Goal: Task Accomplishment & Management: Manage account settings

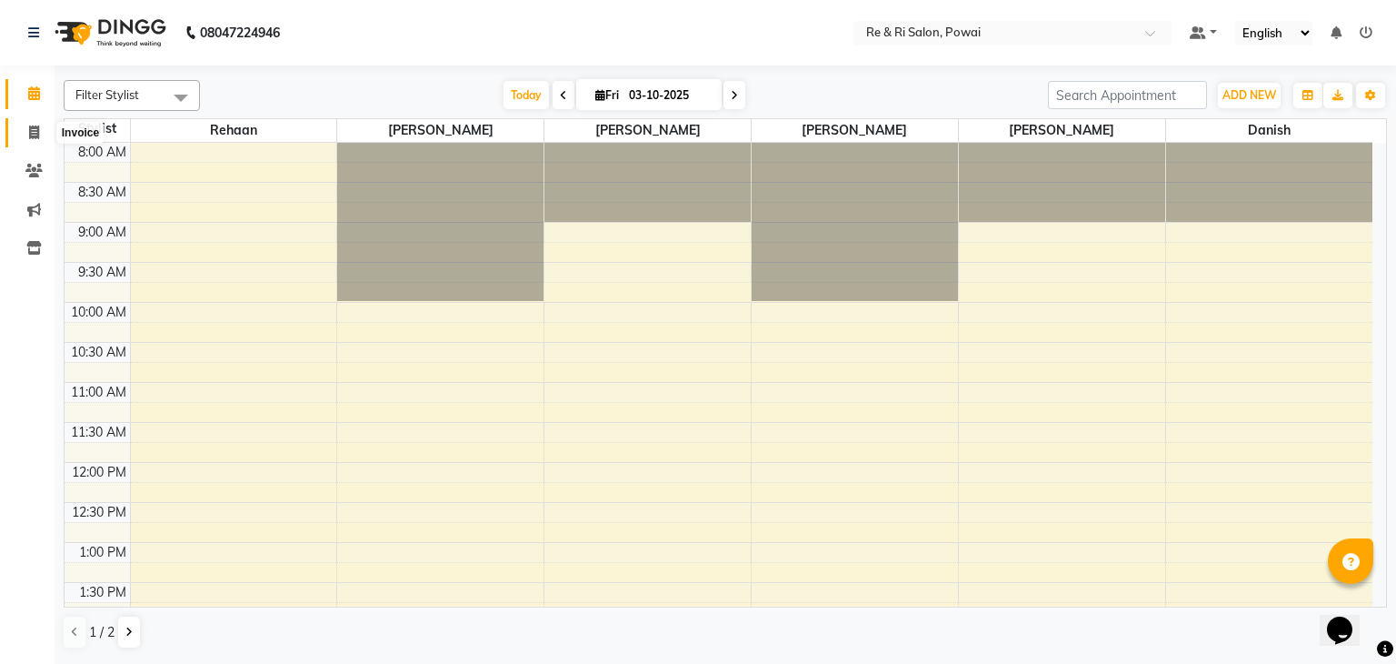
click at [34, 127] on icon at bounding box center [34, 132] width 10 height 14
select select "service"
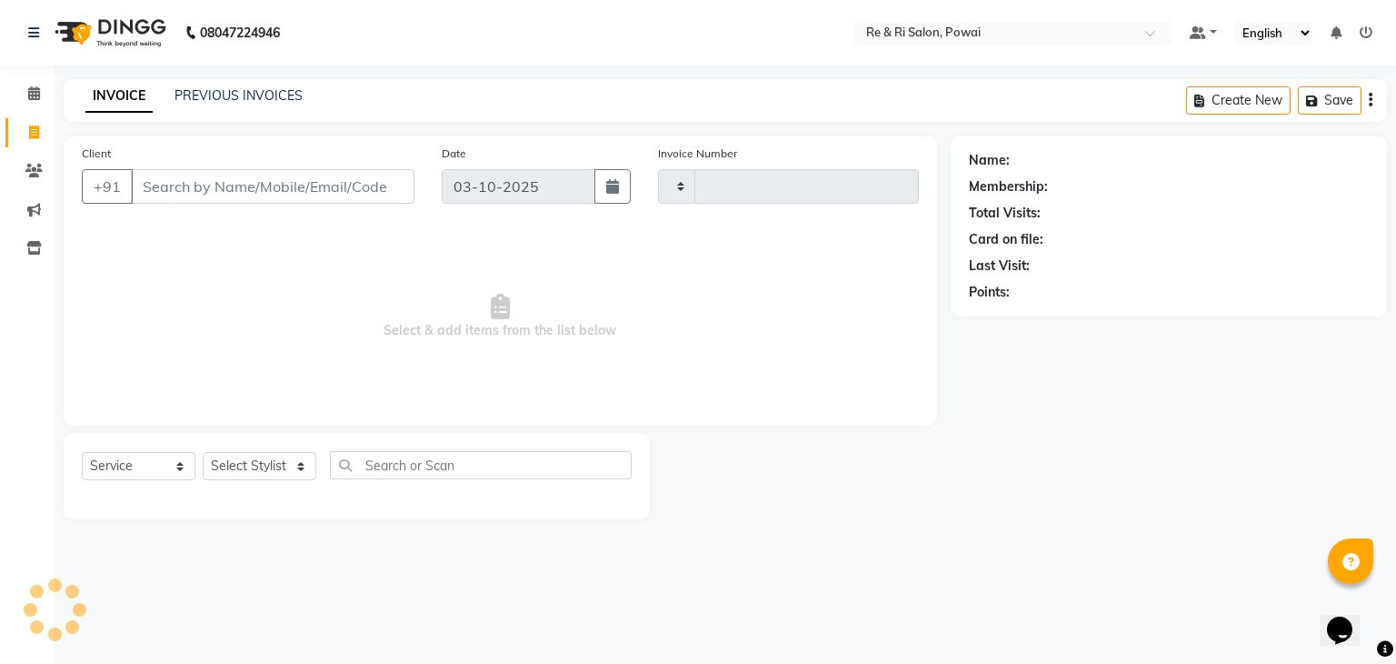
type input "2523"
select select "5364"
click at [165, 184] on input "Client" at bounding box center [273, 186] width 284 height 35
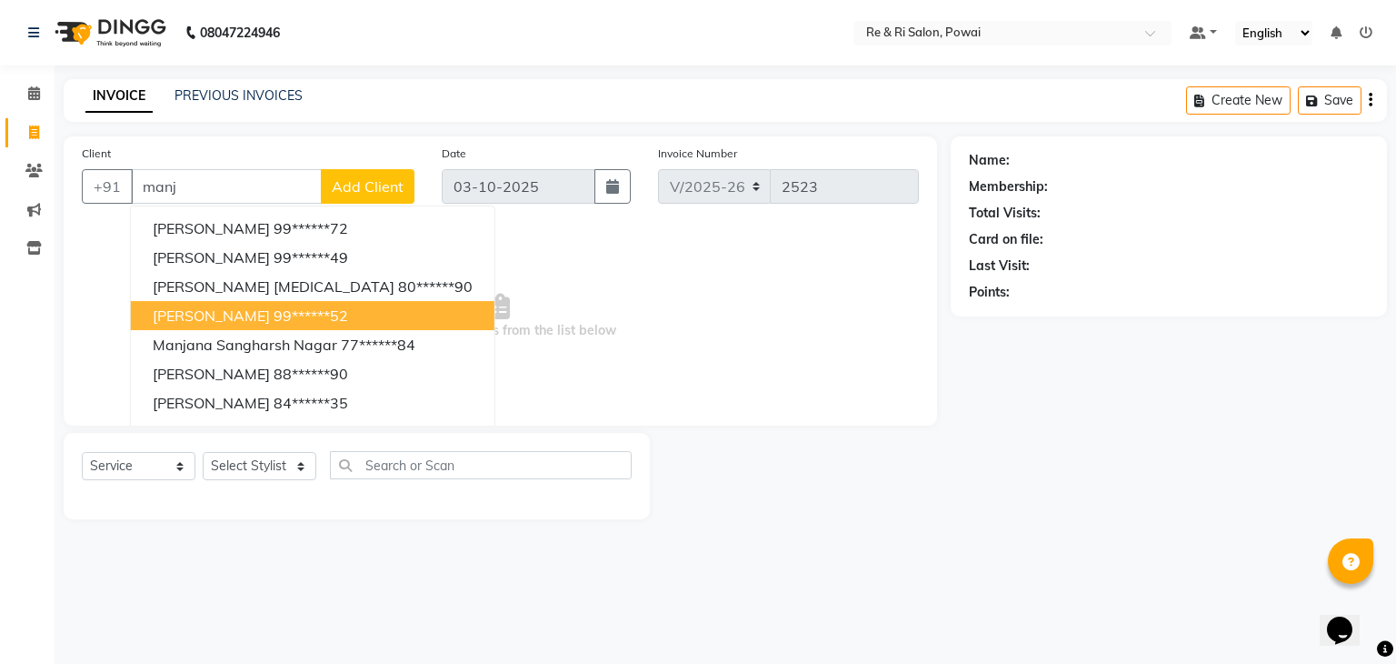
click at [262, 311] on span "[PERSON_NAME]" at bounding box center [211, 315] width 117 height 18
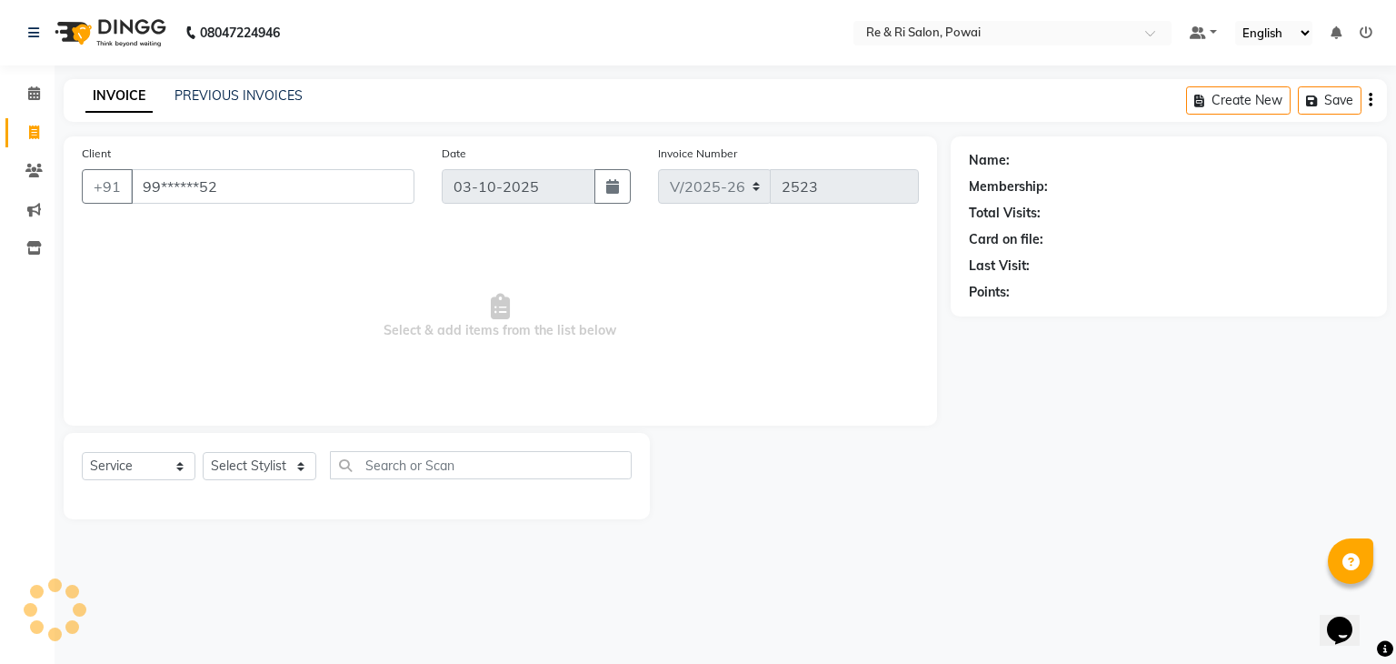
type input "99******52"
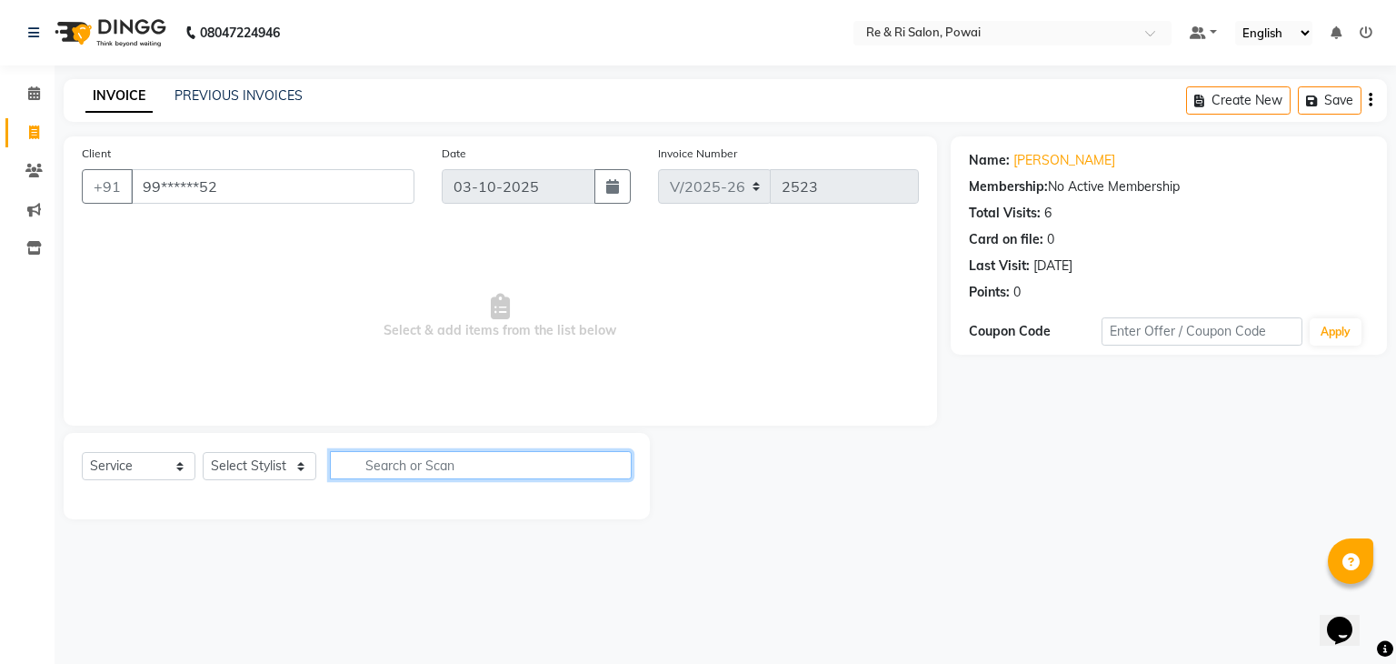
click at [403, 475] on input "text" at bounding box center [481, 465] width 302 height 28
click at [430, 255] on span "Select & add items from the list below" at bounding box center [500, 316] width 837 height 182
click at [388, 459] on input "text" at bounding box center [481, 465] width 302 height 28
type input "h"
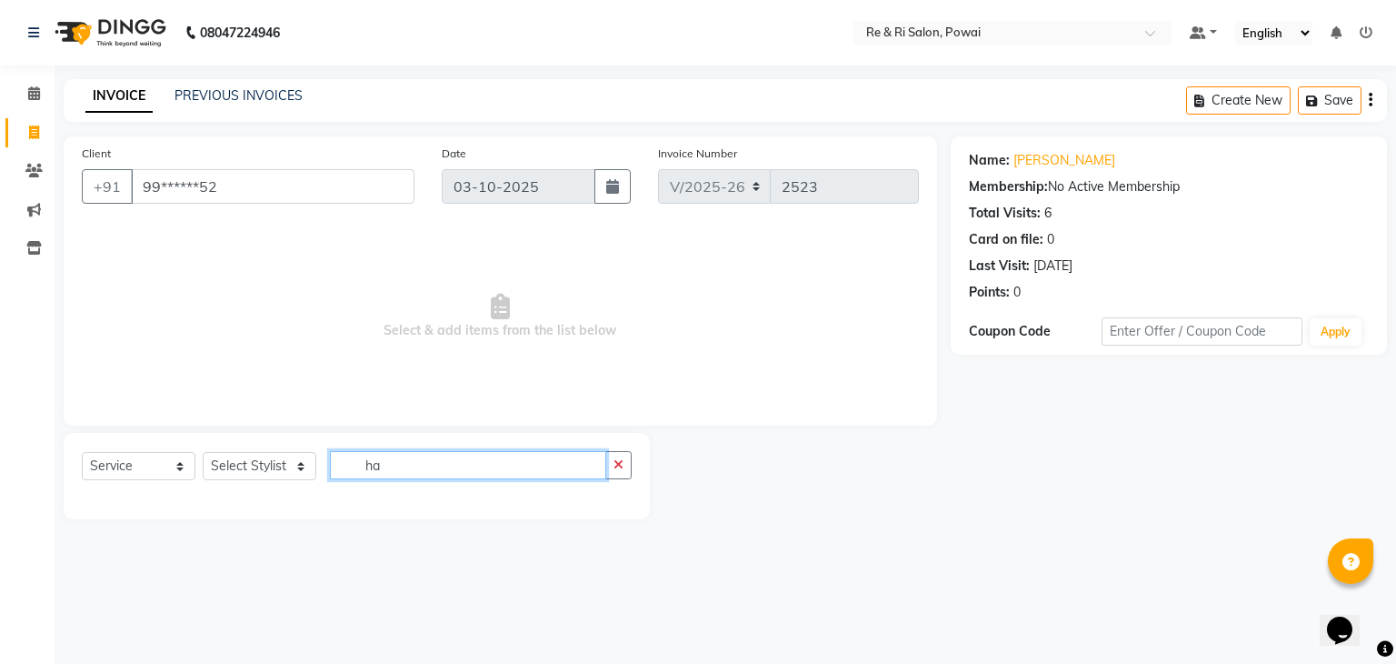
type input "h"
type input "hair c"
click at [313, 470] on select "Select Stylist [PERSON_NAME] Danish Poonam [PERSON_NAME] [PERSON_NAME] [PERSON_…" at bounding box center [260, 466] width 114 height 28
select select "35434"
click at [203, 453] on select "Select Stylist [PERSON_NAME] Danish Poonam [PERSON_NAME] [PERSON_NAME] [PERSON_…" at bounding box center [260, 466] width 114 height 28
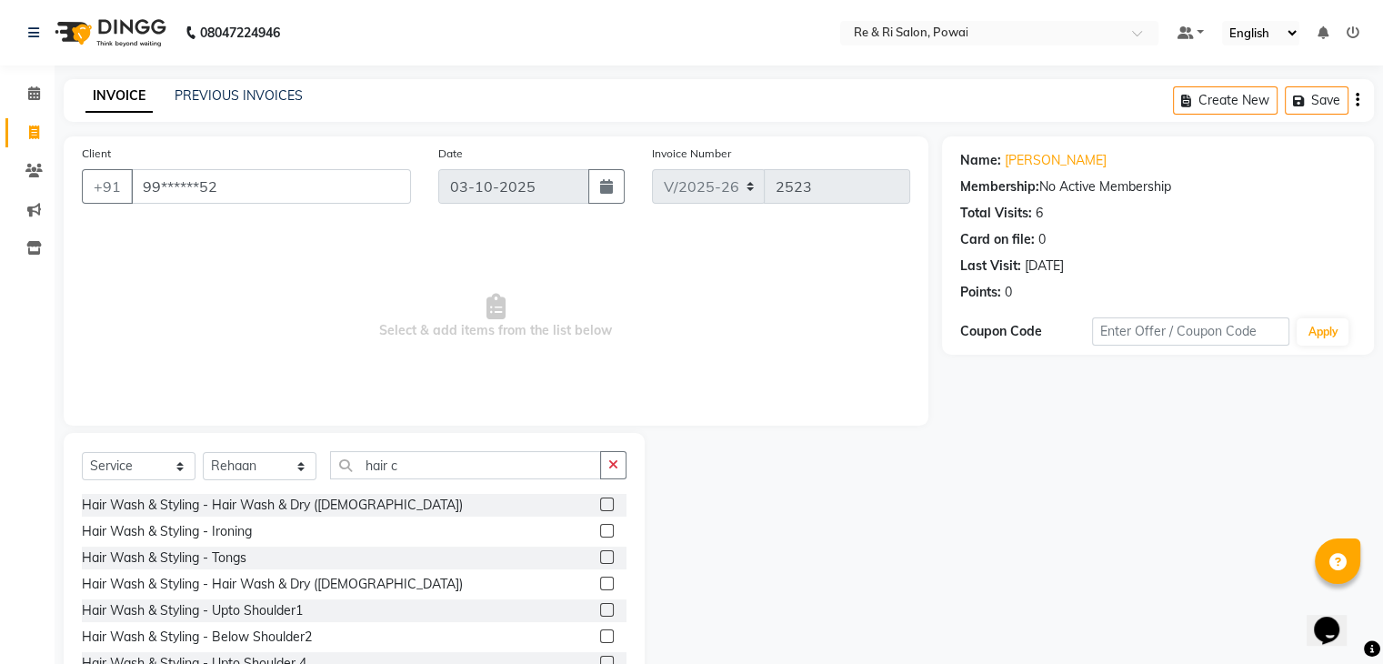
click at [458, 449] on div "Select Service Product Membership Package Voucher Prepaid Gift Card Select Styl…" at bounding box center [354, 567] width 581 height 268
click at [443, 470] on input "hair c" at bounding box center [465, 465] width 271 height 28
type input "h"
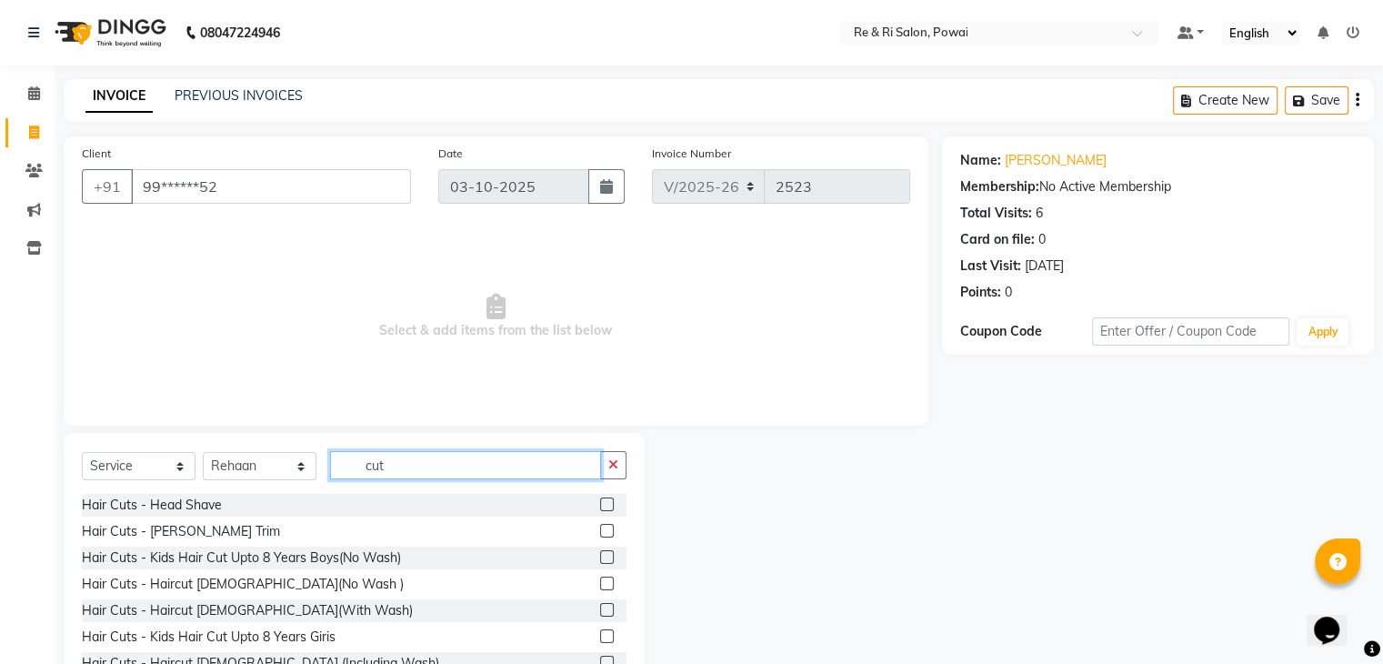
scroll to position [29, 0]
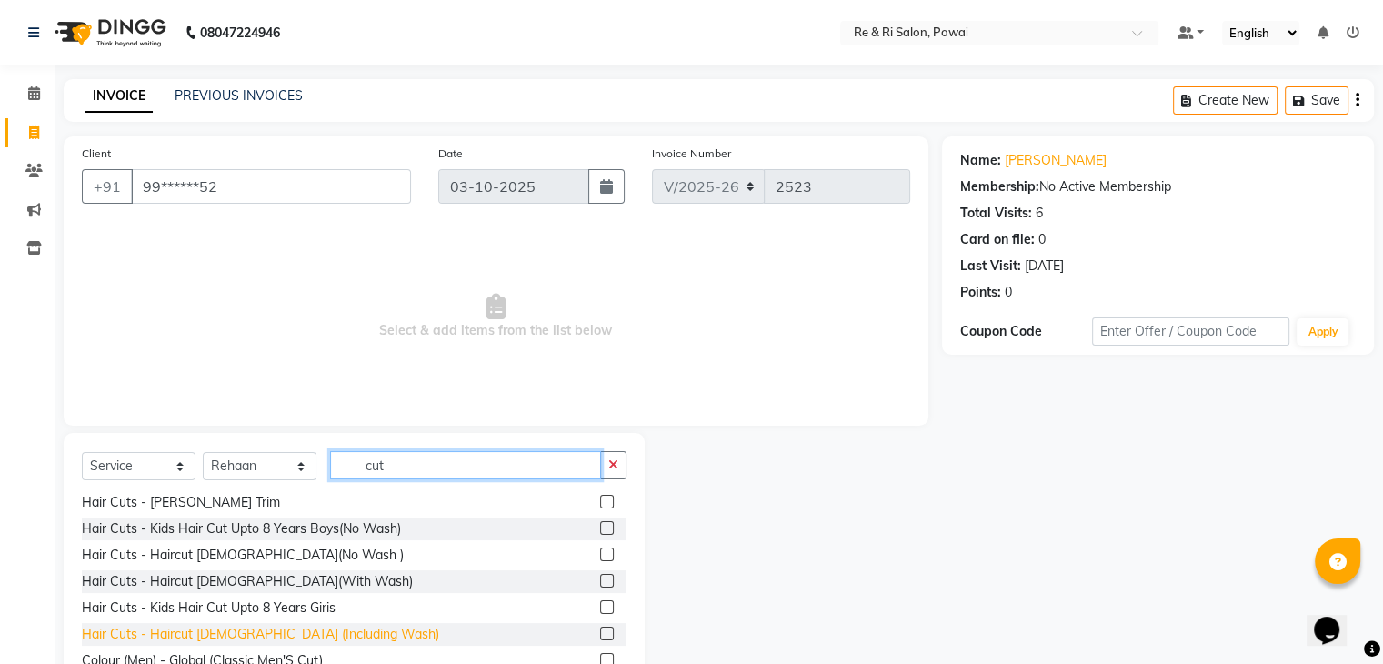
type input "cut"
click at [298, 637] on div "Hair Cuts - Haircut [DEMOGRAPHIC_DATA] (Including Wash)" at bounding box center [260, 634] width 357 height 19
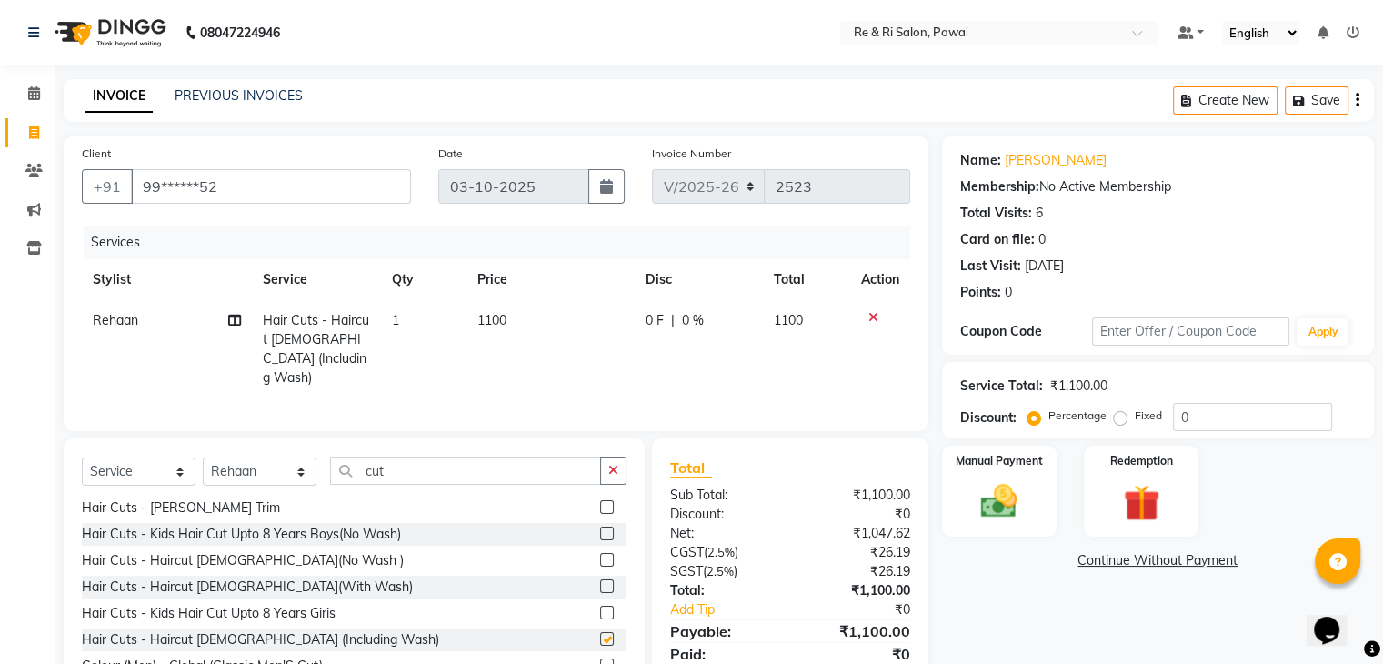
checkbox input "false"
click at [645, 336] on td "0 F | 0 %" at bounding box center [699, 349] width 128 height 98
select select "35434"
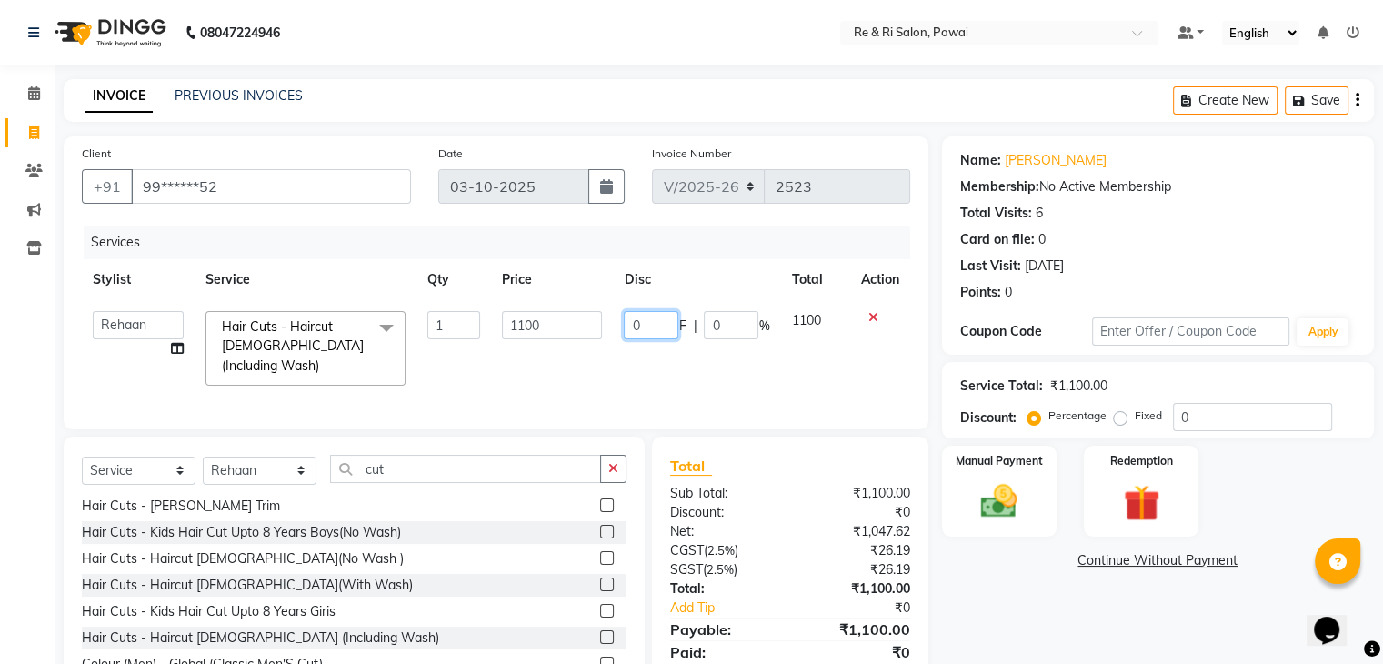
click at [647, 329] on input "0" at bounding box center [651, 325] width 55 height 28
type input "100"
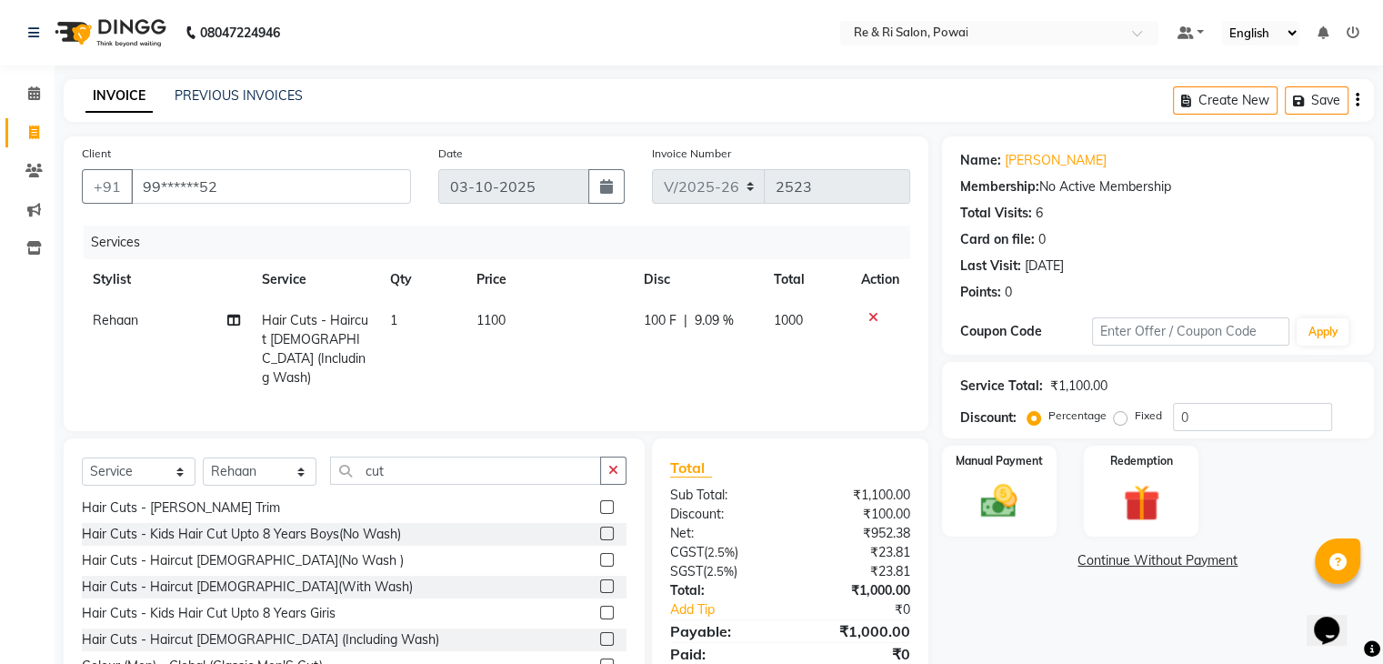
click at [629, 364] on tr "Rehaan Hair Cuts - Haircut [DEMOGRAPHIC_DATA] (Including Wash) 1 1100 100 F | 9…" at bounding box center [496, 349] width 828 height 98
click at [956, 483] on div "Manual Payment" at bounding box center [998, 491] width 119 height 94
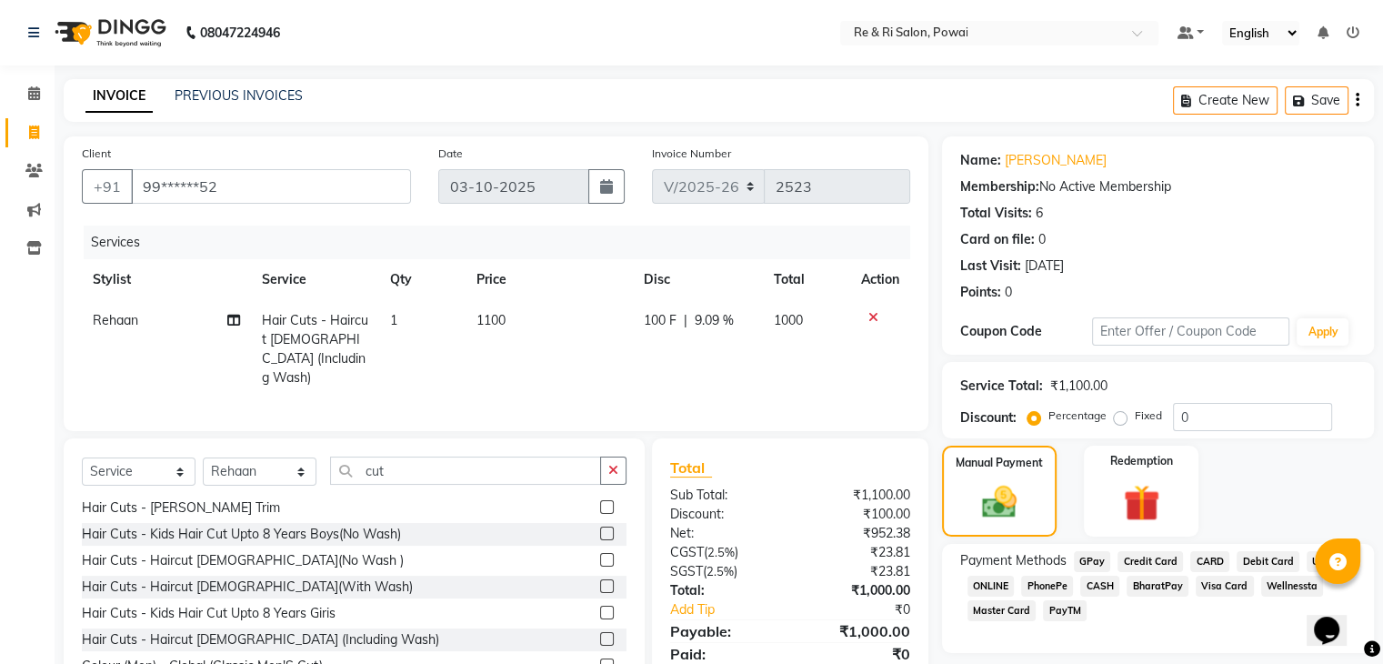
click at [1091, 559] on span "GPay" at bounding box center [1092, 561] width 37 height 21
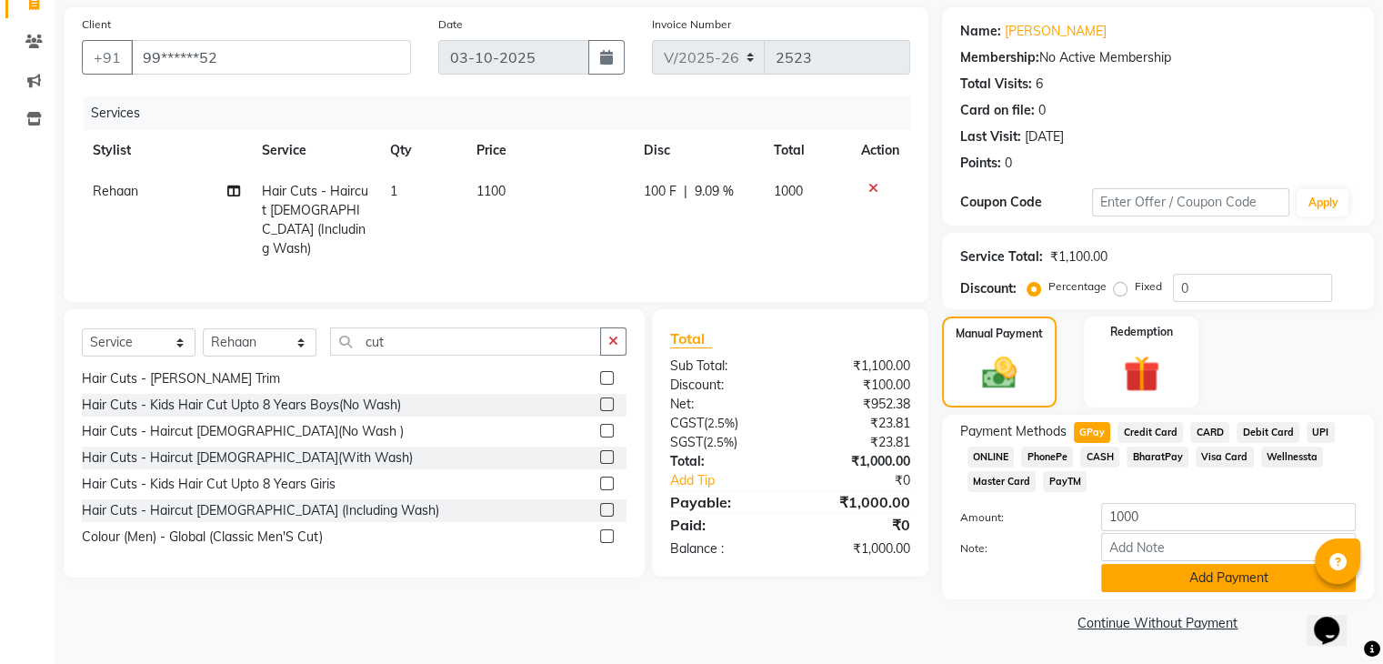
click at [1204, 568] on button "Add Payment" at bounding box center [1228, 578] width 255 height 28
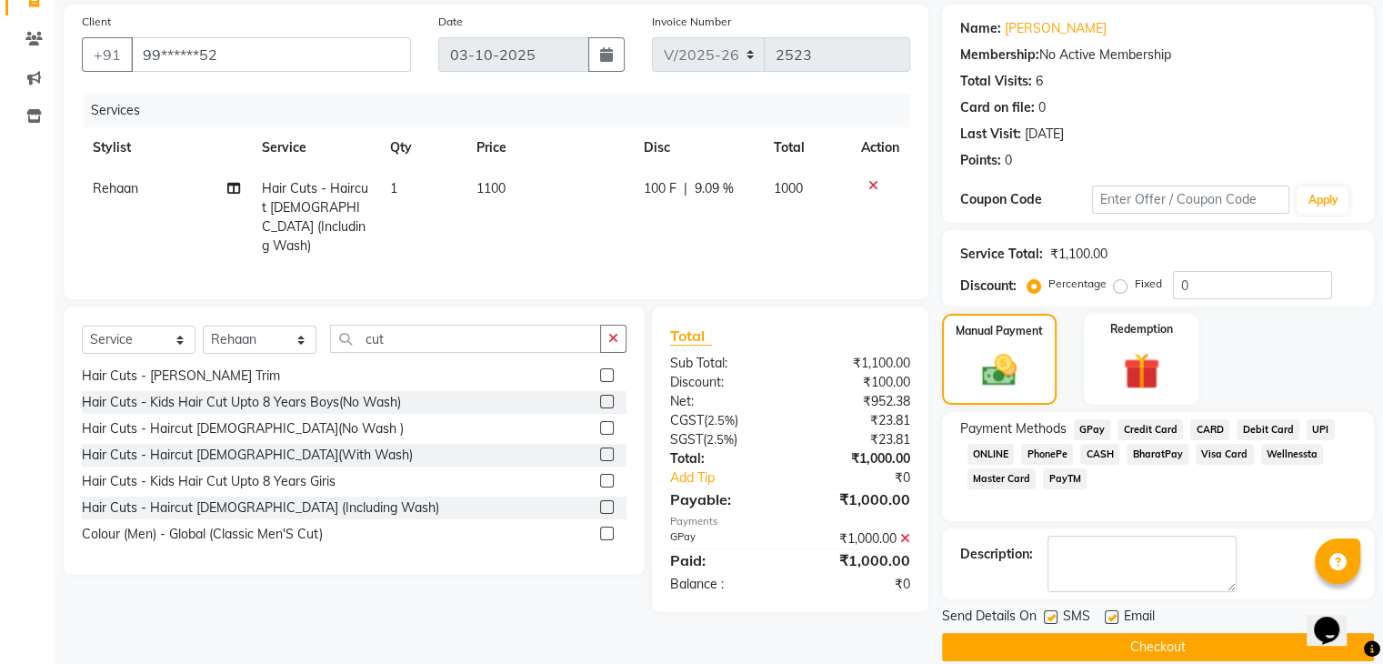
click at [1109, 613] on label at bounding box center [1111, 617] width 14 height 14
click at [1109, 613] on input "checkbox" at bounding box center [1110, 618] width 12 height 12
checkbox input "false"
click at [1049, 612] on label at bounding box center [1051, 617] width 14 height 14
click at [1049, 612] on input "checkbox" at bounding box center [1050, 618] width 12 height 12
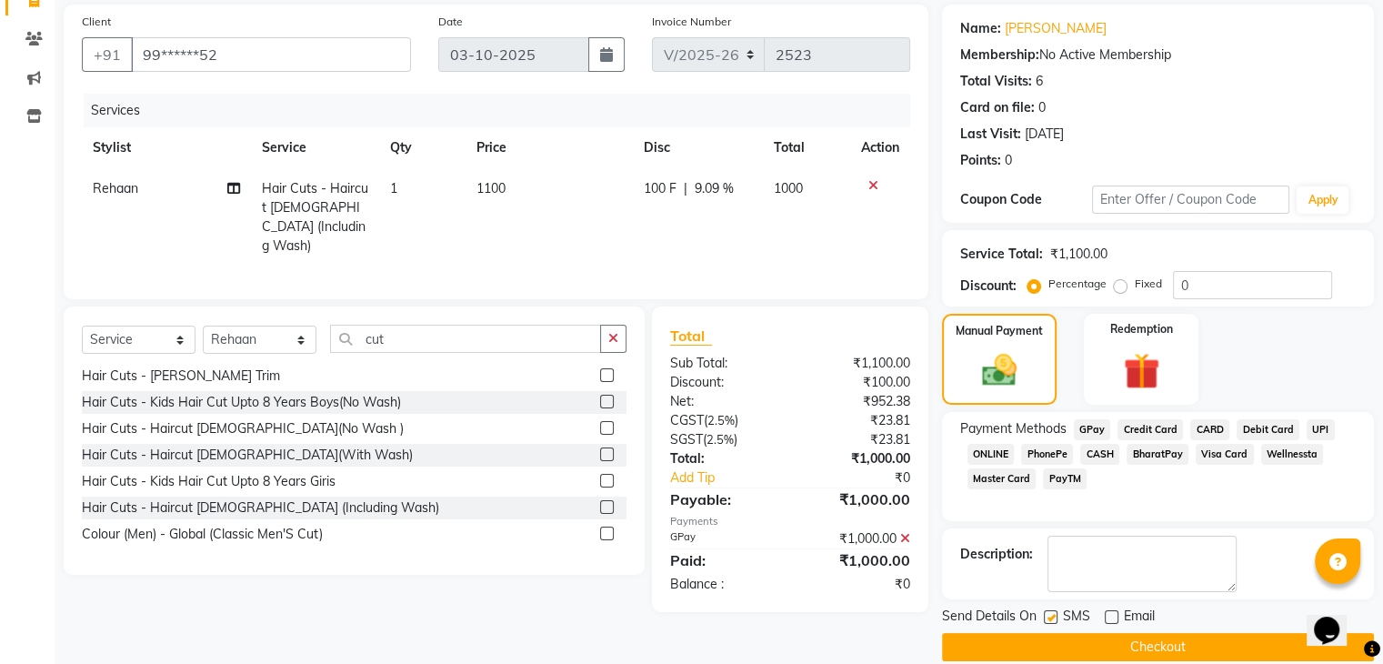
checkbox input "false"
click at [1086, 636] on button "Checkout" at bounding box center [1158, 647] width 432 height 28
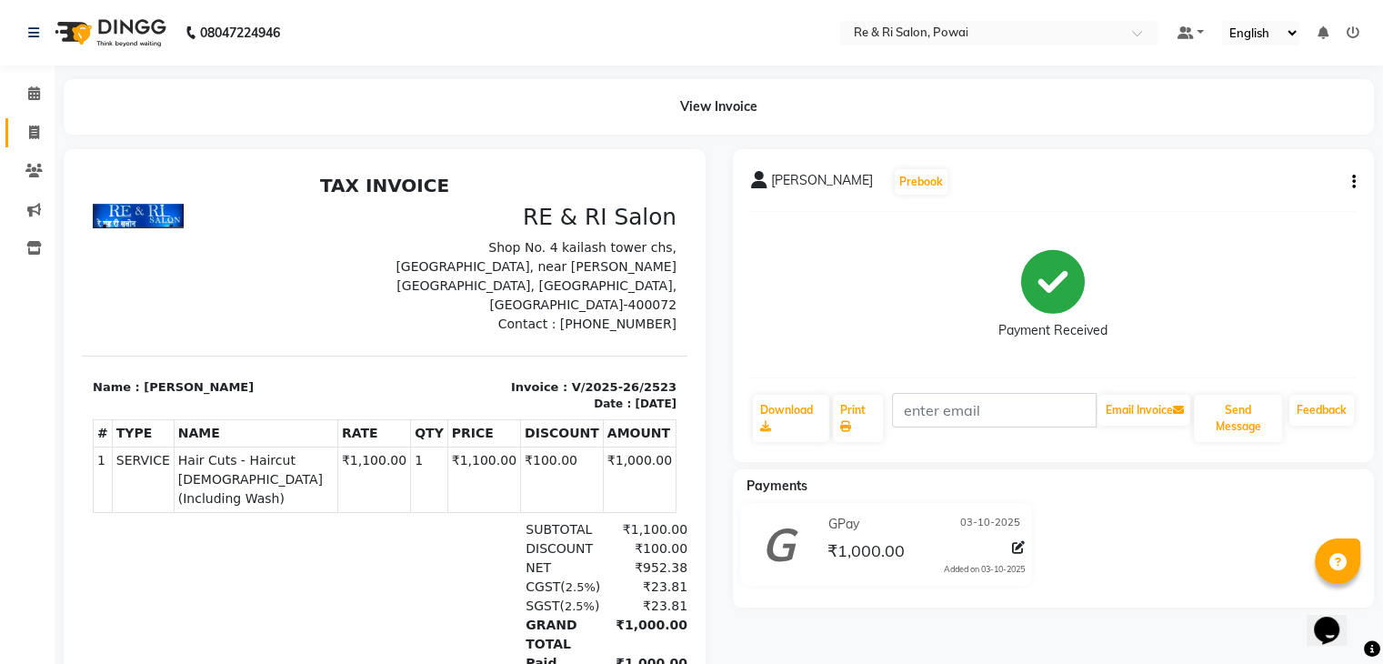
click at [22, 143] on link "Invoice" at bounding box center [27, 133] width 44 height 30
select select "service"
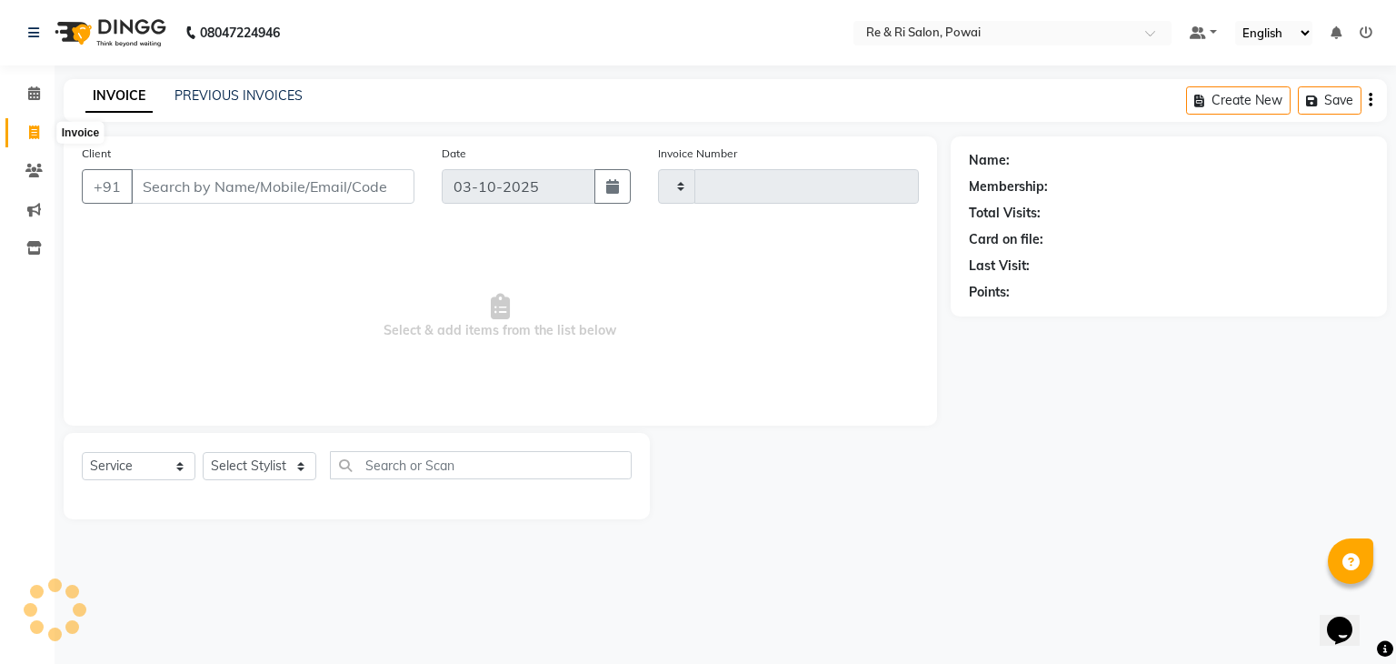
type input "2524"
select select "5364"
click at [27, 134] on span at bounding box center [34, 133] width 32 height 21
select select "5364"
select select "service"
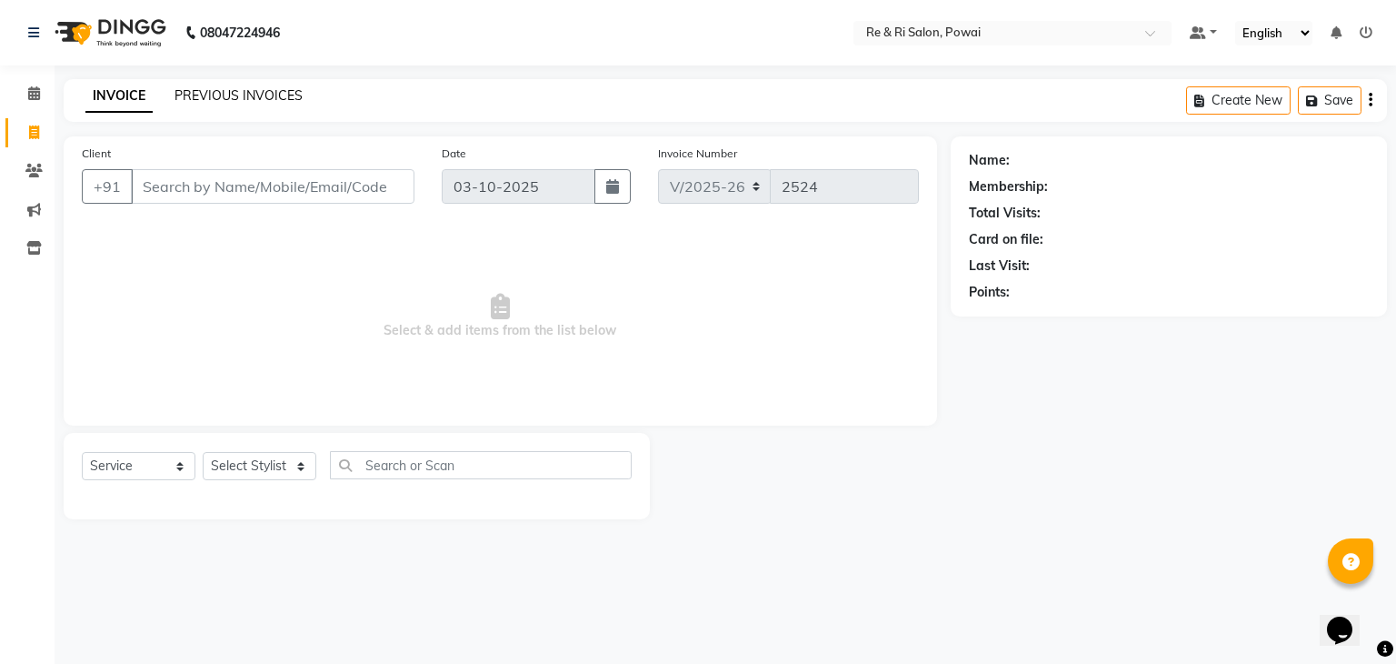
click at [203, 88] on link "PREVIOUS INVOICES" at bounding box center [239, 95] width 128 height 16
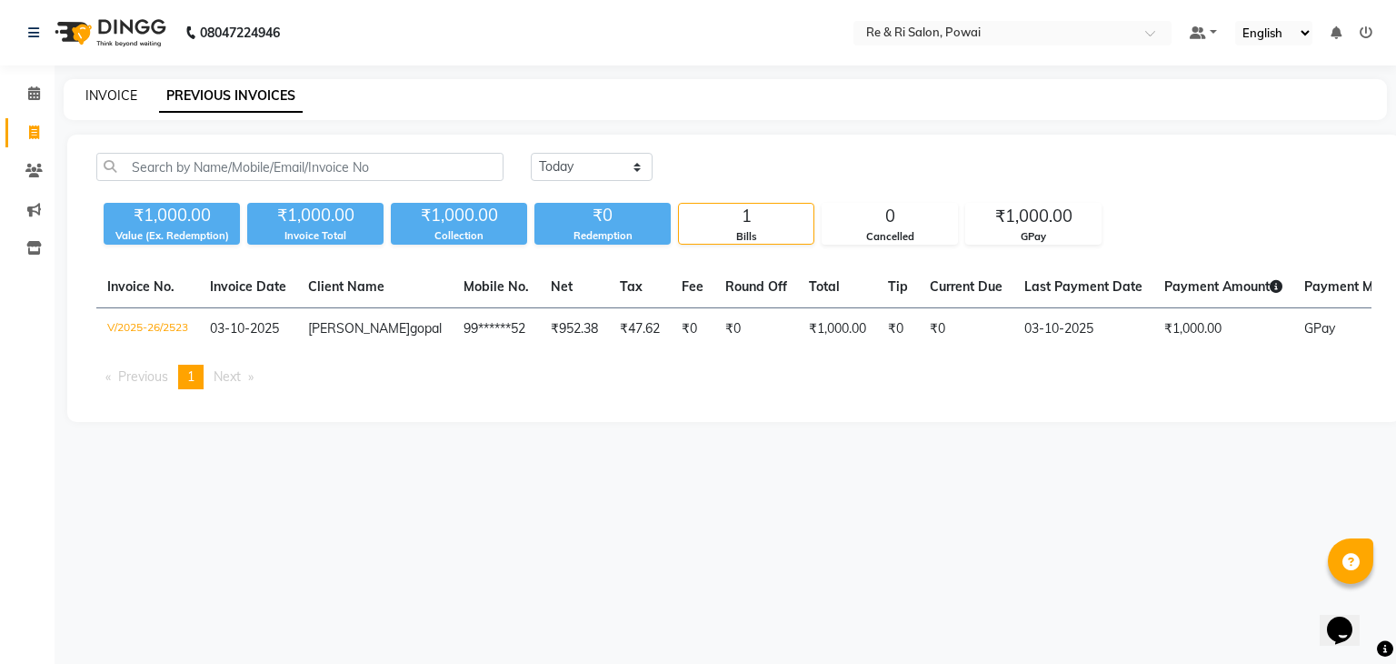
click at [106, 95] on link "INVOICE" at bounding box center [111, 95] width 52 height 16
select select "service"
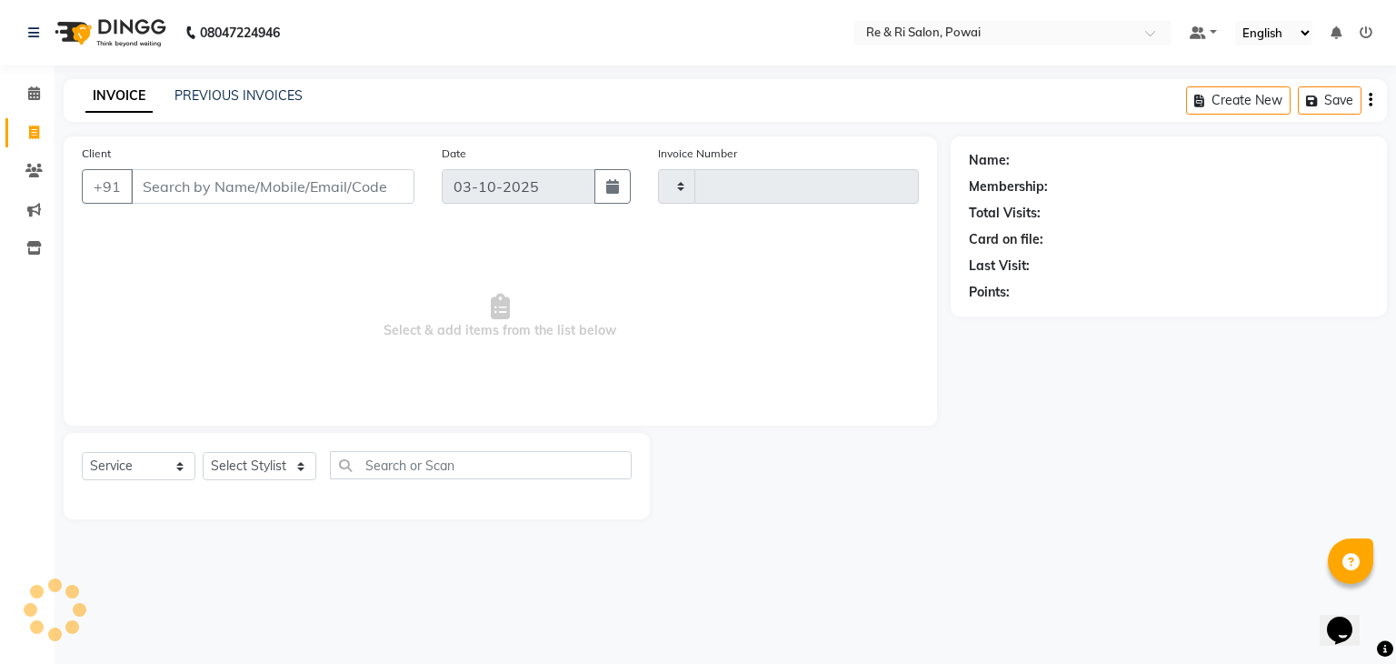
type input "2524"
select select "5364"
click at [185, 155] on div "Client +91" at bounding box center [248, 181] width 360 height 75
click at [201, 90] on link "PREVIOUS INVOICES" at bounding box center [239, 95] width 128 height 16
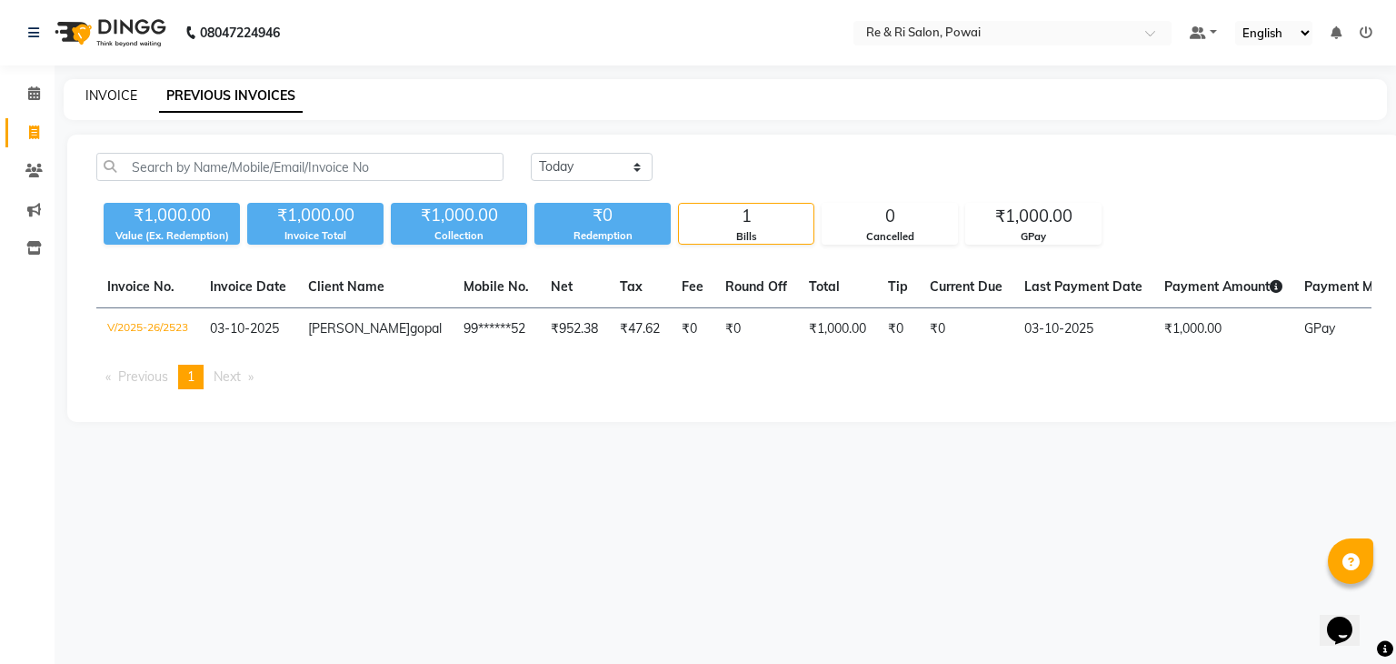
click at [105, 92] on link "INVOICE" at bounding box center [111, 95] width 52 height 16
select select "service"
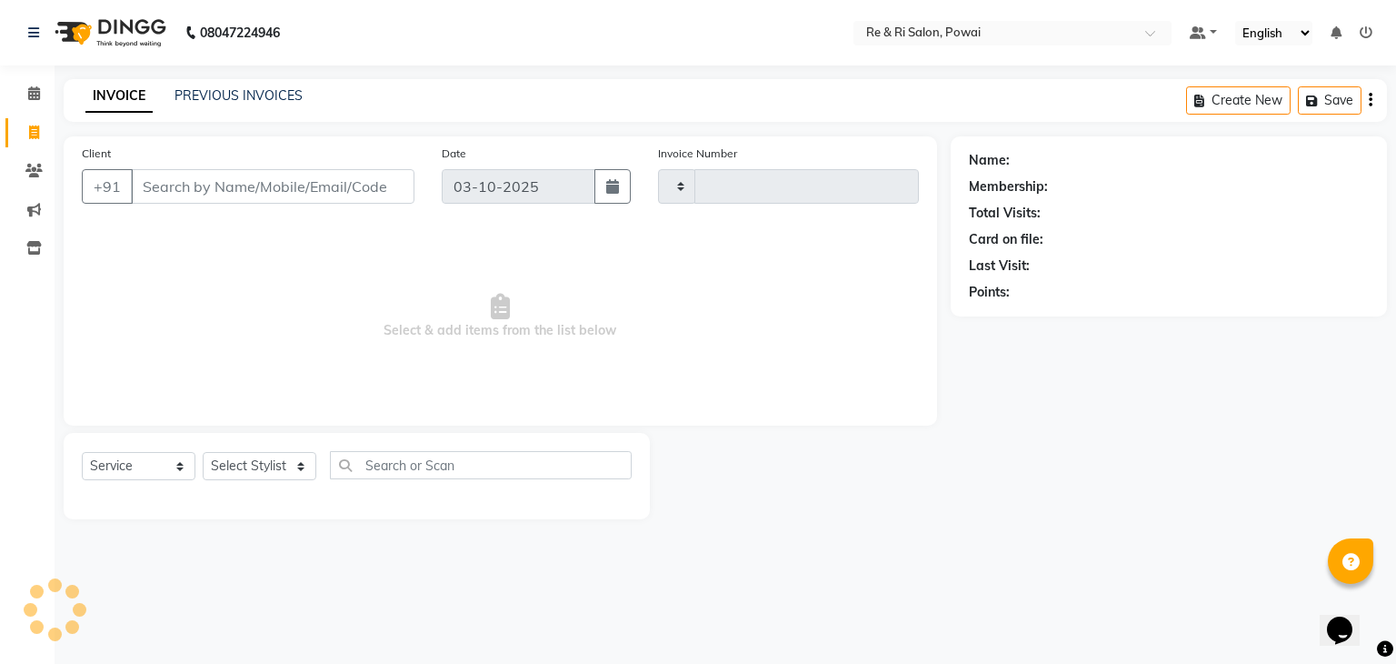
type input "2524"
select select "5364"
click at [170, 123] on main "INVOICE PREVIOUS INVOICES Create New Save Client +91 Date [DATE] Invoice Number…" at bounding box center [726, 312] width 1342 height 467
click at [208, 86] on div "PREVIOUS INVOICES" at bounding box center [239, 95] width 128 height 19
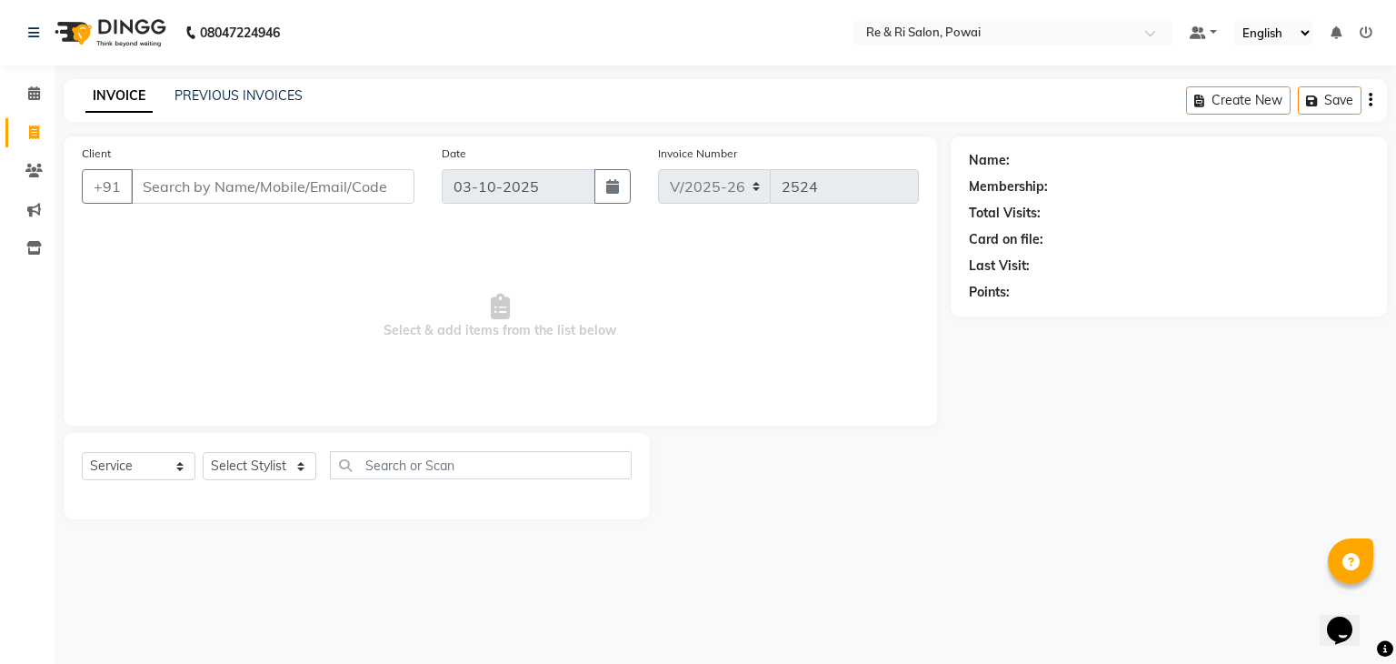
click at [172, 93] on div "INVOICE PREVIOUS INVOICES" at bounding box center [183, 95] width 239 height 19
click at [196, 89] on link "PREVIOUS INVOICES" at bounding box center [239, 95] width 128 height 16
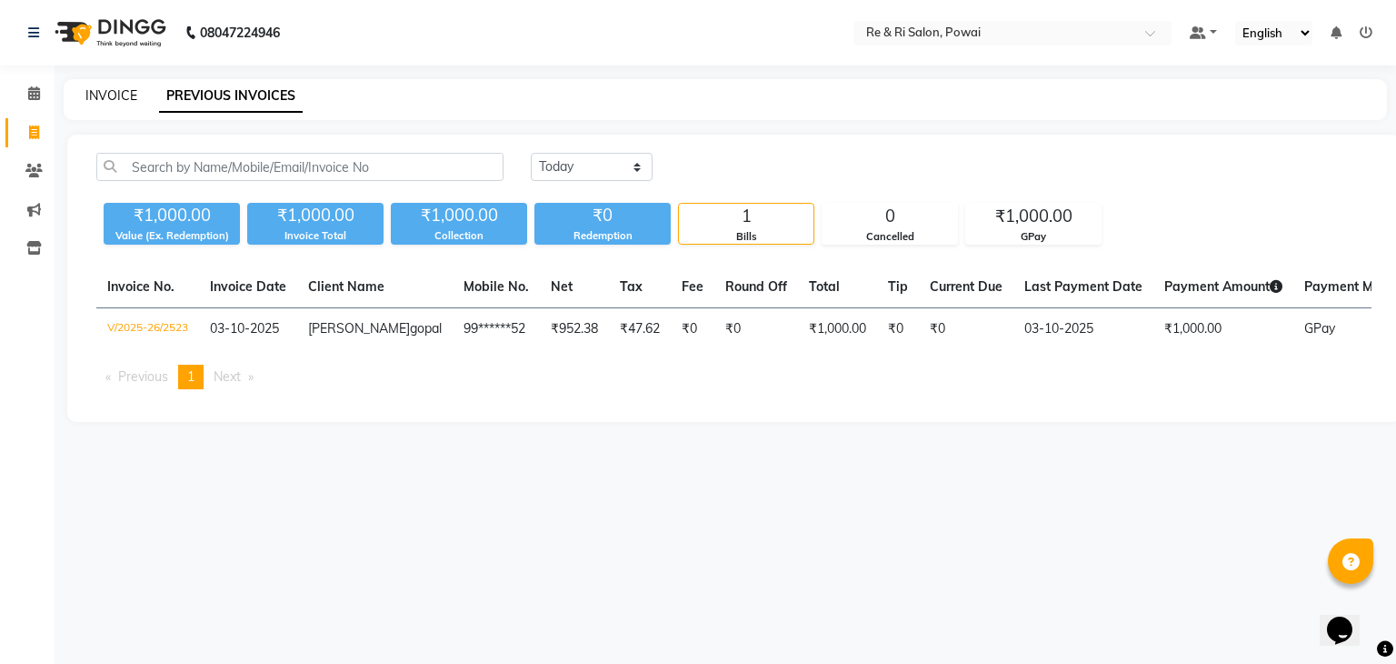
click at [113, 95] on link "INVOICE" at bounding box center [111, 95] width 52 height 16
select select "5364"
select select "service"
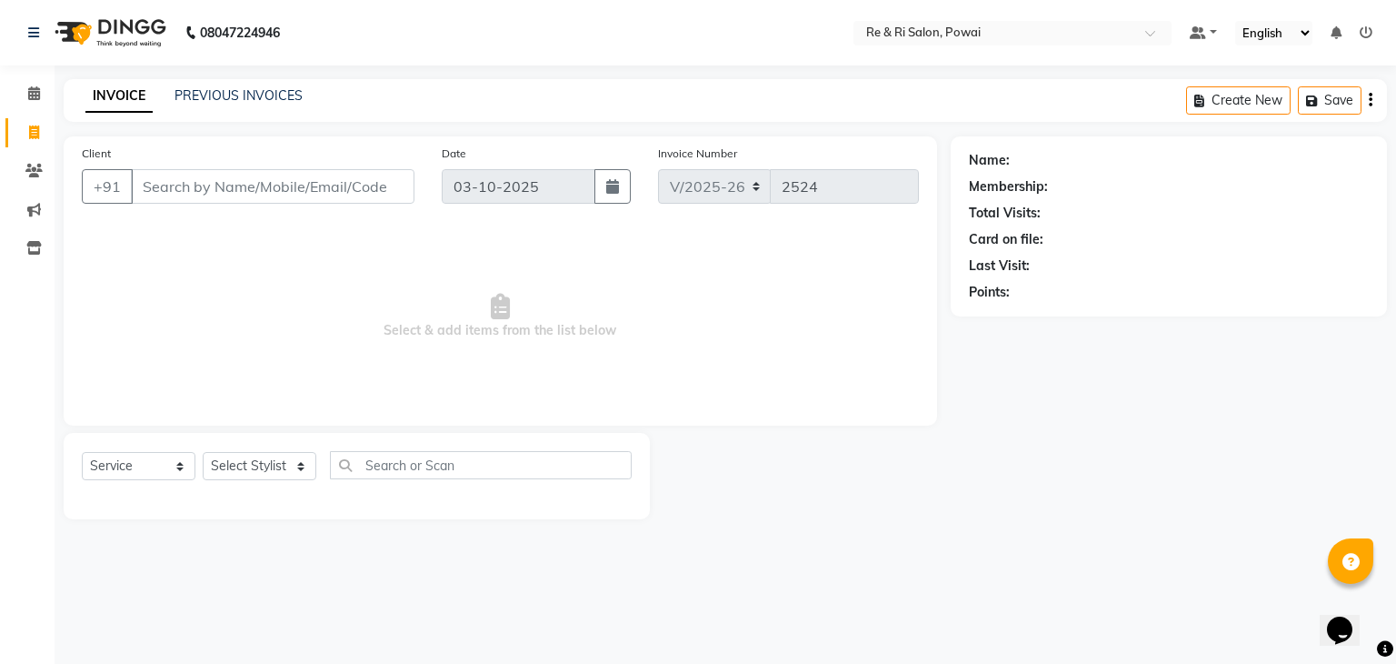
click at [113, 95] on link "INVOICE" at bounding box center [118, 96] width 67 height 33
click at [165, 150] on div "Client +91" at bounding box center [248, 181] width 360 height 75
click at [167, 145] on div "Client +91" at bounding box center [248, 181] width 360 height 75
click at [164, 185] on input "Client" at bounding box center [273, 186] width 284 height 35
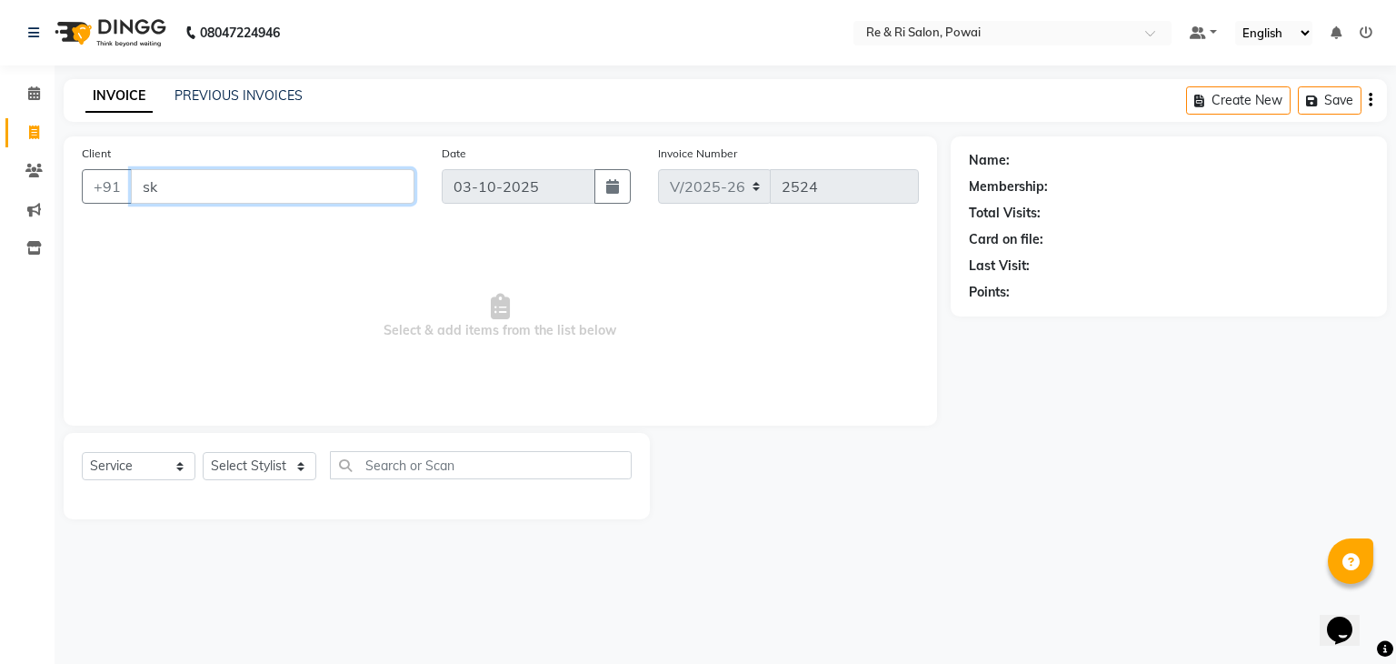
type input "s"
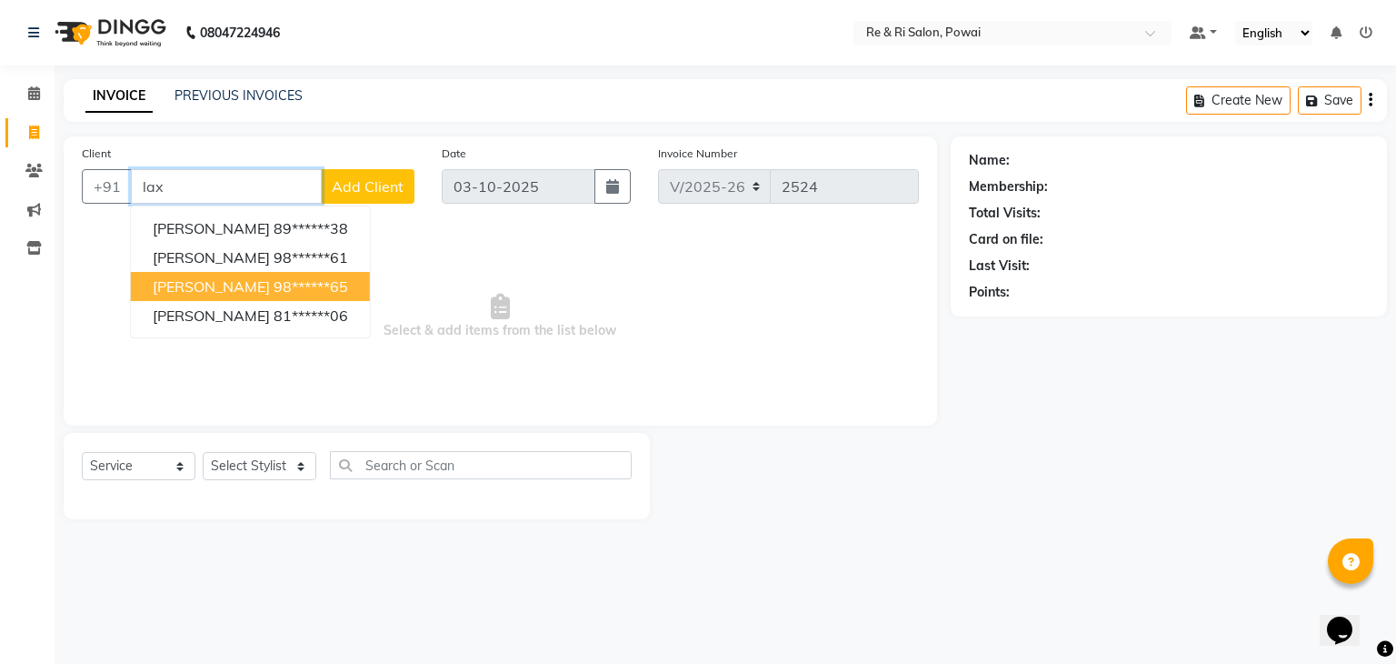
click at [215, 277] on span "[PERSON_NAME]" at bounding box center [211, 286] width 117 height 18
type input "98******65"
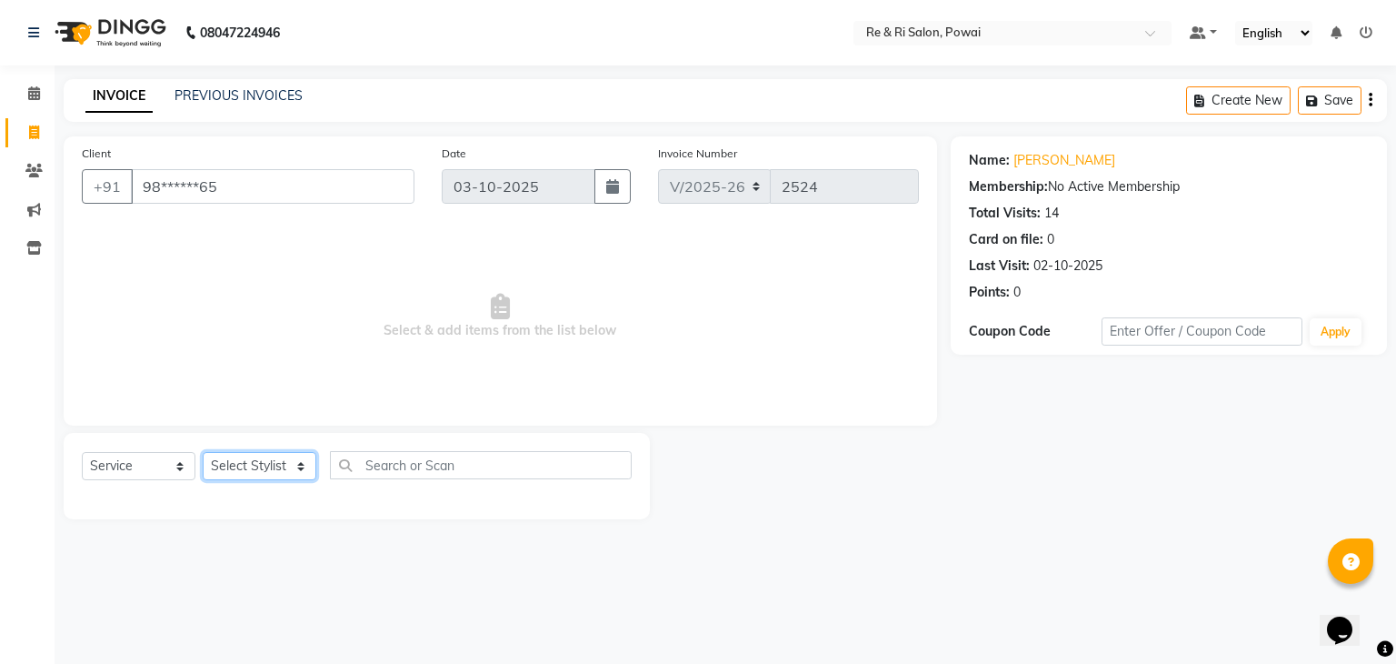
drag, startPoint x: 304, startPoint y: 466, endPoint x: 256, endPoint y: 391, distance: 89.0
click at [256, 391] on div "Client +91 98******65 Date [DATE] Invoice Number V/2025 V/[PHONE_NUMBER] Select…" at bounding box center [500, 327] width 901 height 383
select select "63988"
click at [203, 453] on select "Select Stylist [PERSON_NAME] Danish Poonam [PERSON_NAME] [PERSON_NAME] [PERSON_…" at bounding box center [260, 466] width 114 height 28
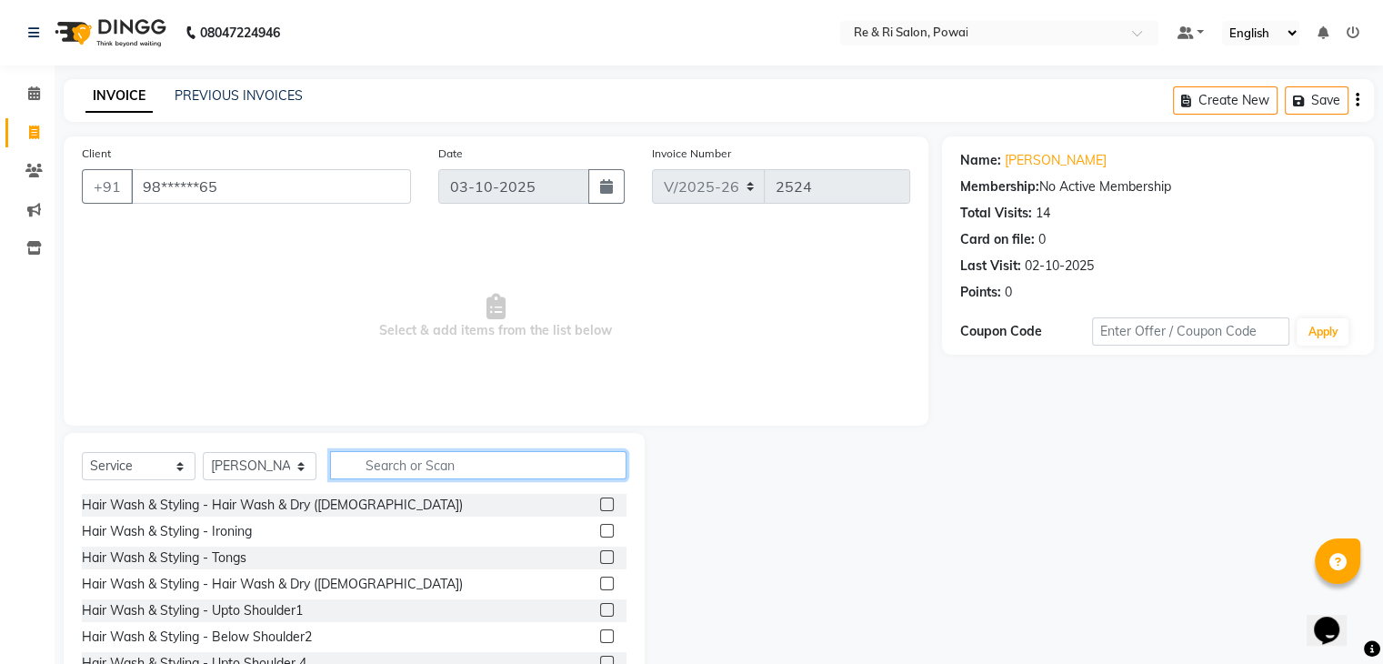
click at [398, 475] on input "text" at bounding box center [478, 465] width 296 height 28
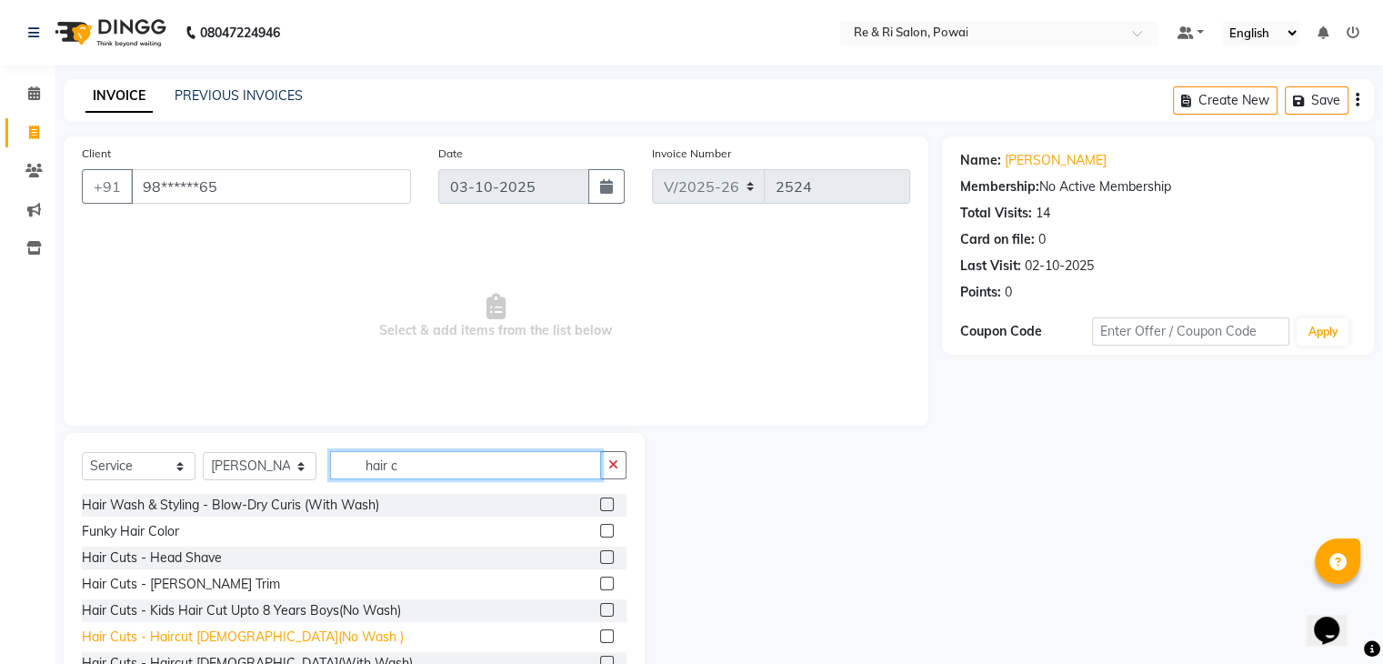
type input "hair c"
click at [216, 635] on div "Hair Cuts - Haircut [DEMOGRAPHIC_DATA](No Wash )" at bounding box center [243, 636] width 322 height 19
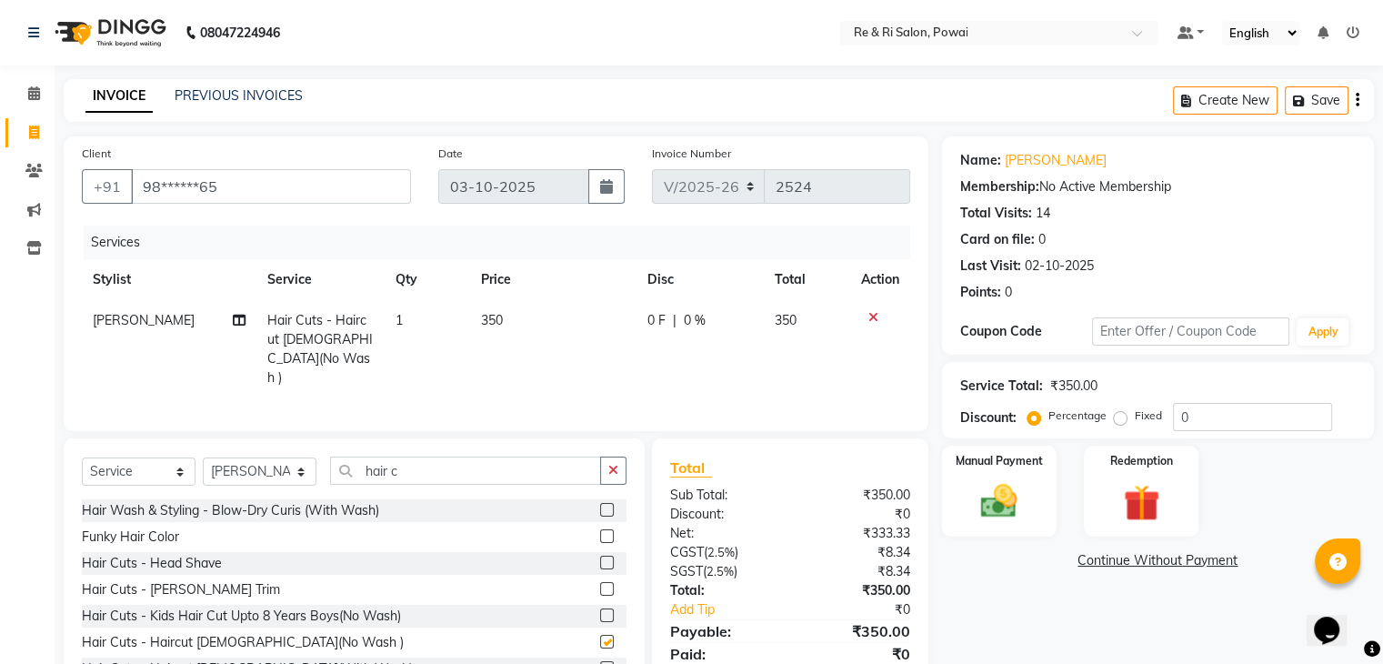
checkbox input "false"
click at [657, 317] on span "0 F" at bounding box center [656, 320] width 18 height 19
select select "63988"
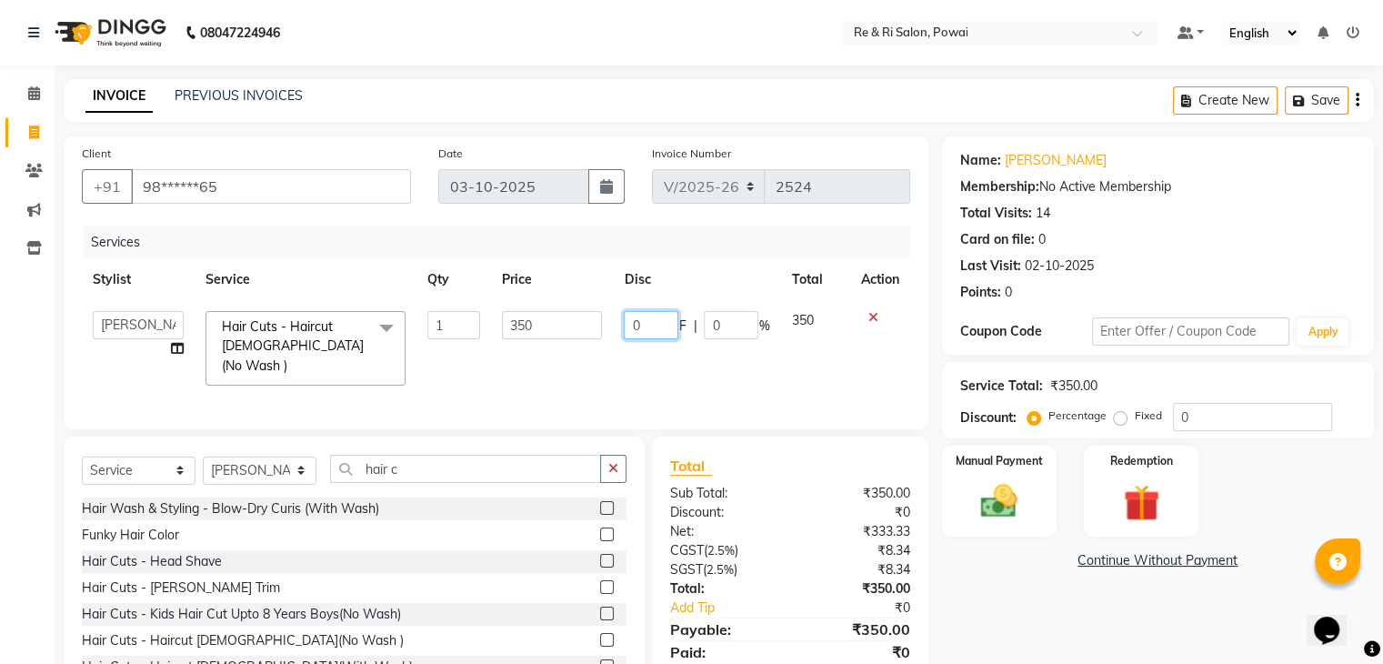
click at [657, 317] on input "0" at bounding box center [651, 325] width 55 height 28
type input "100"
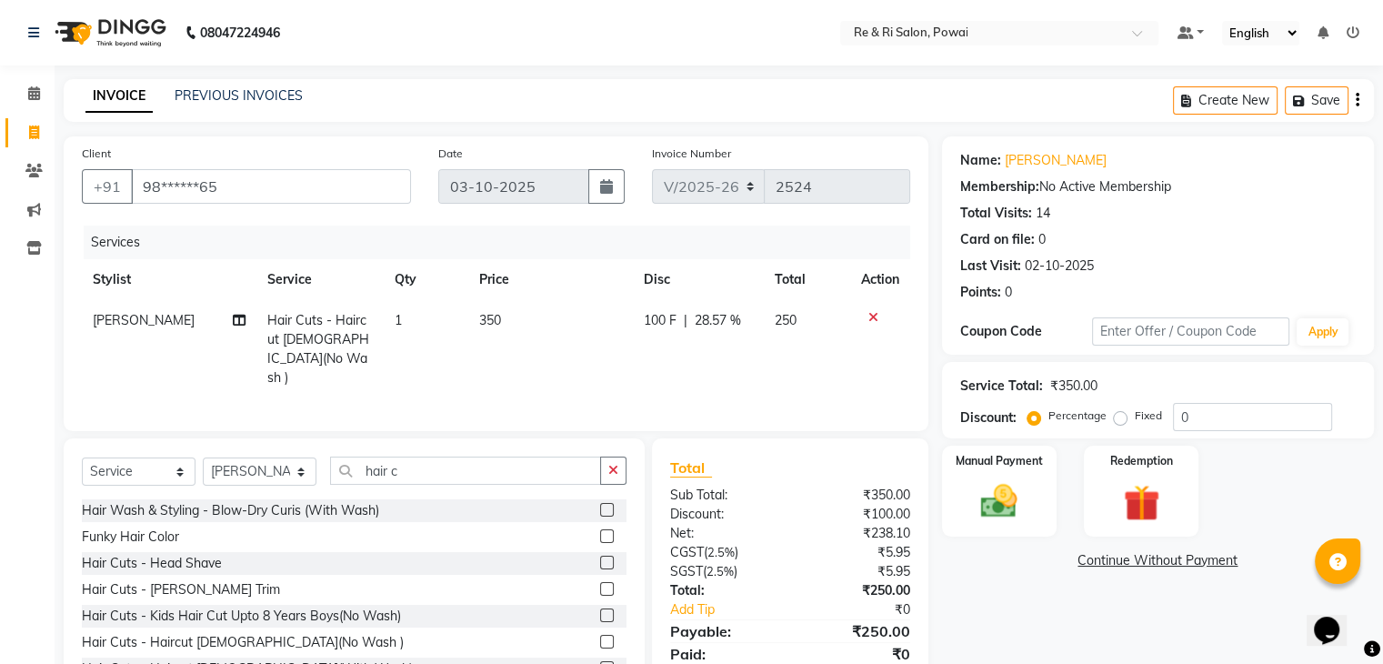
click at [647, 357] on td "100 F | 28.57 %" at bounding box center [698, 349] width 131 height 98
select select "63988"
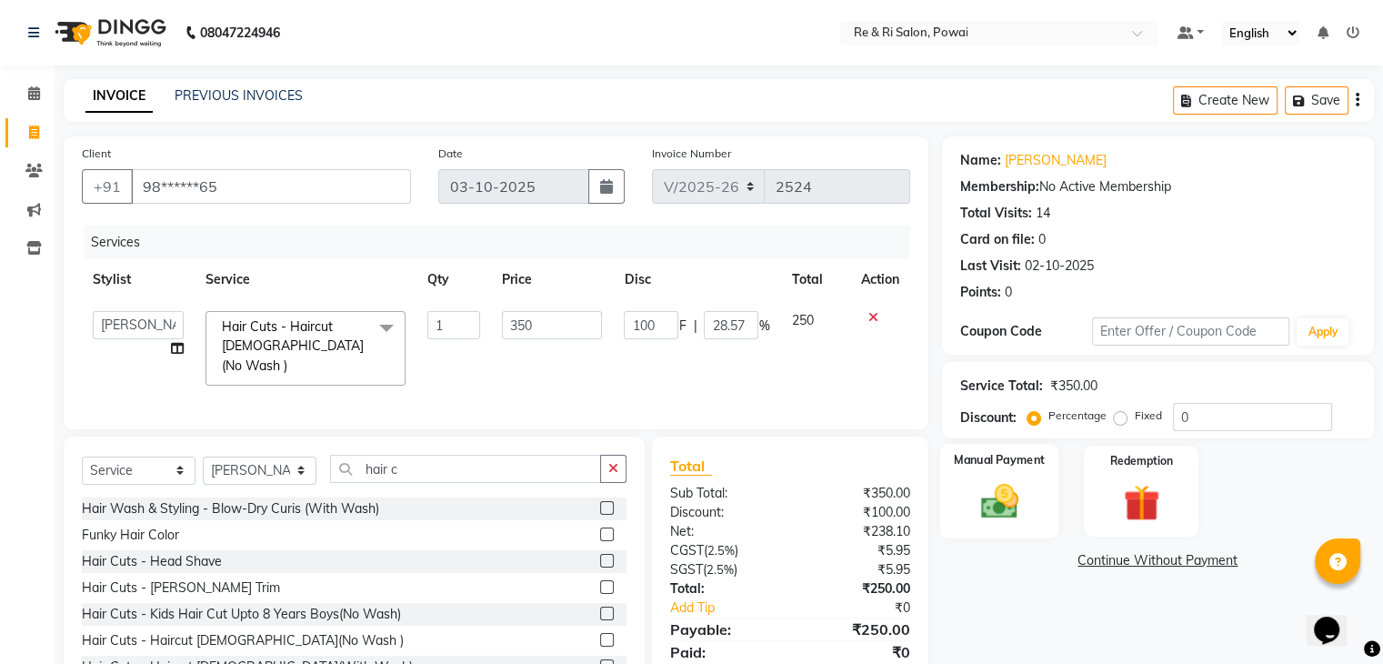
click at [993, 510] on img at bounding box center [998, 502] width 61 height 44
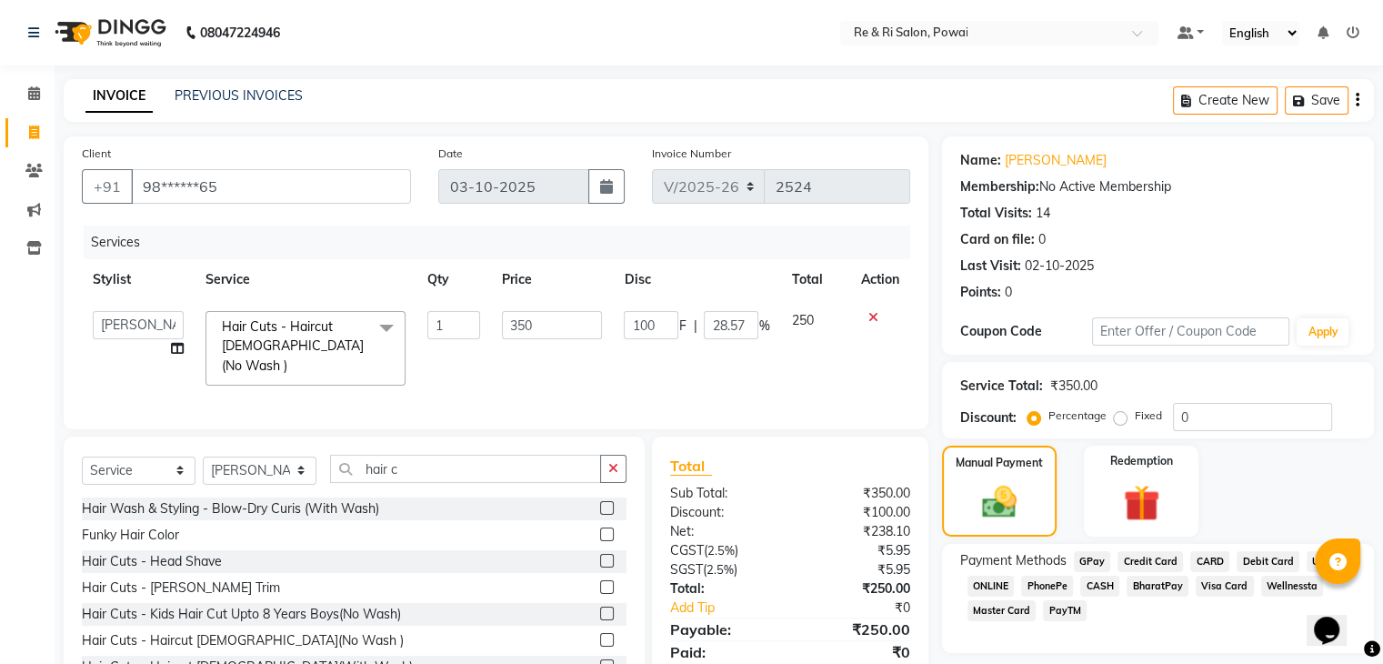
scroll to position [65, 0]
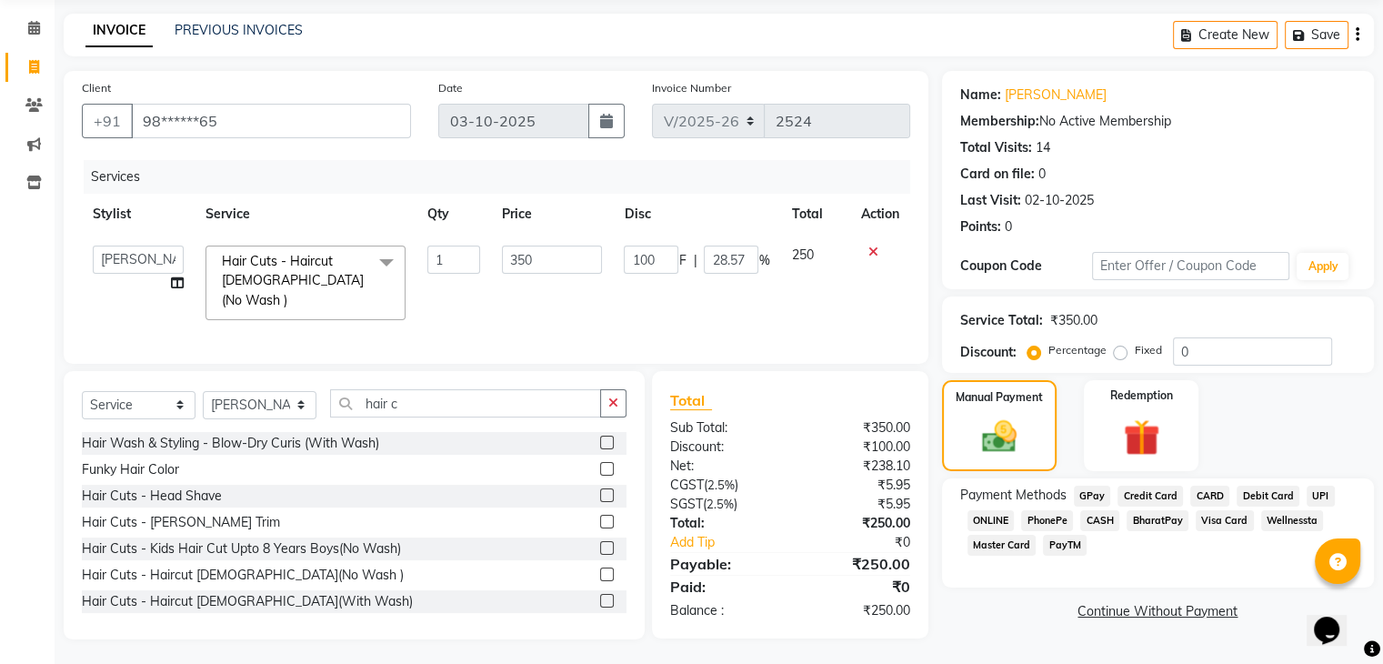
click at [1100, 517] on span "CASH" at bounding box center [1099, 520] width 39 height 21
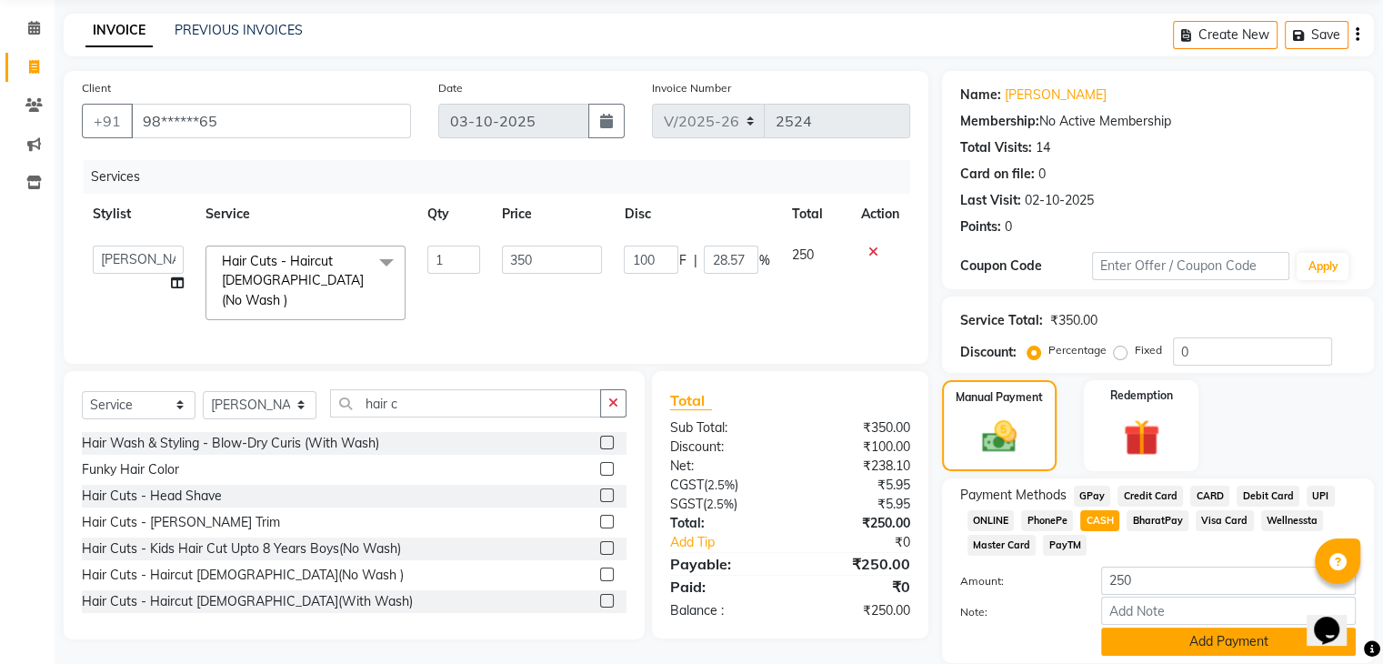
click at [1167, 655] on button "Add Payment" at bounding box center [1228, 641] width 255 height 28
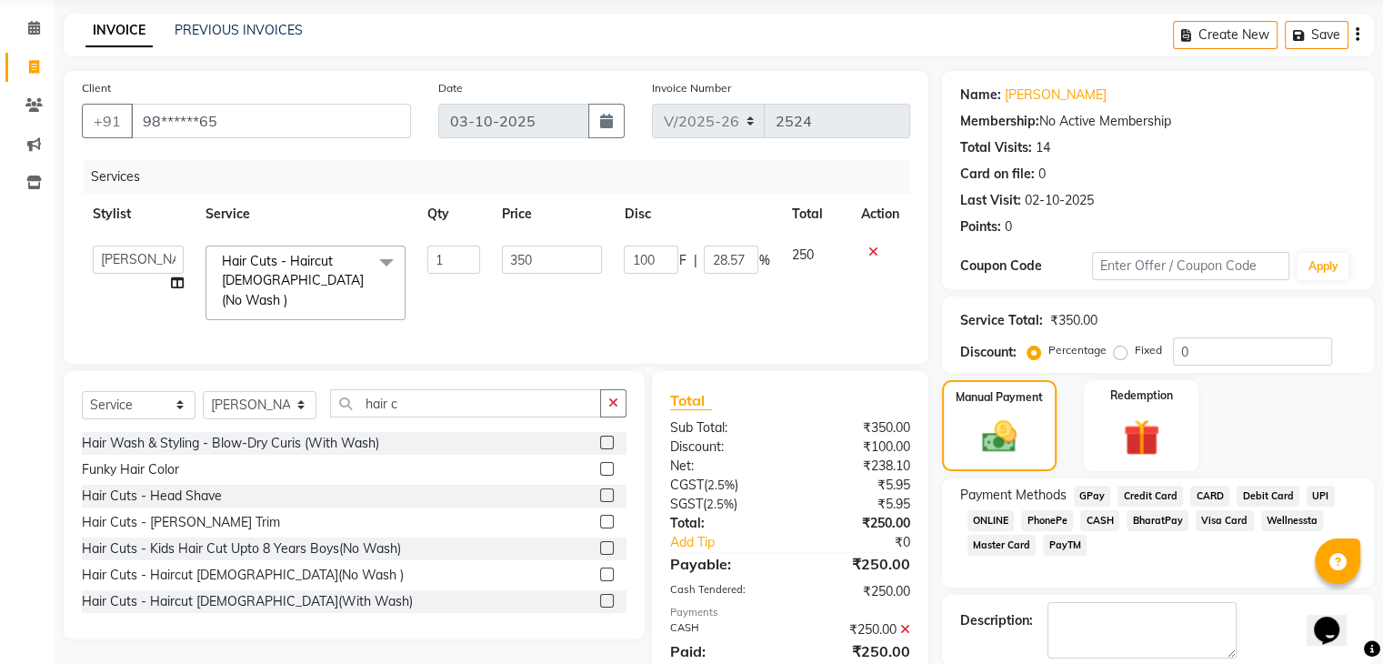
scroll to position [155, 0]
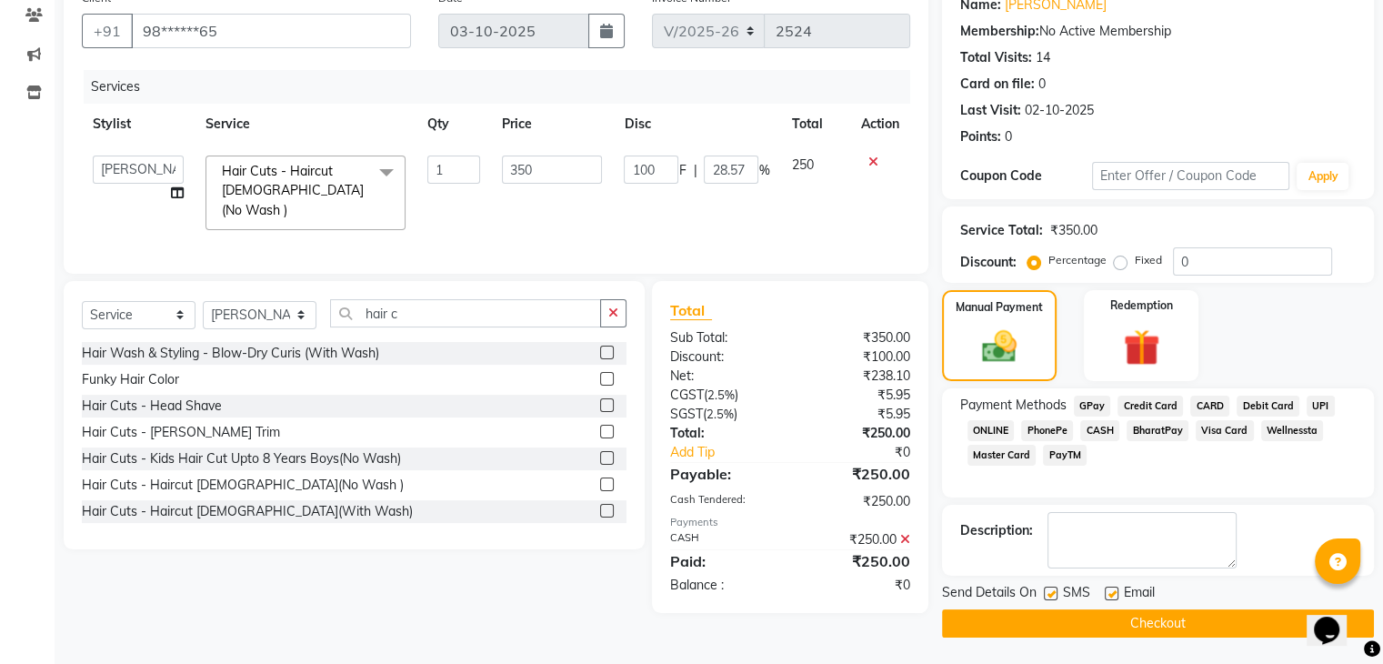
click at [1051, 592] on label at bounding box center [1051, 593] width 14 height 14
click at [1051, 592] on input "checkbox" at bounding box center [1050, 594] width 12 height 12
checkbox input "false"
click at [1111, 590] on label at bounding box center [1111, 593] width 14 height 14
click at [1111, 590] on input "checkbox" at bounding box center [1110, 594] width 12 height 12
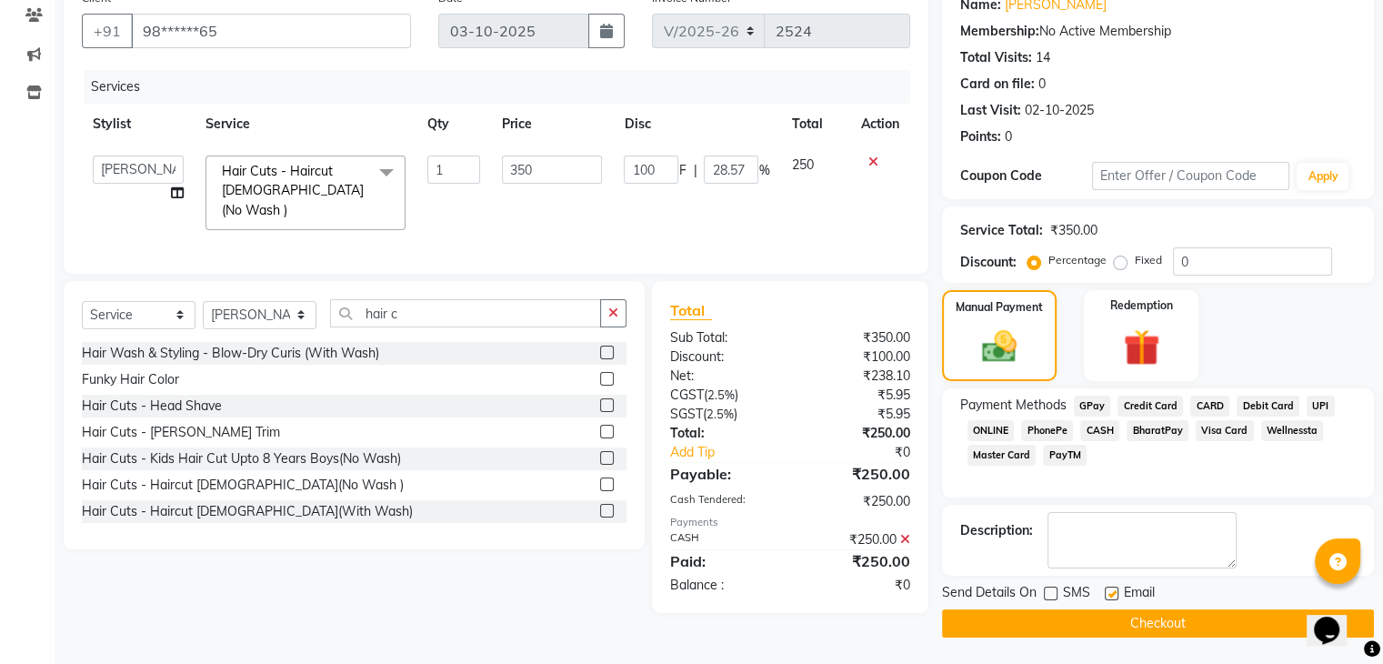
checkbox input "false"
click at [1111, 604] on div at bounding box center [1110, 595] width 12 height 19
click at [1116, 625] on button "Checkout" at bounding box center [1158, 623] width 432 height 28
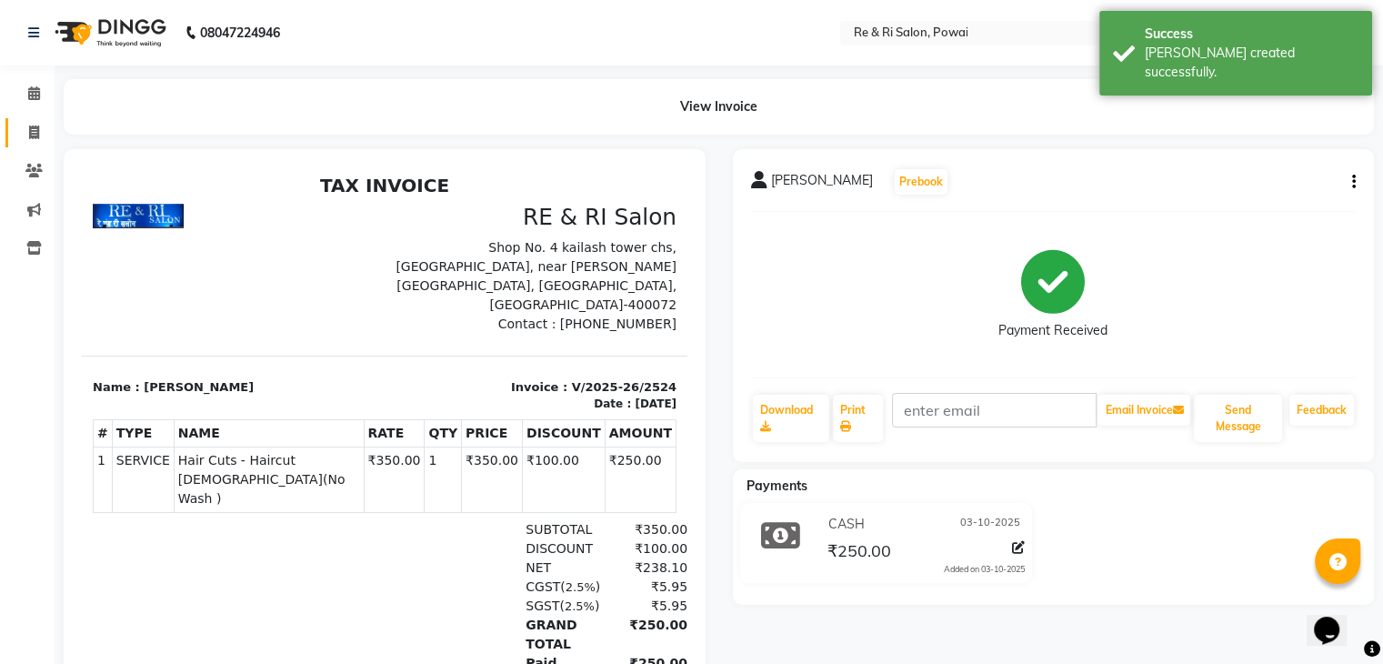
click at [29, 119] on link "Invoice" at bounding box center [27, 133] width 44 height 30
select select "service"
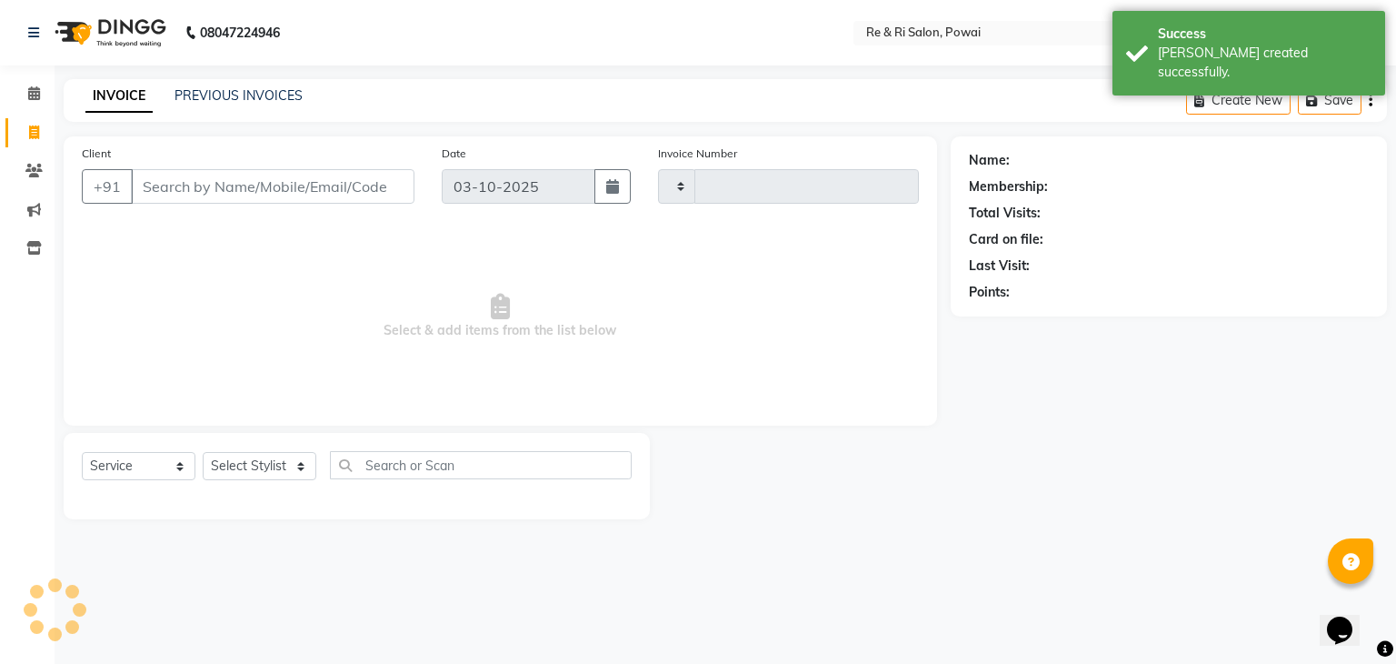
type input "2525"
select select "5364"
click at [182, 190] on input "Client" at bounding box center [273, 186] width 284 height 35
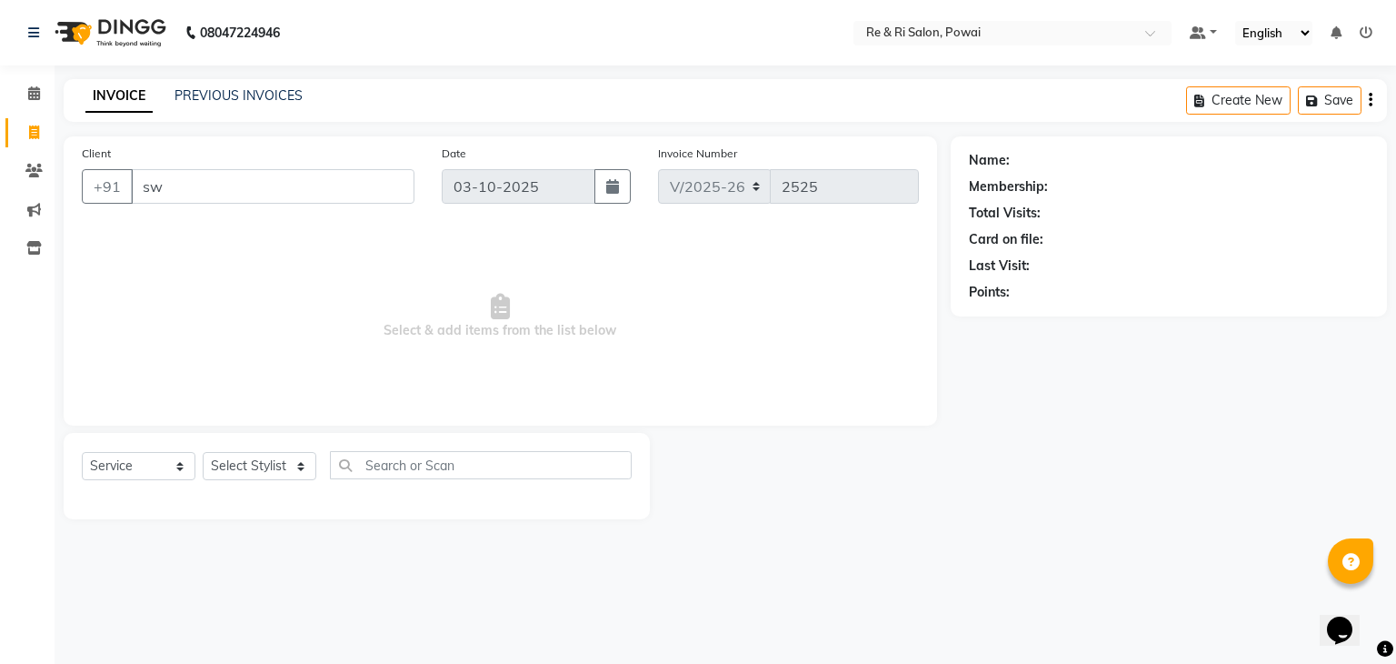
type input "s"
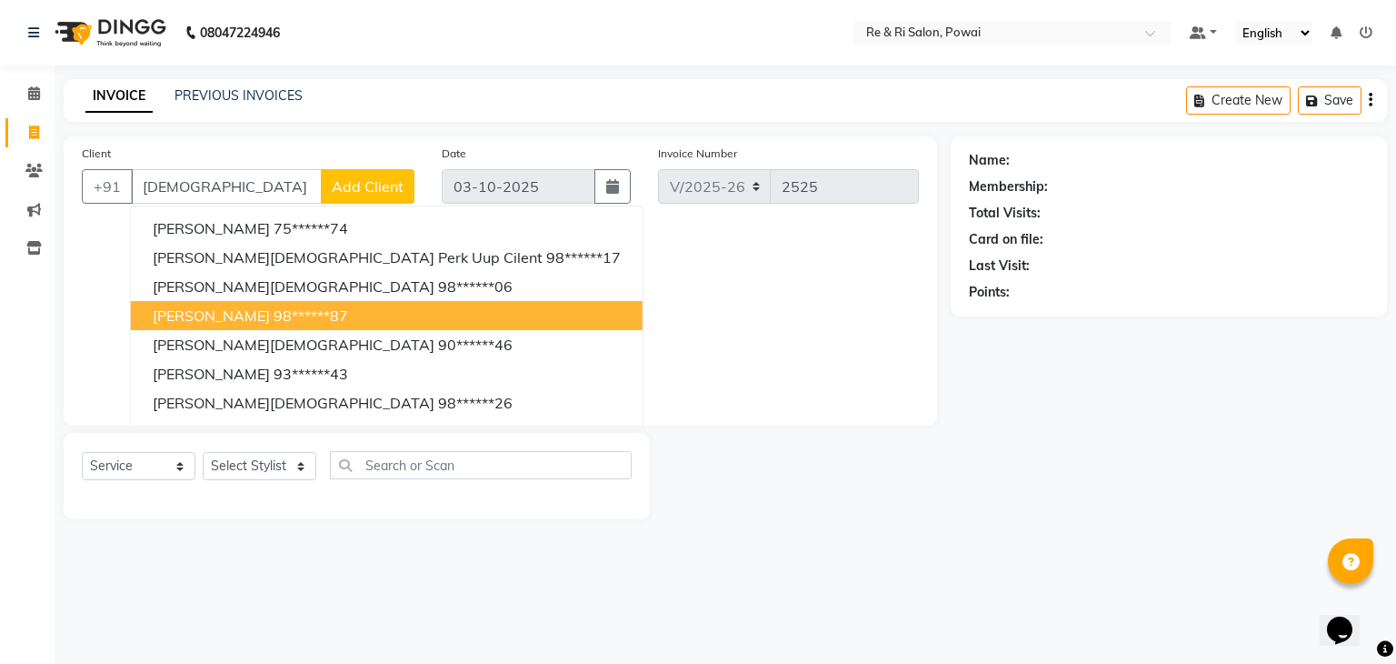
click at [175, 322] on span "[PERSON_NAME]" at bounding box center [211, 315] width 117 height 18
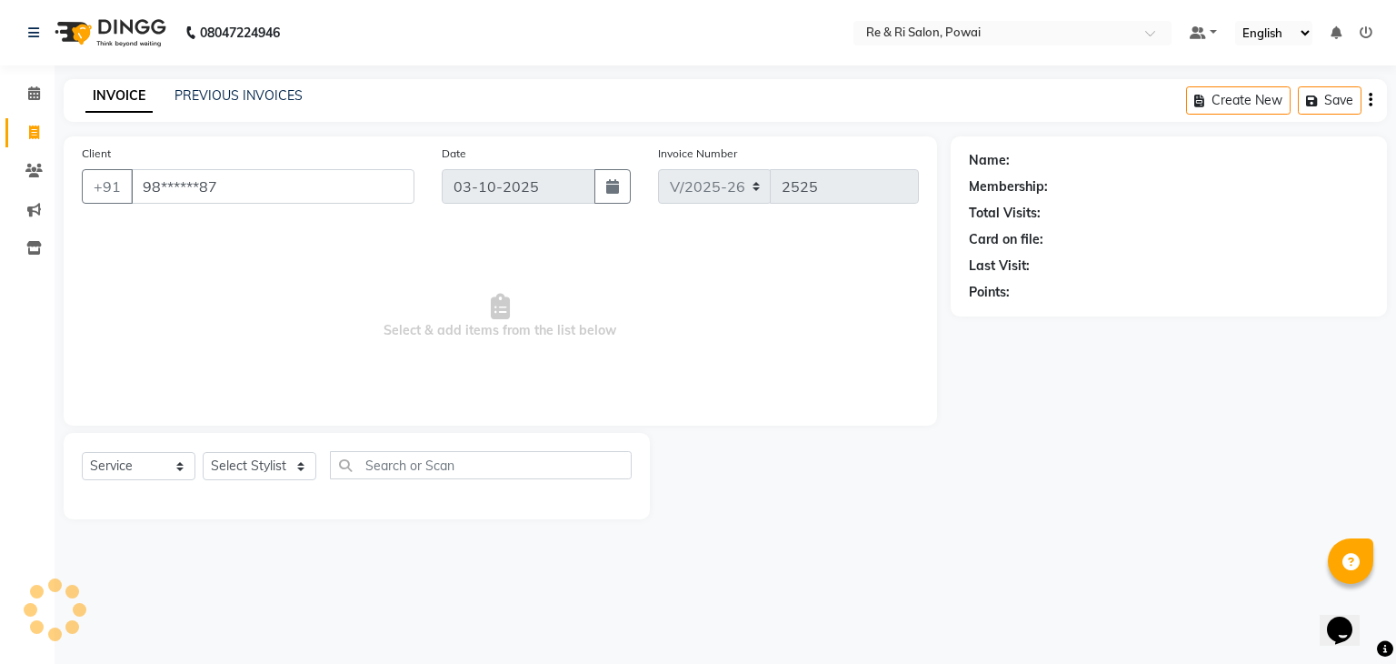
type input "98******87"
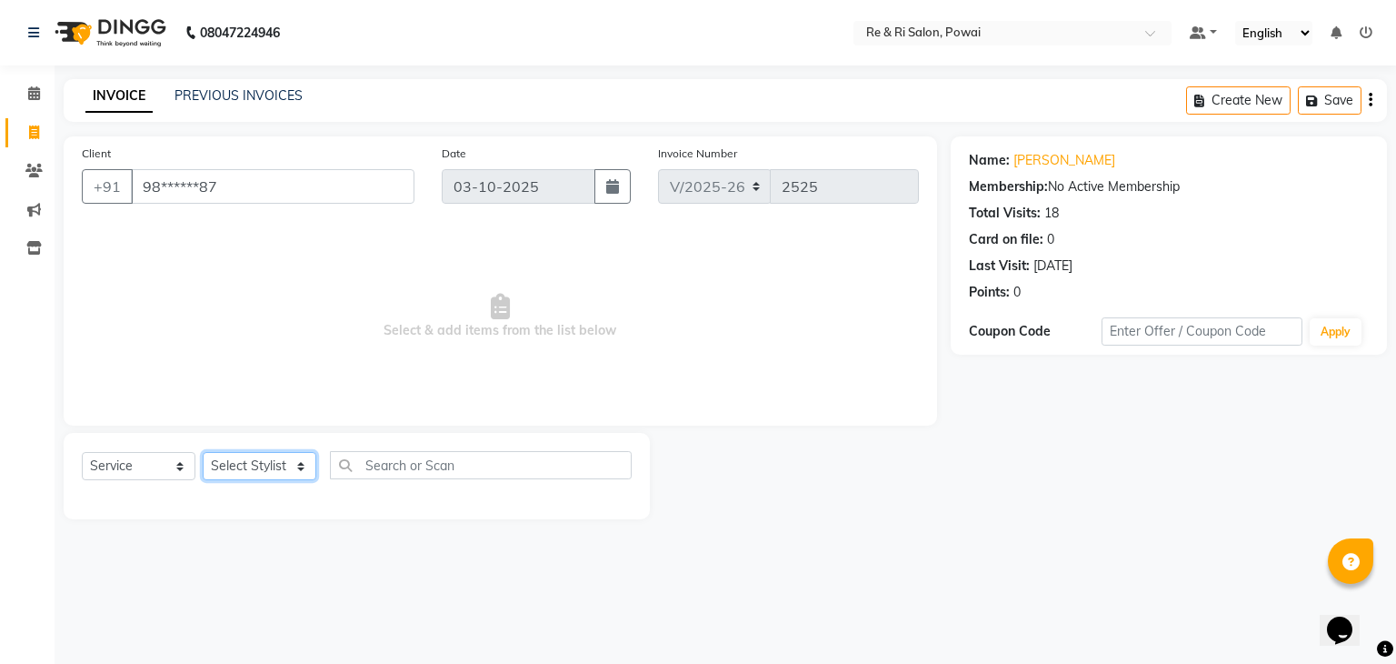
click at [296, 474] on select "Select Stylist [PERSON_NAME] Danish Poonam [PERSON_NAME] [PERSON_NAME] [PERSON_…" at bounding box center [260, 466] width 114 height 28
select select "35434"
click at [203, 453] on select "Select Stylist [PERSON_NAME] Danish Poonam [PERSON_NAME] [PERSON_NAME] [PERSON_…" at bounding box center [260, 466] width 114 height 28
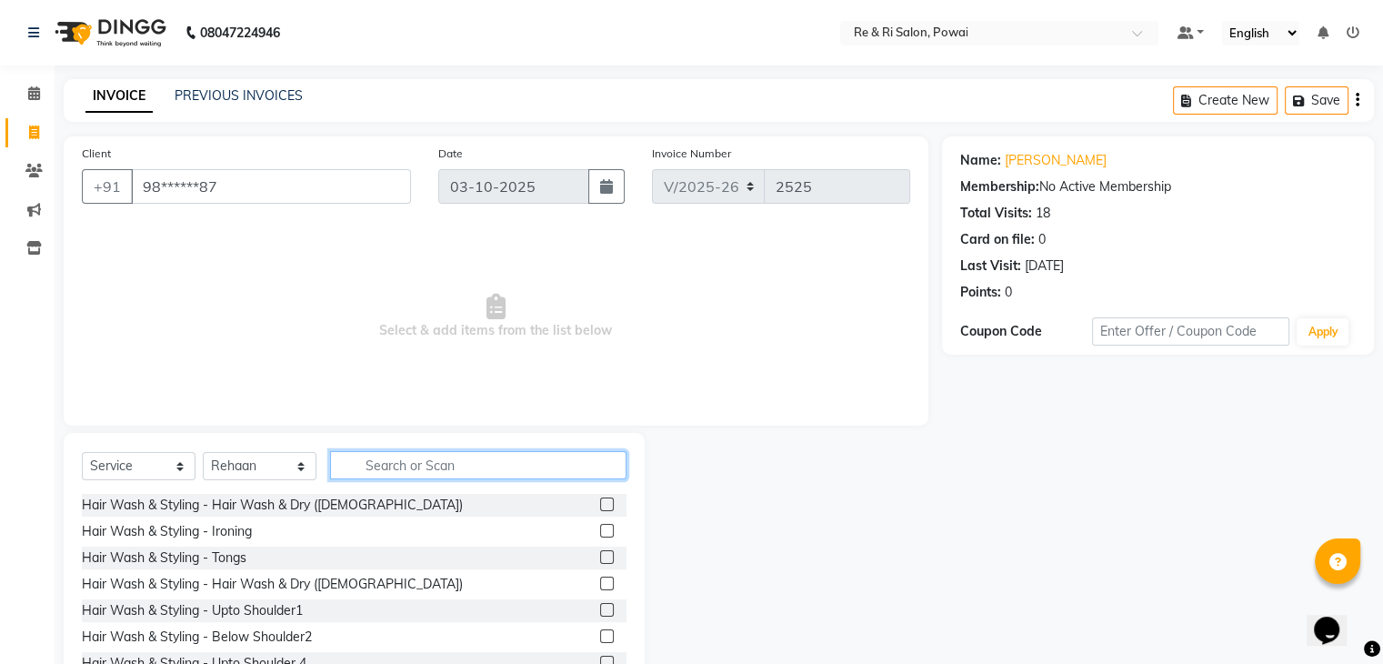
click at [373, 461] on input "text" at bounding box center [478, 465] width 296 height 28
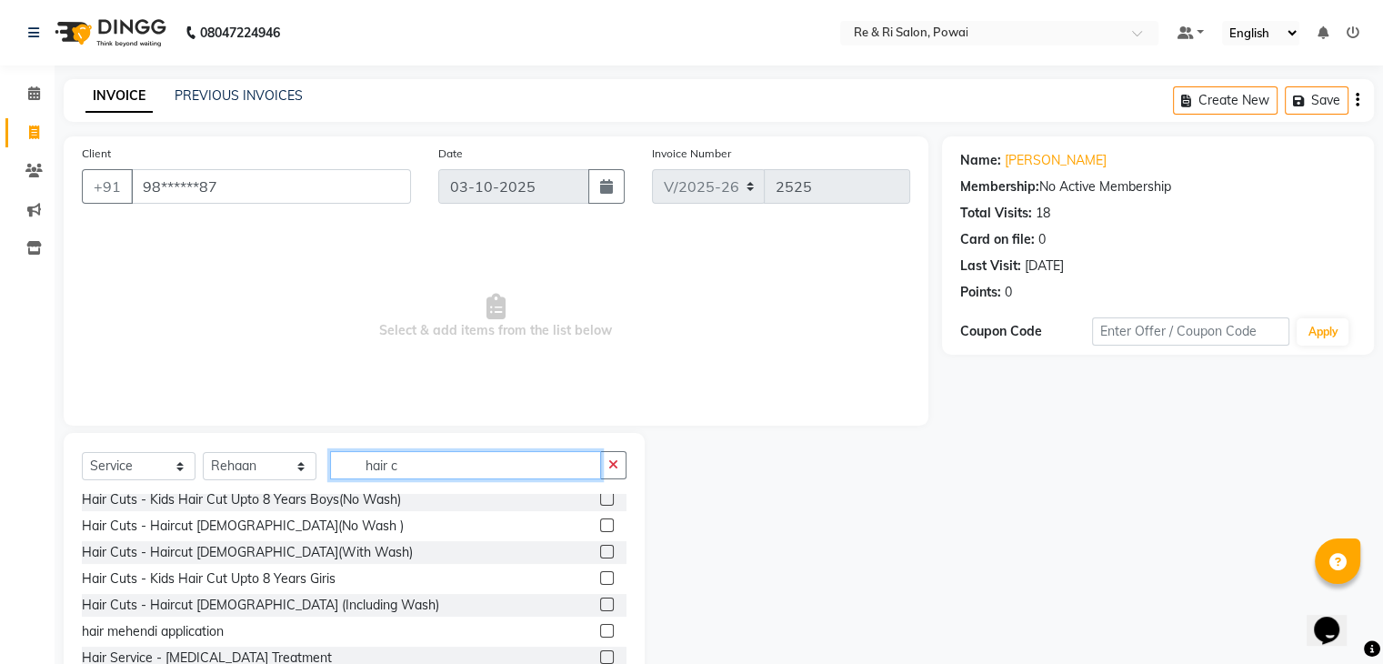
scroll to position [114, 0]
type input "hair c"
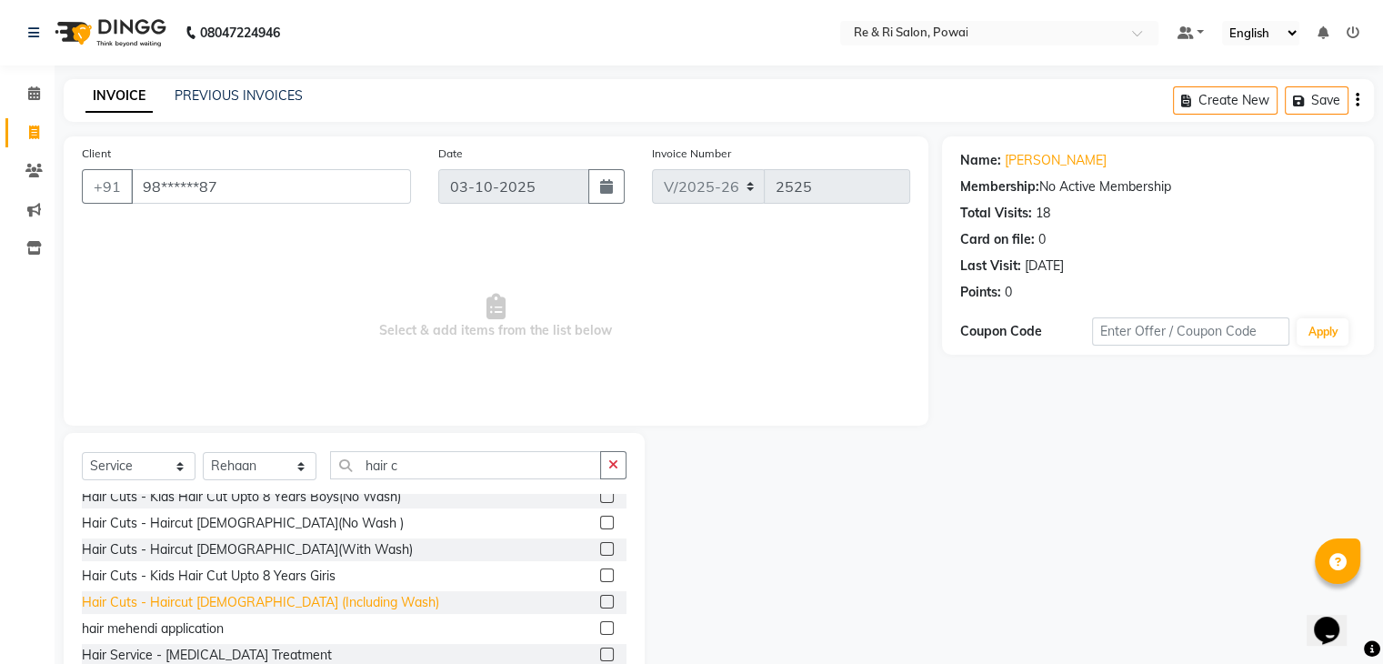
click at [282, 595] on div "Hair Cuts - Haircut [DEMOGRAPHIC_DATA] (Including Wash)" at bounding box center [260, 602] width 357 height 19
checkbox input "false"
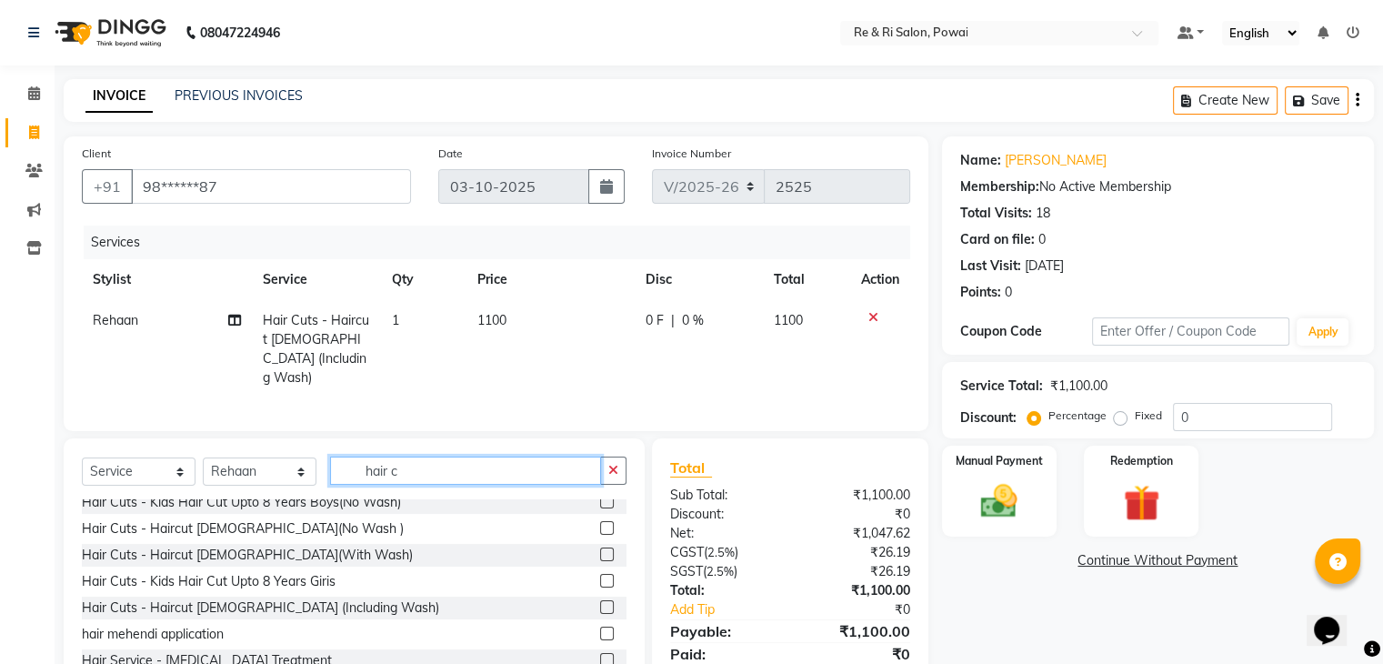
click at [424, 465] on input "hair c" at bounding box center [465, 470] width 271 height 28
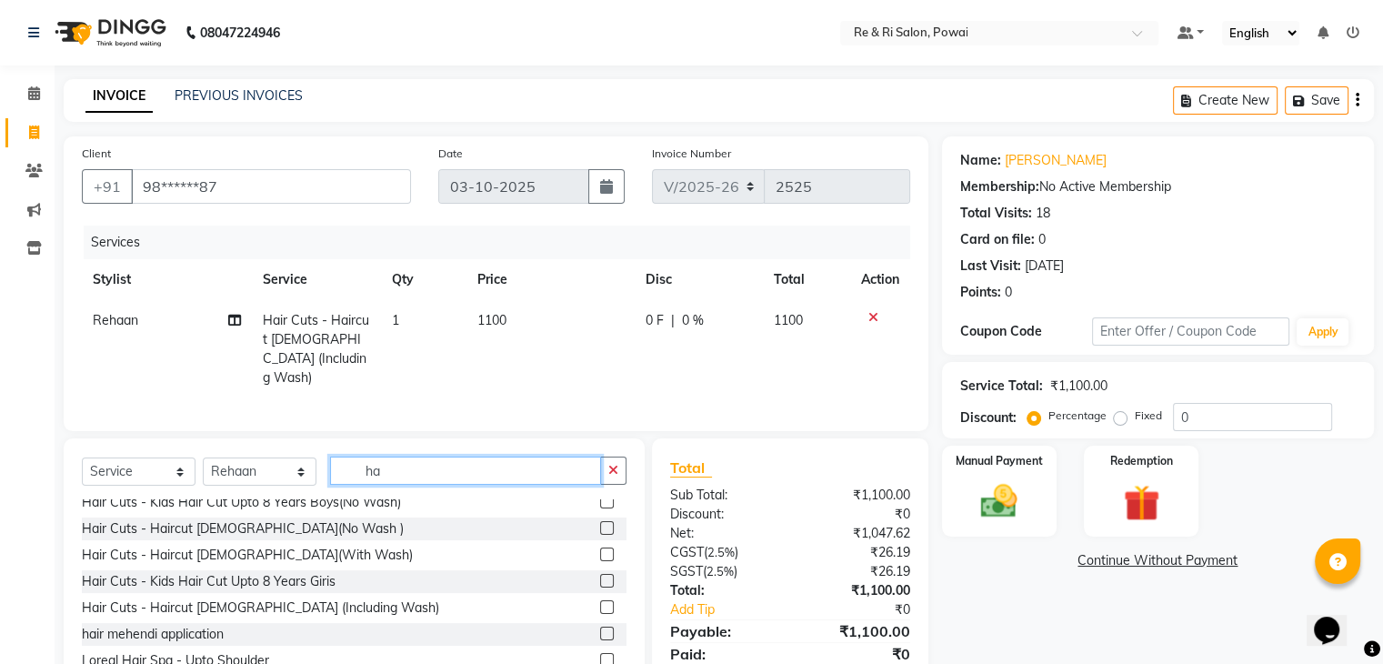
type input "h"
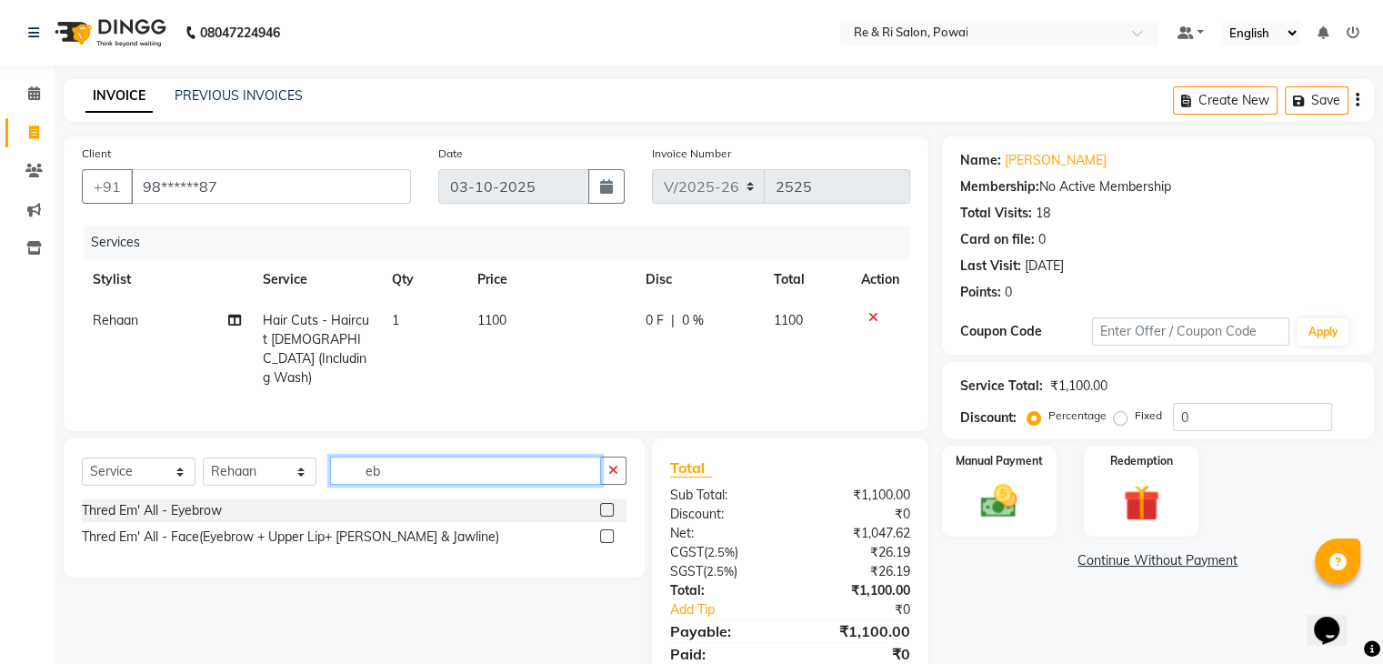
scroll to position [0, 0]
type input "eb"
click at [165, 501] on div "Thred Em' All - Eyebrow" at bounding box center [152, 510] width 140 height 19
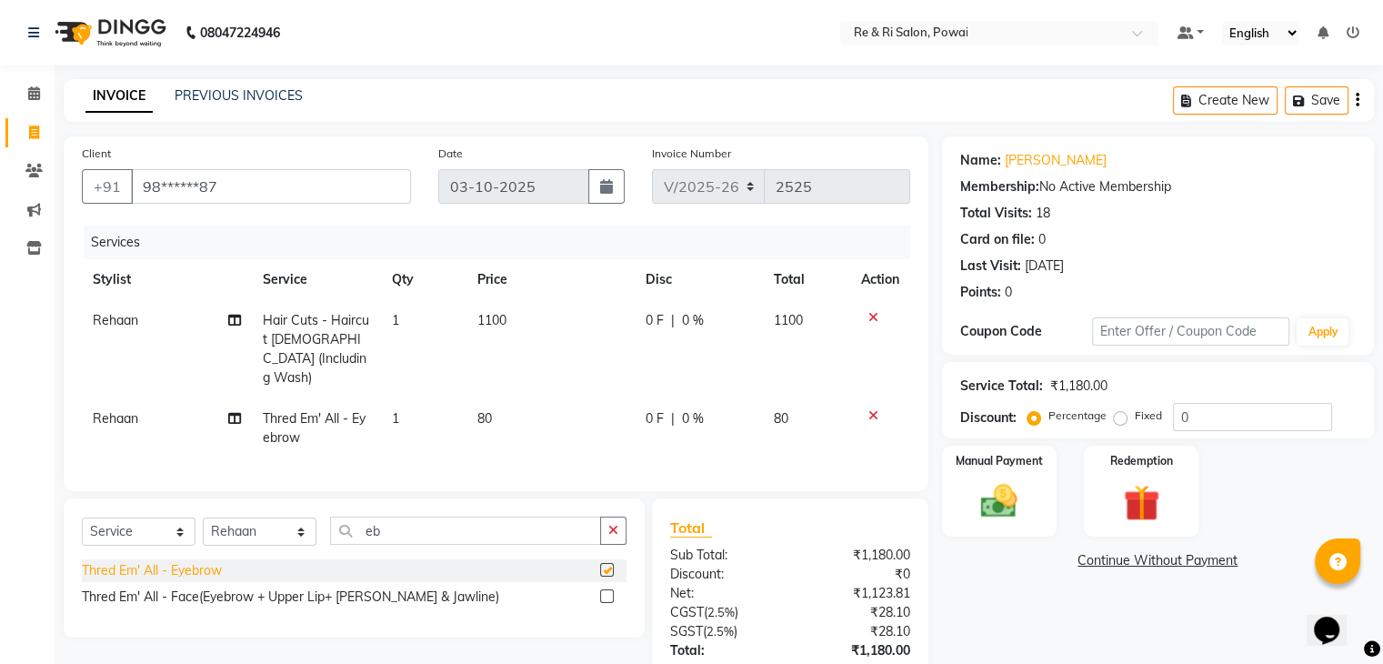
checkbox input "false"
click at [376, 532] on input "eb" at bounding box center [465, 530] width 271 height 28
type input "e"
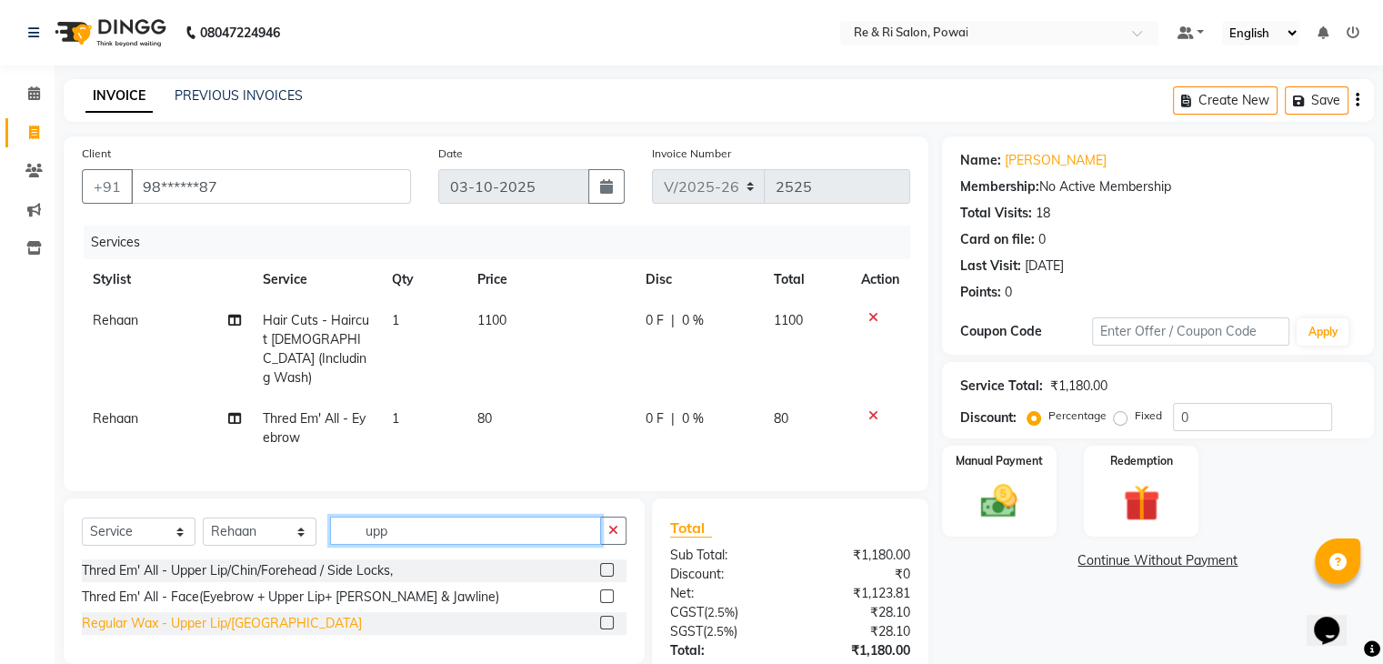
type input "upp"
click at [191, 614] on div "Regular Wax - Upper Lip/[GEOGRAPHIC_DATA]" at bounding box center [222, 623] width 280 height 19
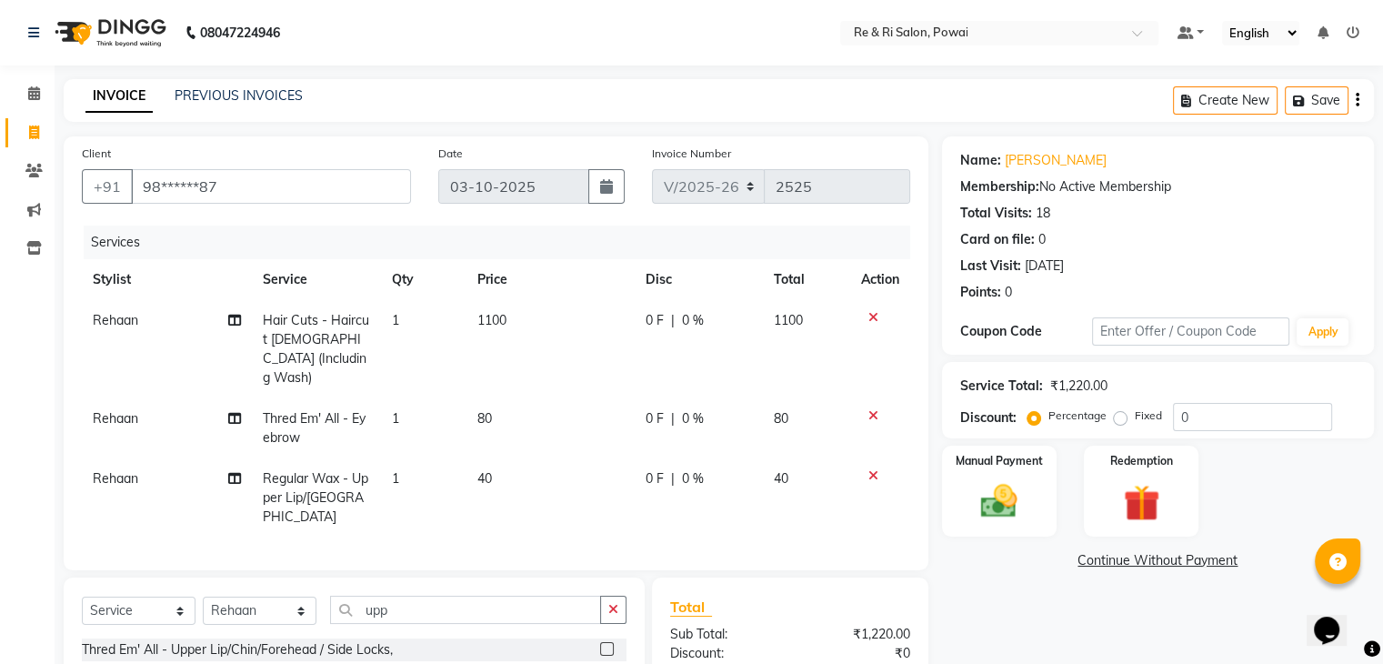
checkbox input "false"
click at [657, 409] on span "0 F" at bounding box center [654, 418] width 18 height 19
select select "35434"
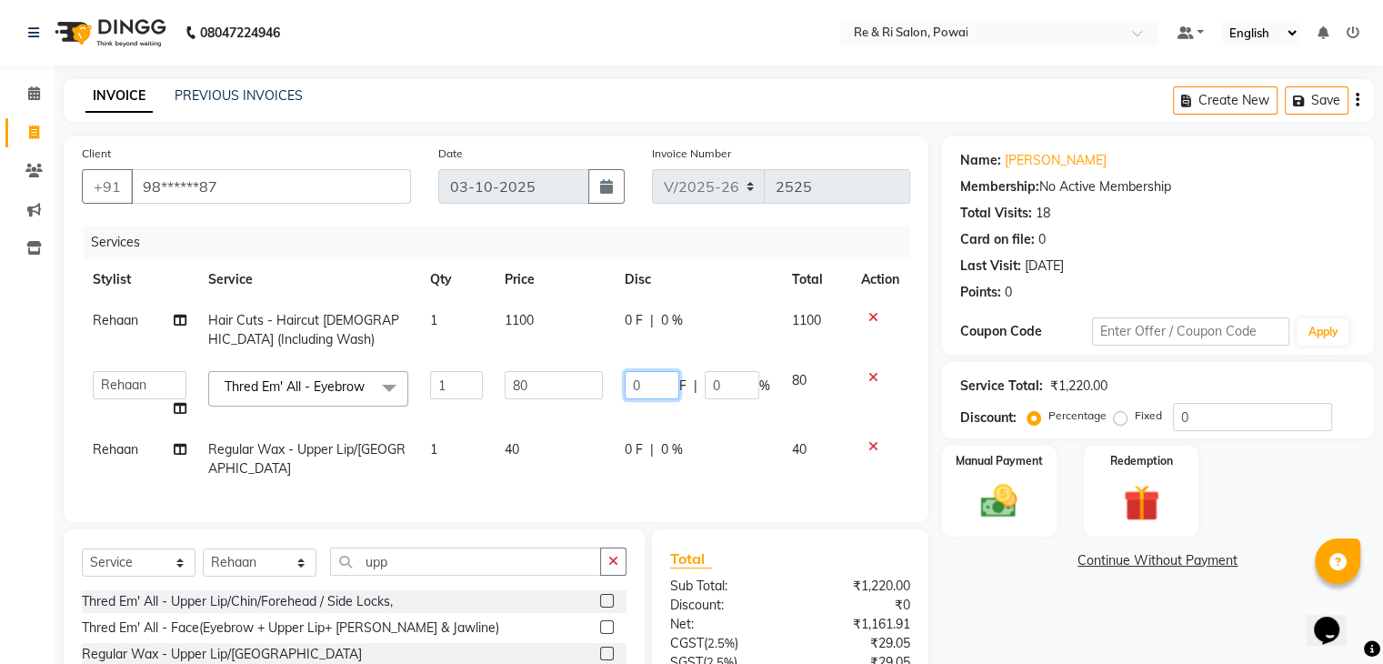
click at [657, 389] on input "0" at bounding box center [652, 385] width 55 height 28
type input "20"
click at [607, 429] on td "80" at bounding box center [554, 394] width 120 height 69
select select "35434"
click at [645, 455] on div "0 F | 0 %" at bounding box center [697, 449] width 145 height 19
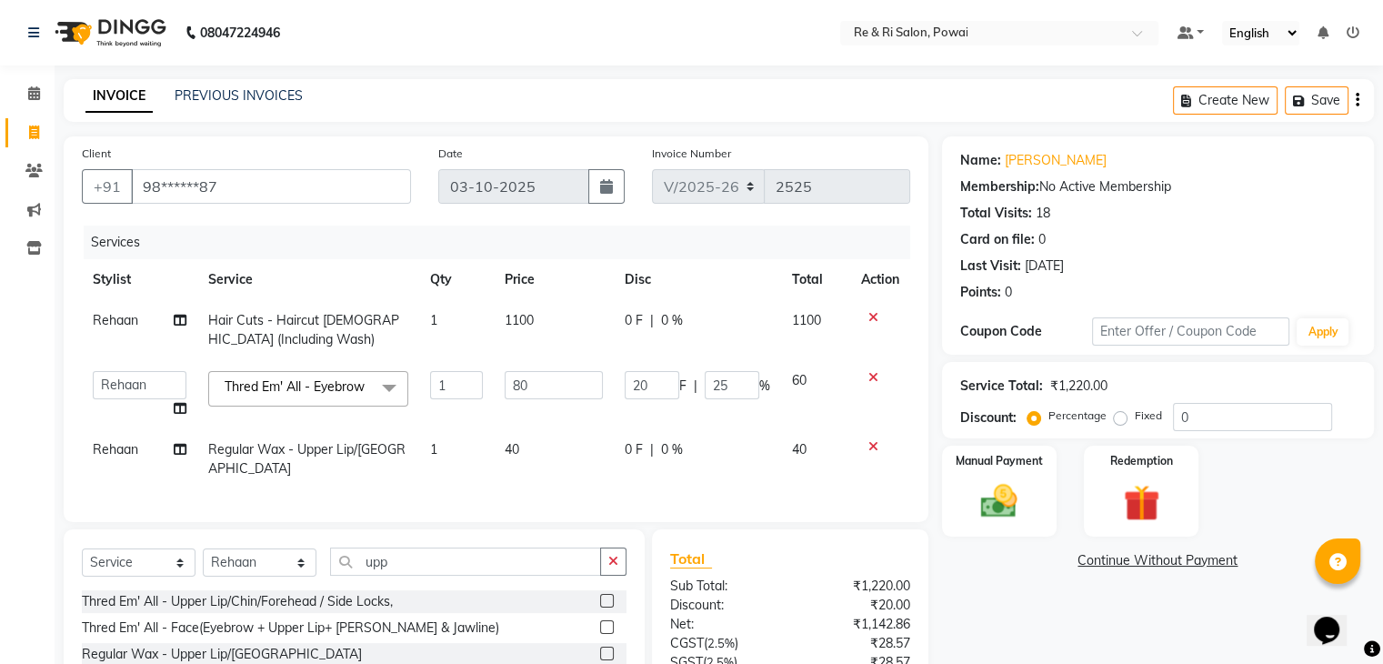
select select "35434"
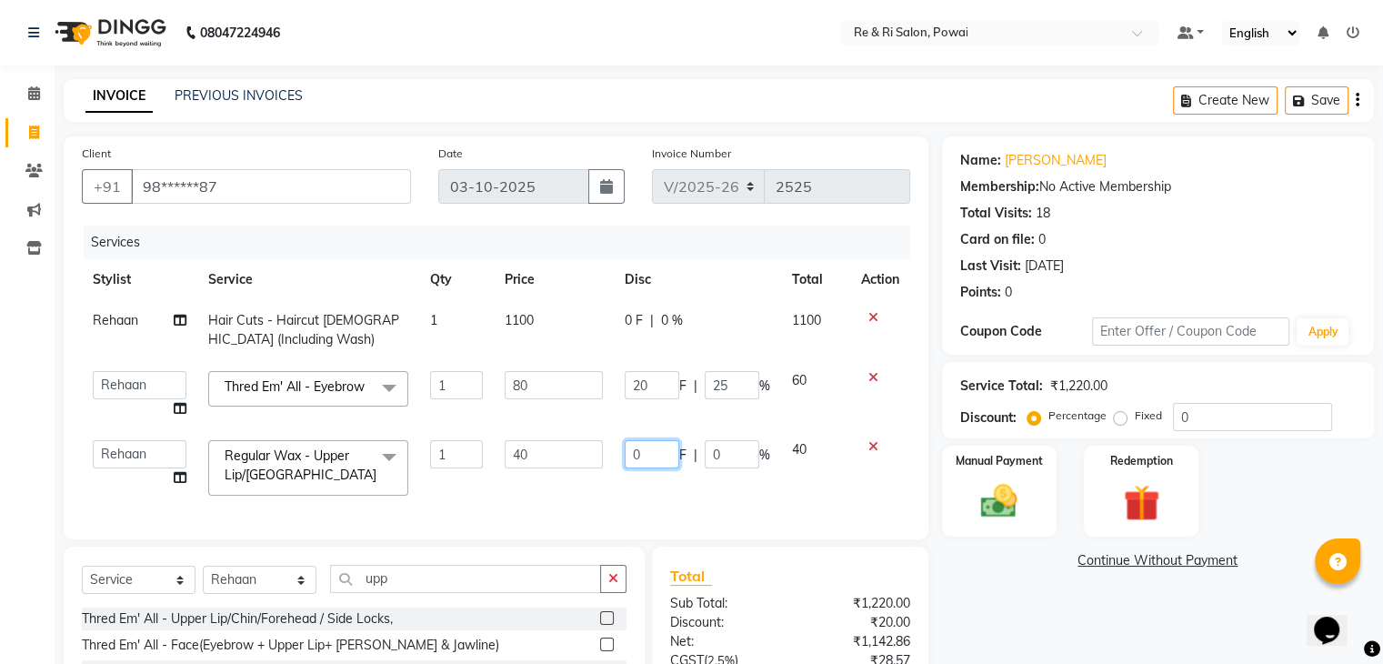
click at [645, 455] on input "0" at bounding box center [652, 454] width 55 height 28
type input "10"
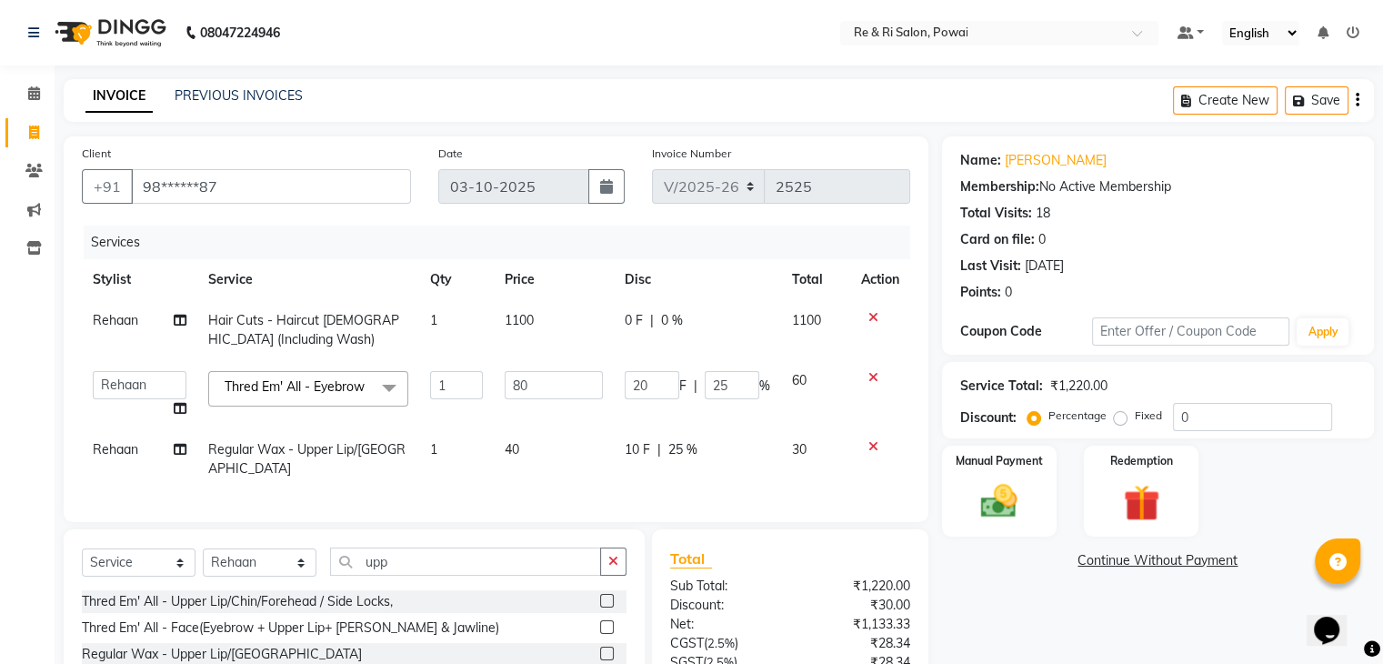
click at [598, 499] on div "Services Stylist Service Qty Price Disc Total Action Rehaan Hair Cuts - Haircut…" at bounding box center [496, 364] width 828 height 278
click at [630, 321] on span "0 F" at bounding box center [634, 320] width 18 height 19
select select "35434"
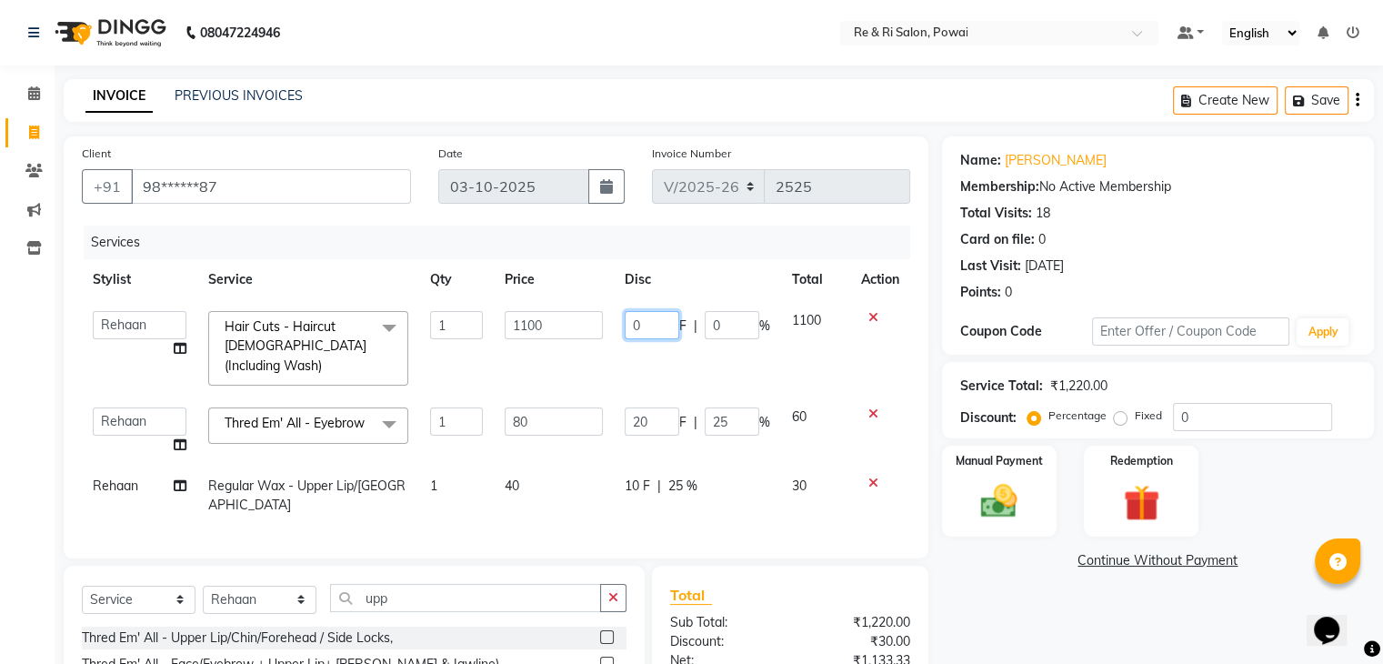
click at [648, 323] on input "0" at bounding box center [652, 325] width 55 height 28
type input "200"
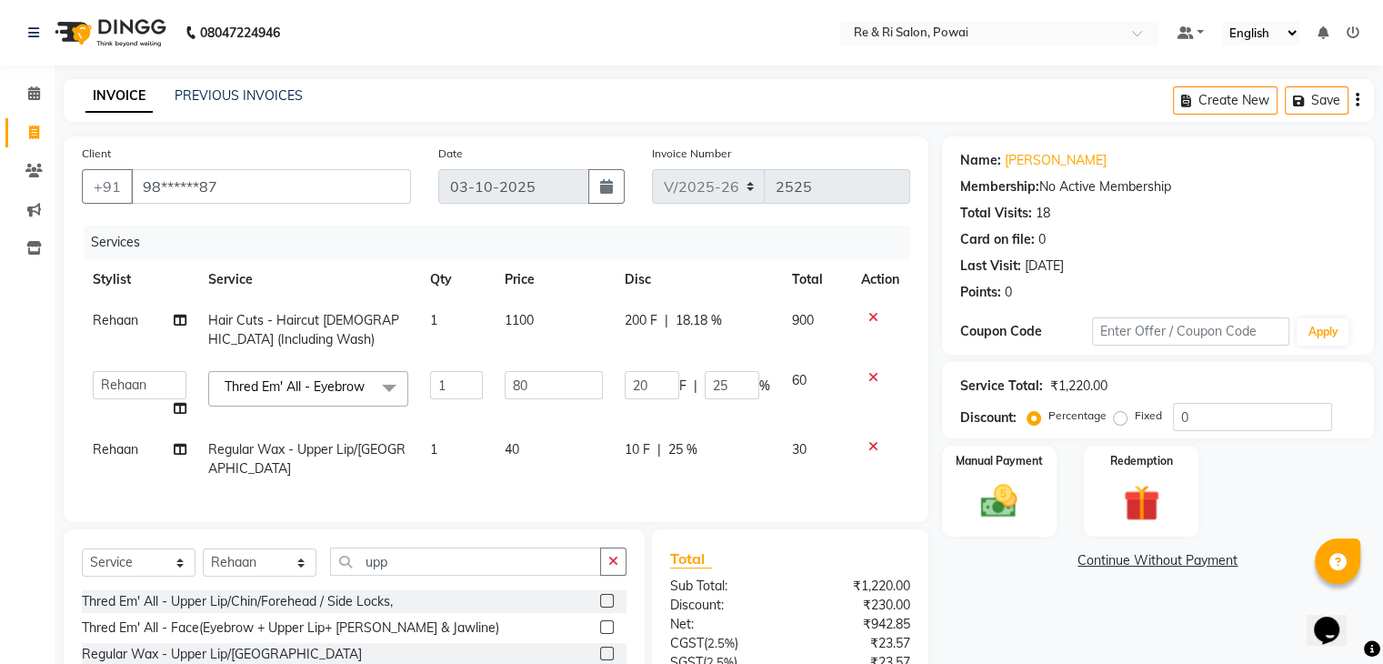
click at [596, 354] on td "1100" at bounding box center [554, 330] width 120 height 60
select select "35434"
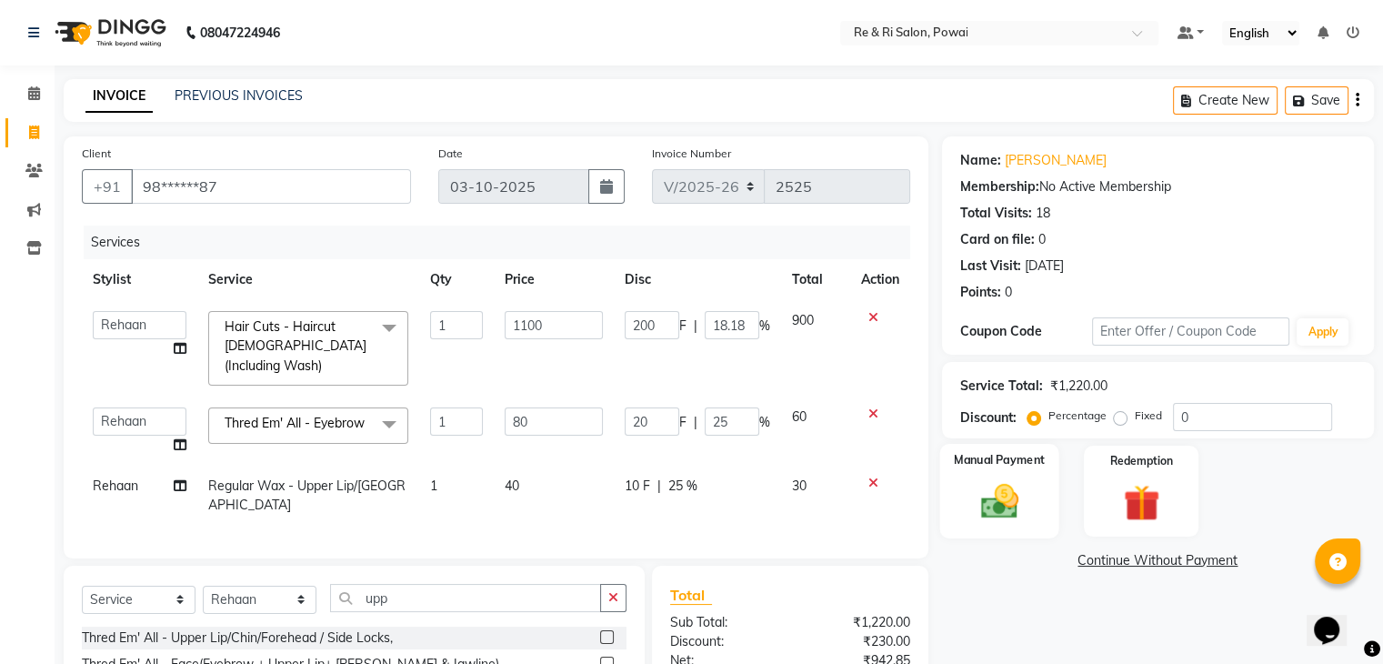
click at [1003, 499] on img at bounding box center [998, 502] width 61 height 44
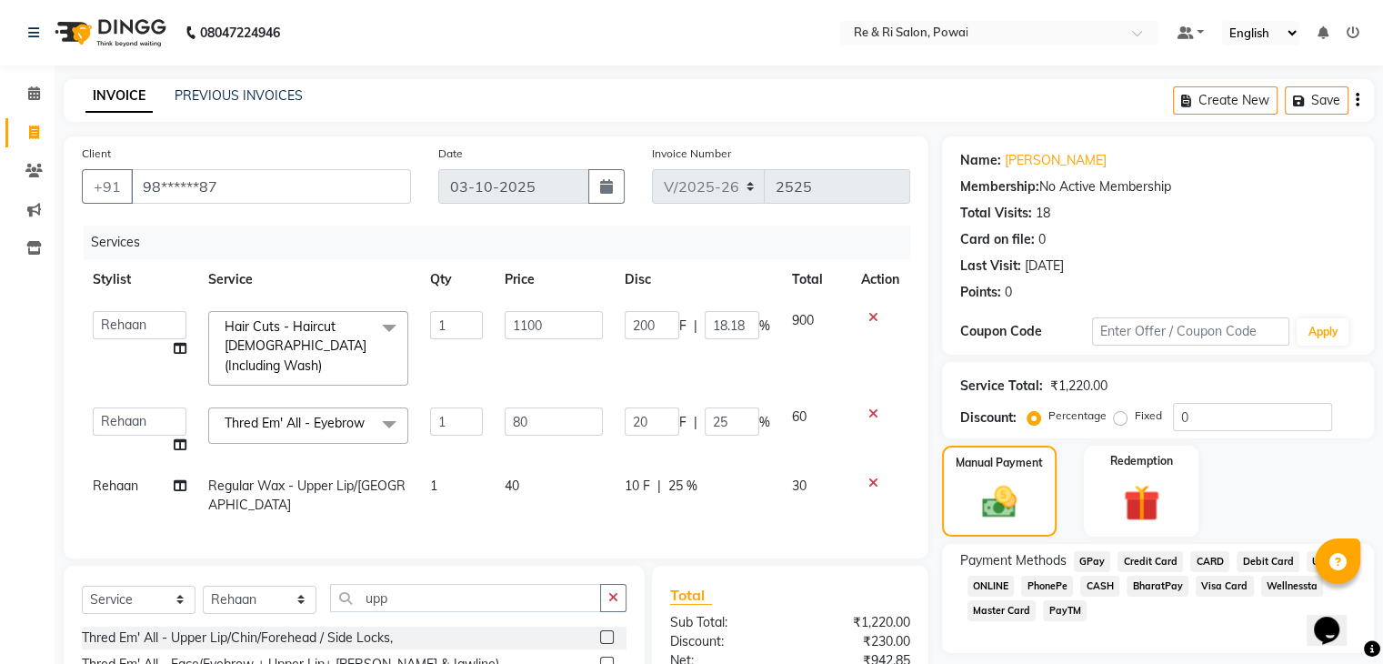
scroll to position [199, 0]
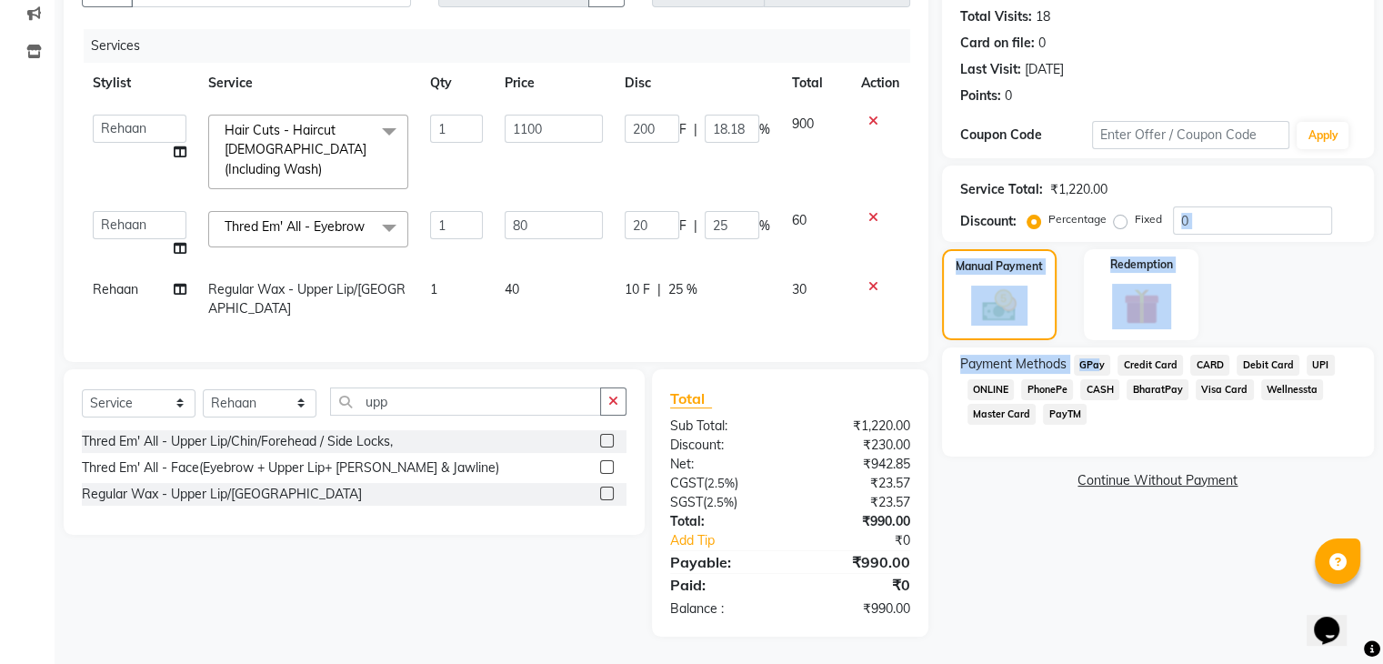
drag, startPoint x: 1092, startPoint y: 359, endPoint x: 1395, endPoint y: 229, distance: 330.3
click at [1383, 229] on html "08047224946 Select Location × Re & Ri Salon, Powai Default Panel My Panel Engli…" at bounding box center [691, 136] width 1383 height 664
click at [1093, 366] on span "GPay" at bounding box center [1092, 365] width 37 height 21
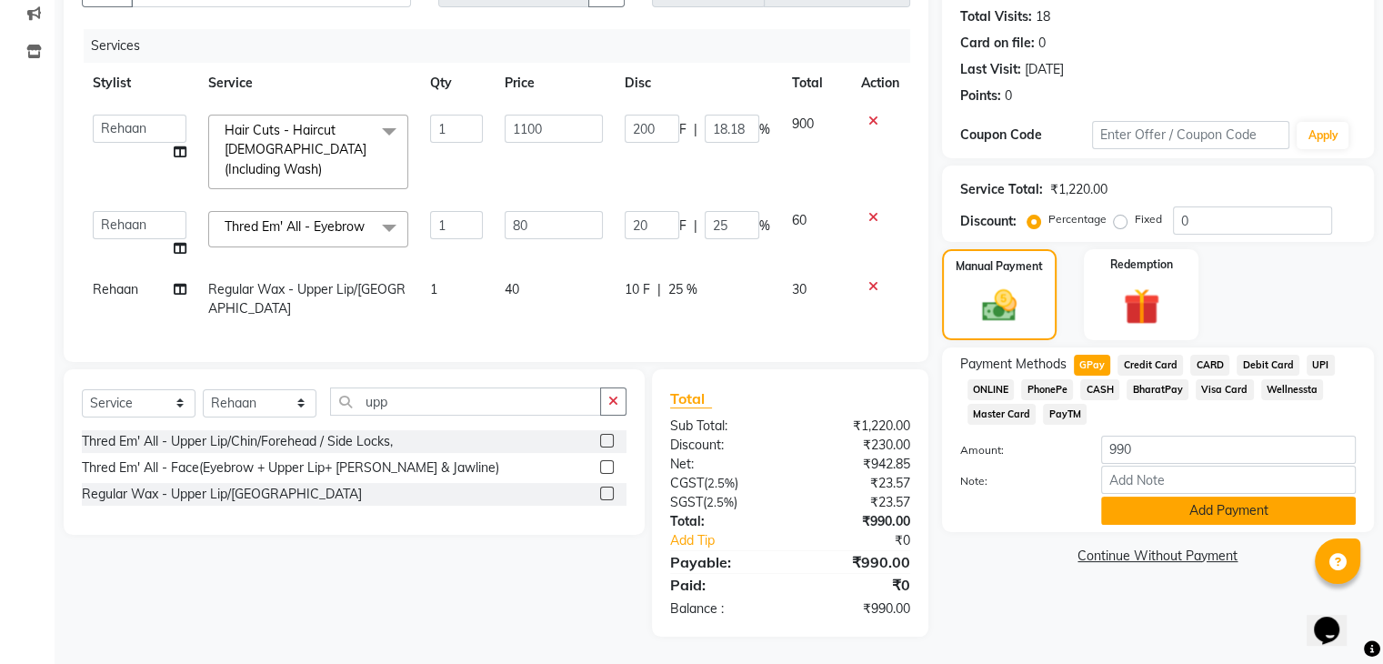
click at [1196, 521] on button "Add Payment" at bounding box center [1228, 510] width 255 height 28
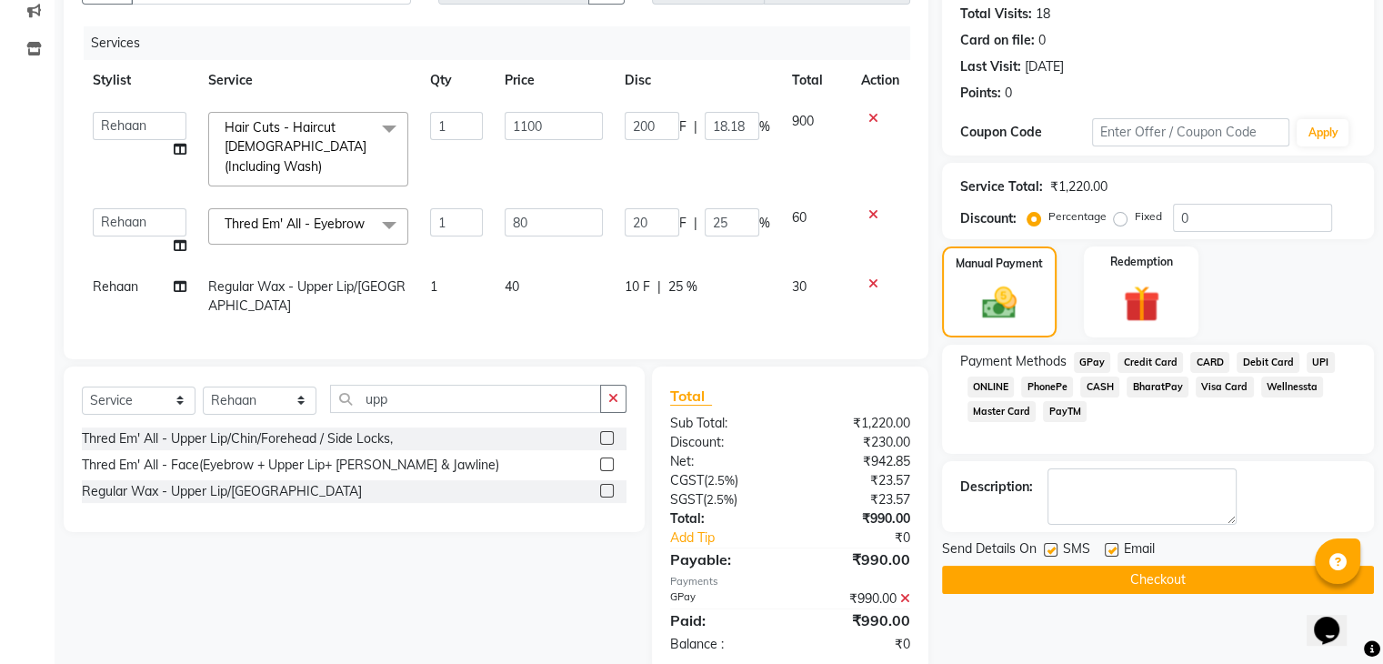
click at [1114, 554] on label at bounding box center [1111, 550] width 14 height 14
click at [1114, 554] on input "checkbox" at bounding box center [1110, 551] width 12 height 12
checkbox input "false"
click at [1051, 545] on label at bounding box center [1051, 550] width 14 height 14
click at [1051, 545] on input "checkbox" at bounding box center [1050, 551] width 12 height 12
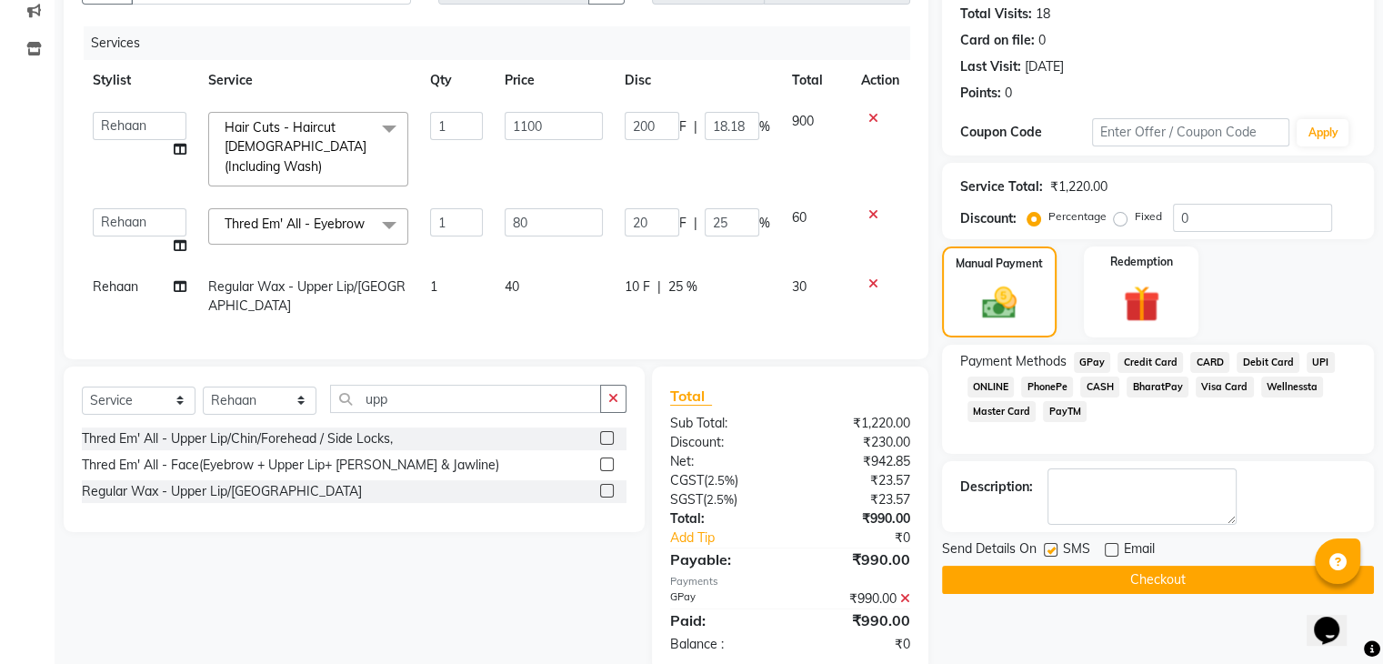
checkbox input "false"
click at [1069, 574] on button "Checkout" at bounding box center [1158, 579] width 432 height 28
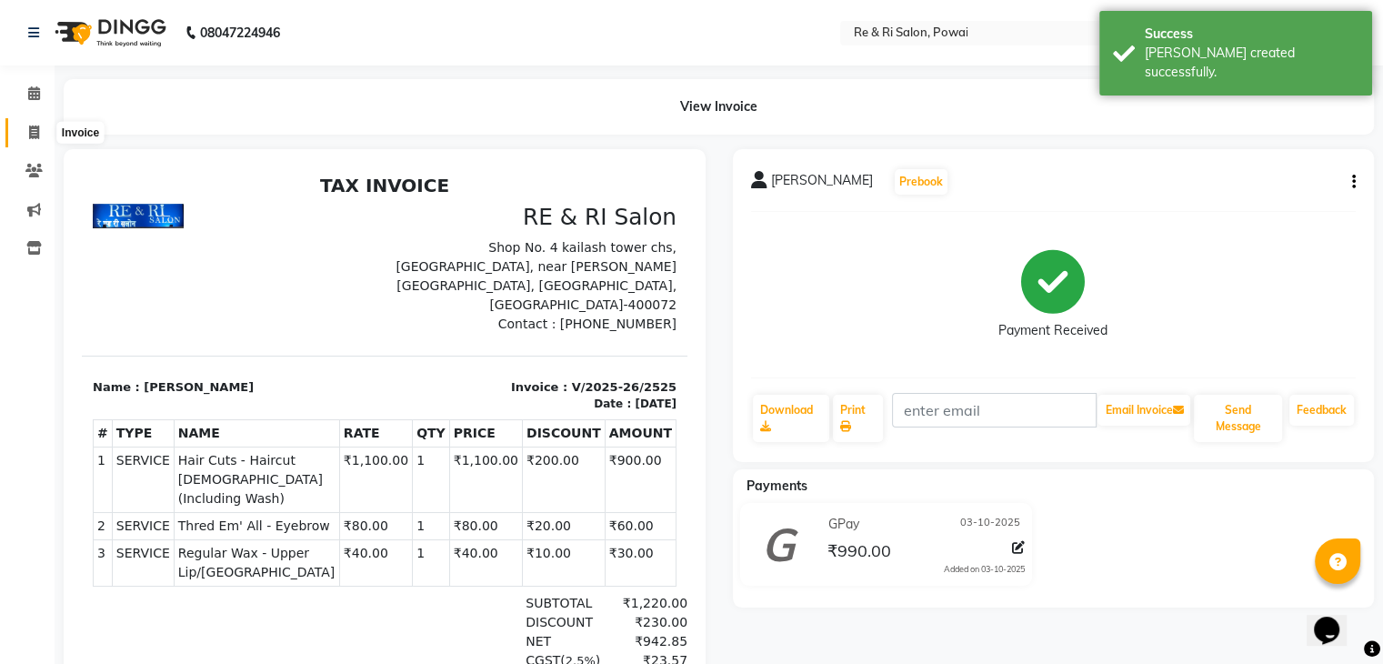
click at [29, 125] on icon at bounding box center [34, 132] width 10 height 14
select select "service"
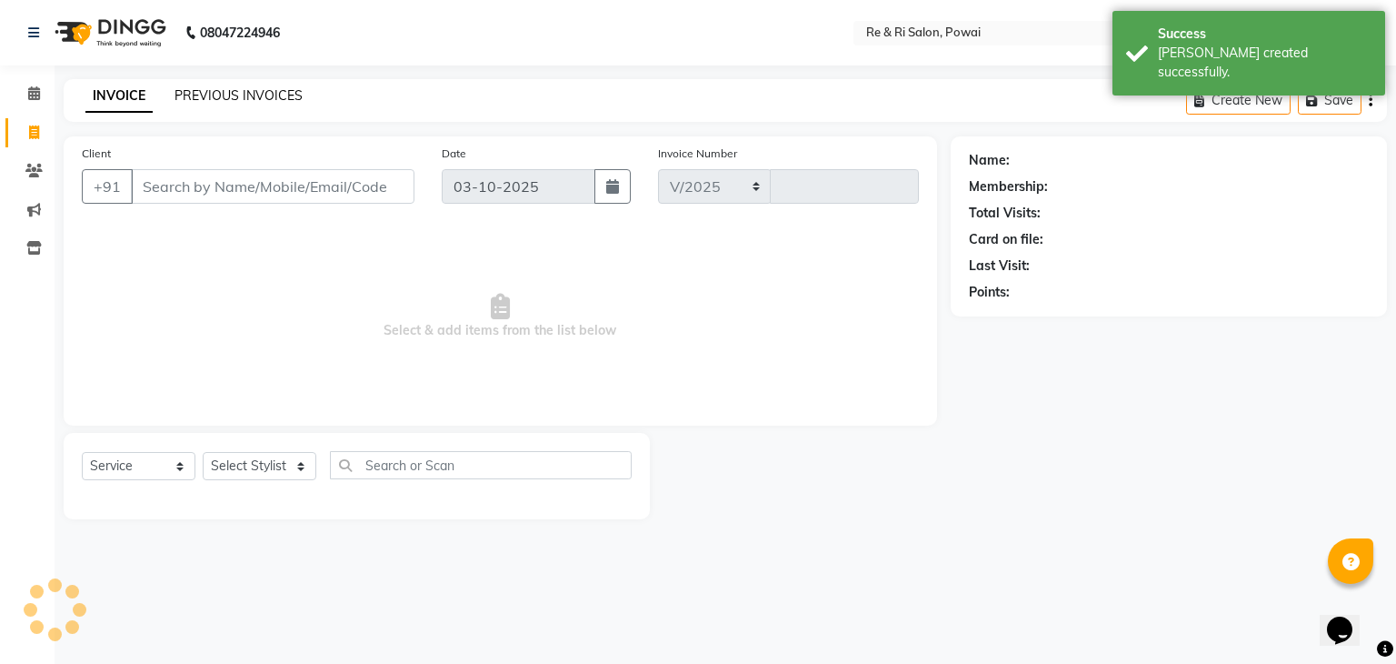
select select "5364"
type input "2526"
click at [196, 95] on link "PREVIOUS INVOICES" at bounding box center [239, 95] width 128 height 16
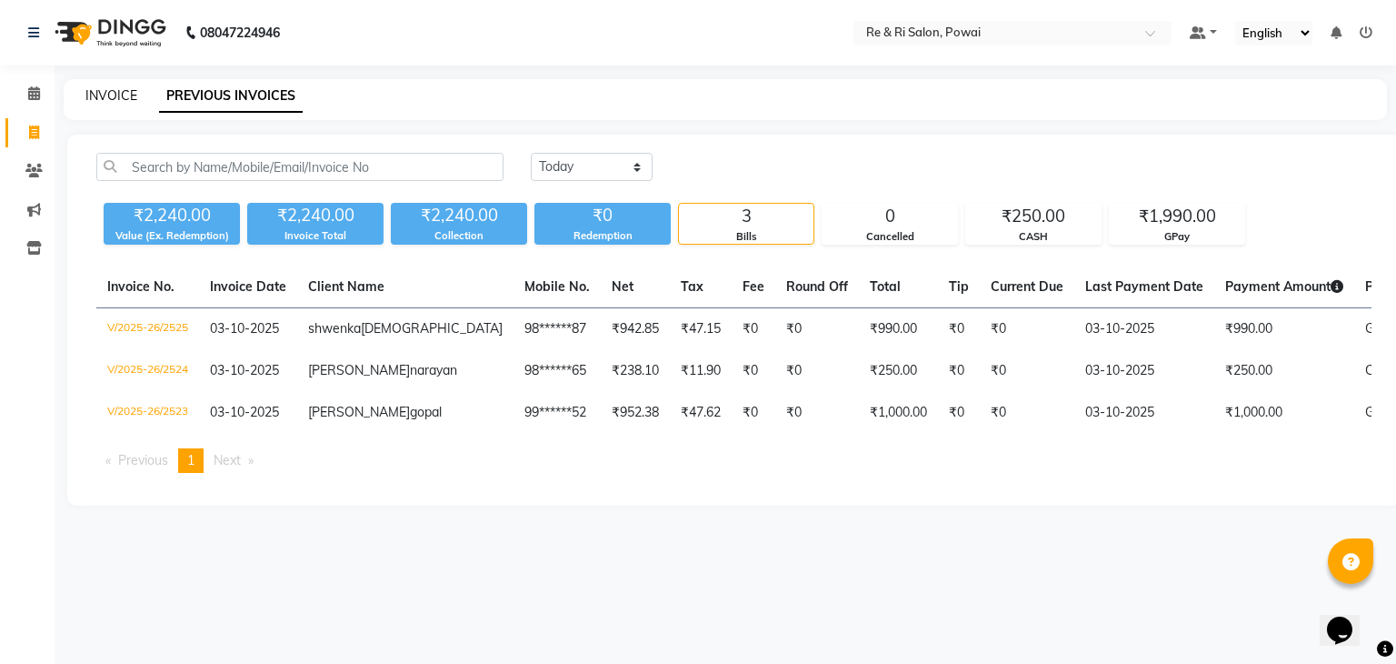
click at [115, 96] on link "INVOICE" at bounding box center [111, 95] width 52 height 16
select select "5364"
select select "service"
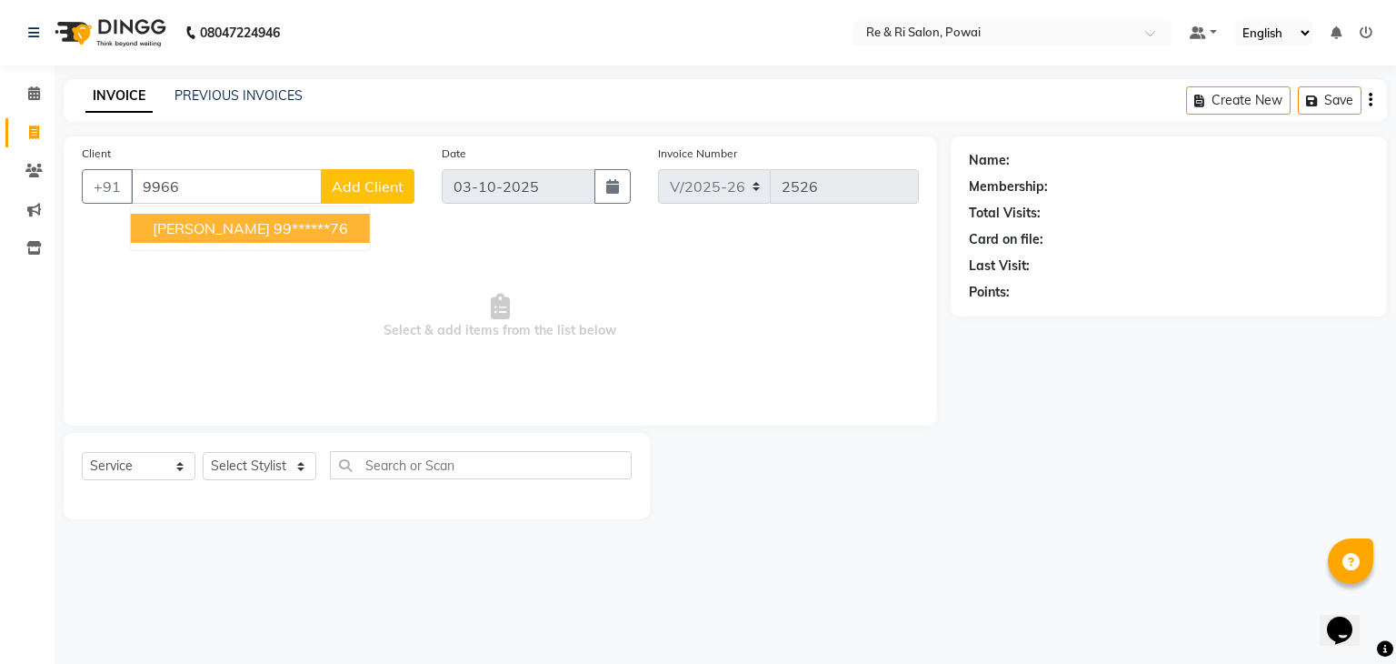
click at [188, 232] on span "[PERSON_NAME]" at bounding box center [211, 228] width 117 height 18
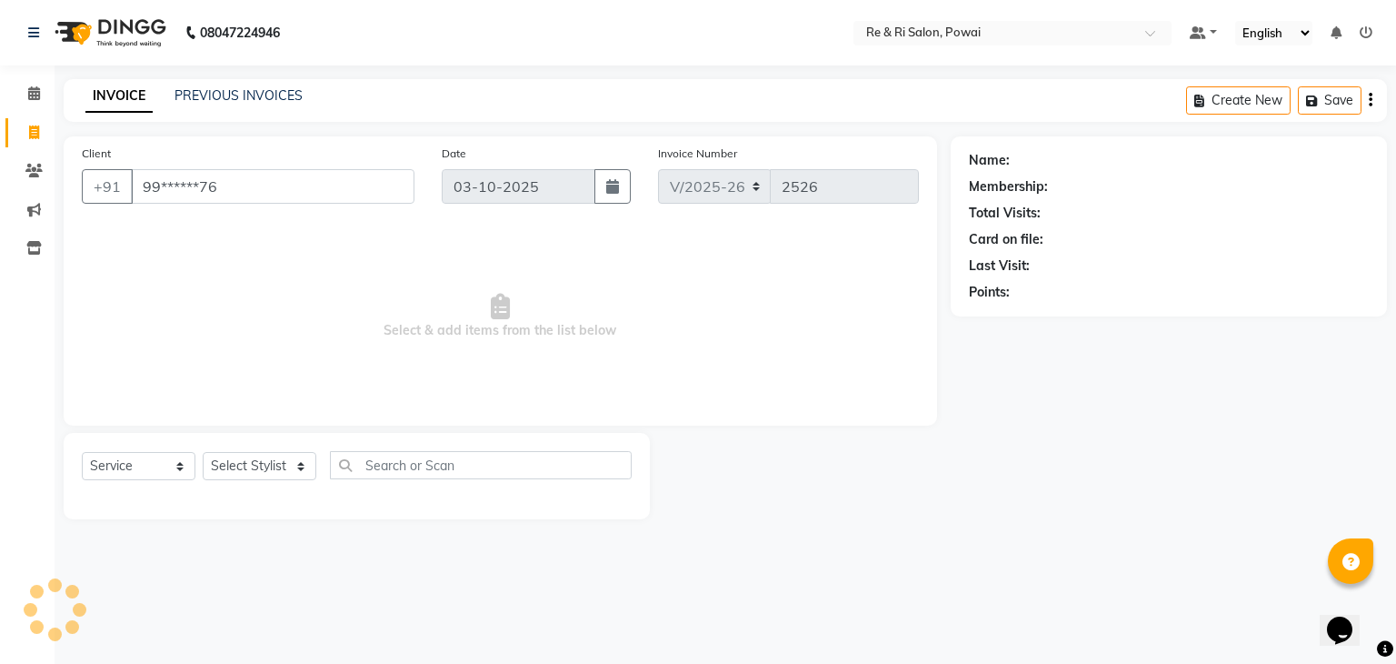
type input "99******76"
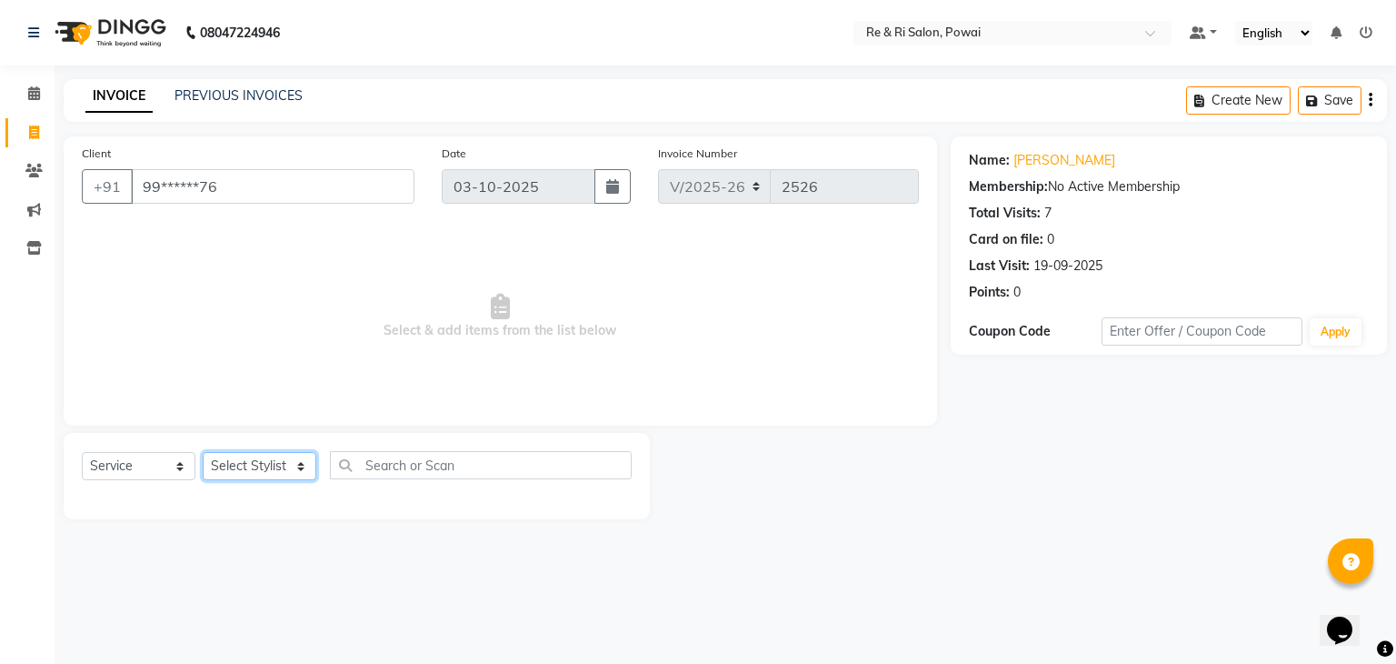
click at [299, 472] on select "Select Stylist [PERSON_NAME] Danish Poonam [PERSON_NAME] [PERSON_NAME] [PERSON_…" at bounding box center [260, 466] width 114 height 28
select select "35434"
click at [203, 453] on select "Select Stylist [PERSON_NAME] Danish Poonam [PERSON_NAME] [PERSON_NAME] [PERSON_…" at bounding box center [260, 466] width 114 height 28
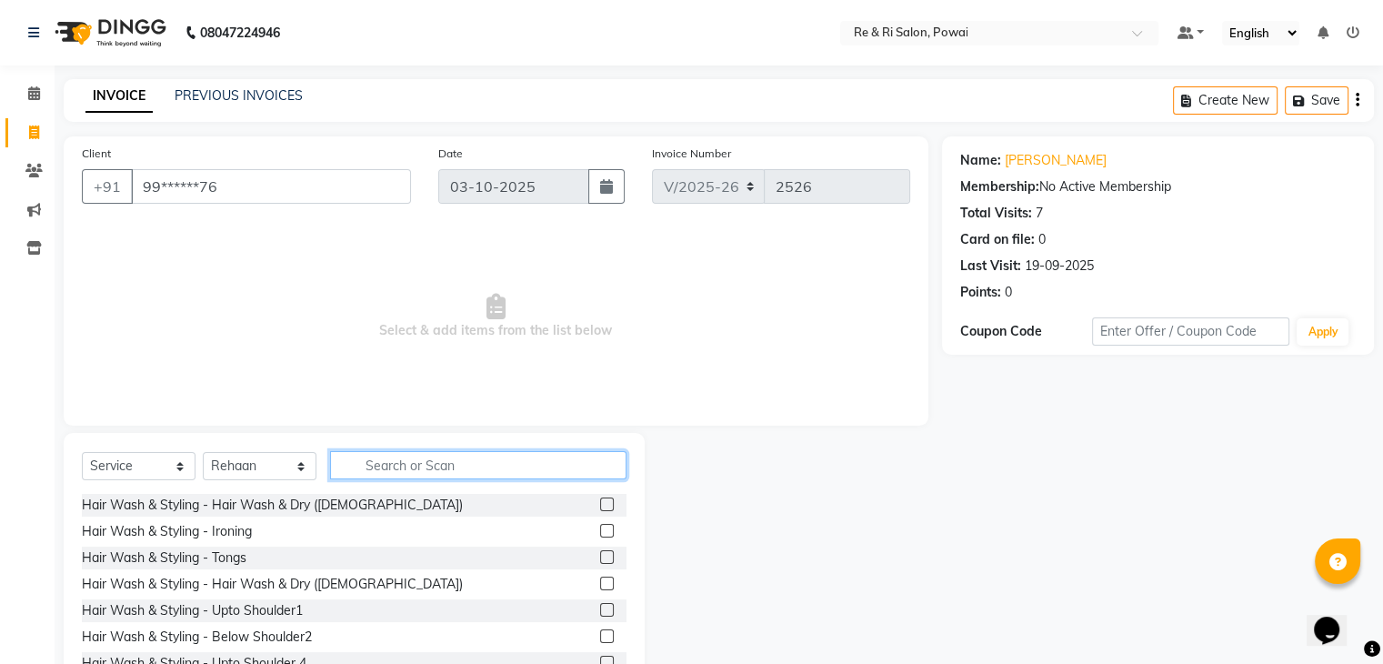
click at [395, 465] on input "text" at bounding box center [478, 465] width 296 height 28
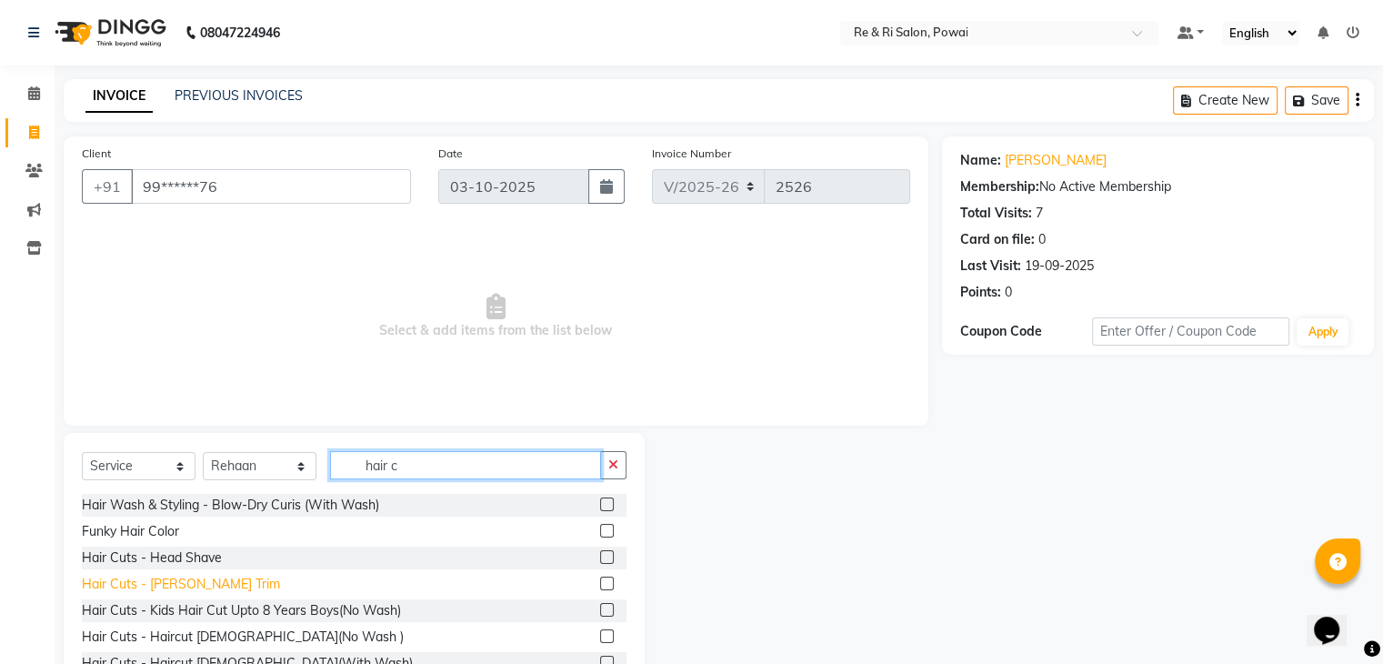
type input "hair c"
click at [175, 590] on div "Hair Cuts - [PERSON_NAME] Trim" at bounding box center [181, 584] width 198 height 19
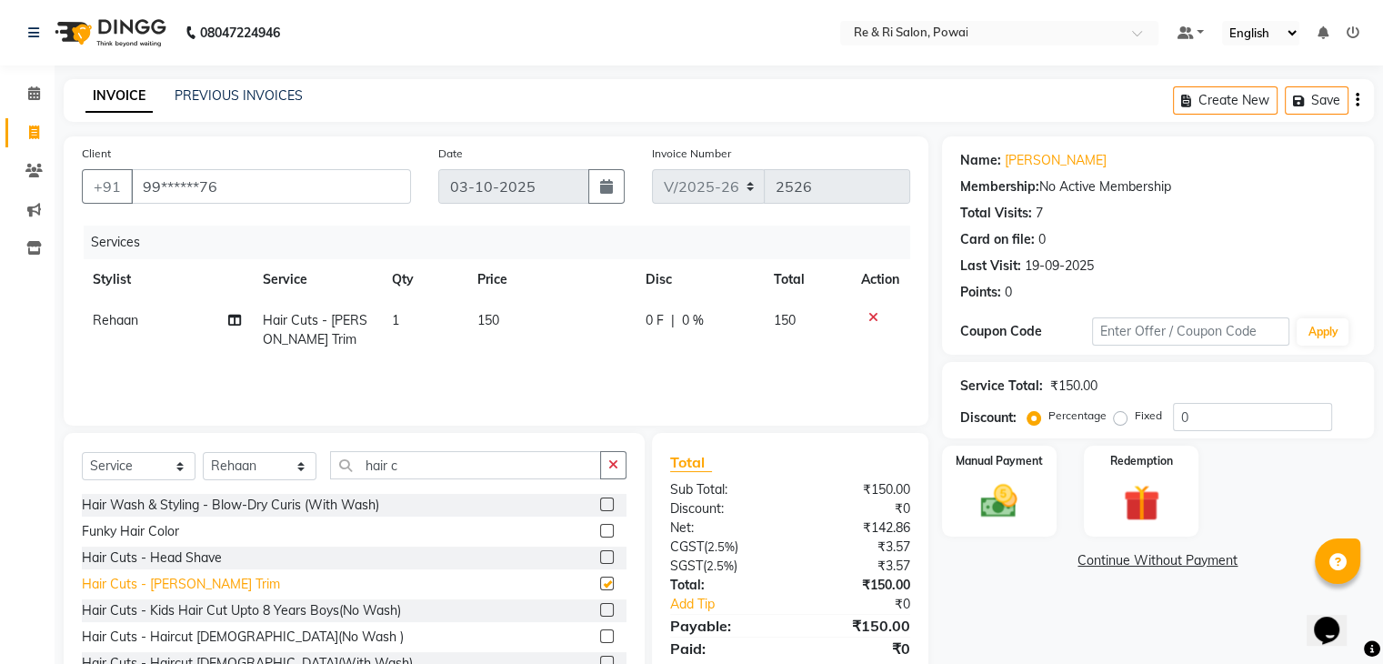
checkbox input "false"
click at [207, 632] on div "Hair Cuts - Haircut [DEMOGRAPHIC_DATA](No Wash )" at bounding box center [243, 636] width 322 height 19
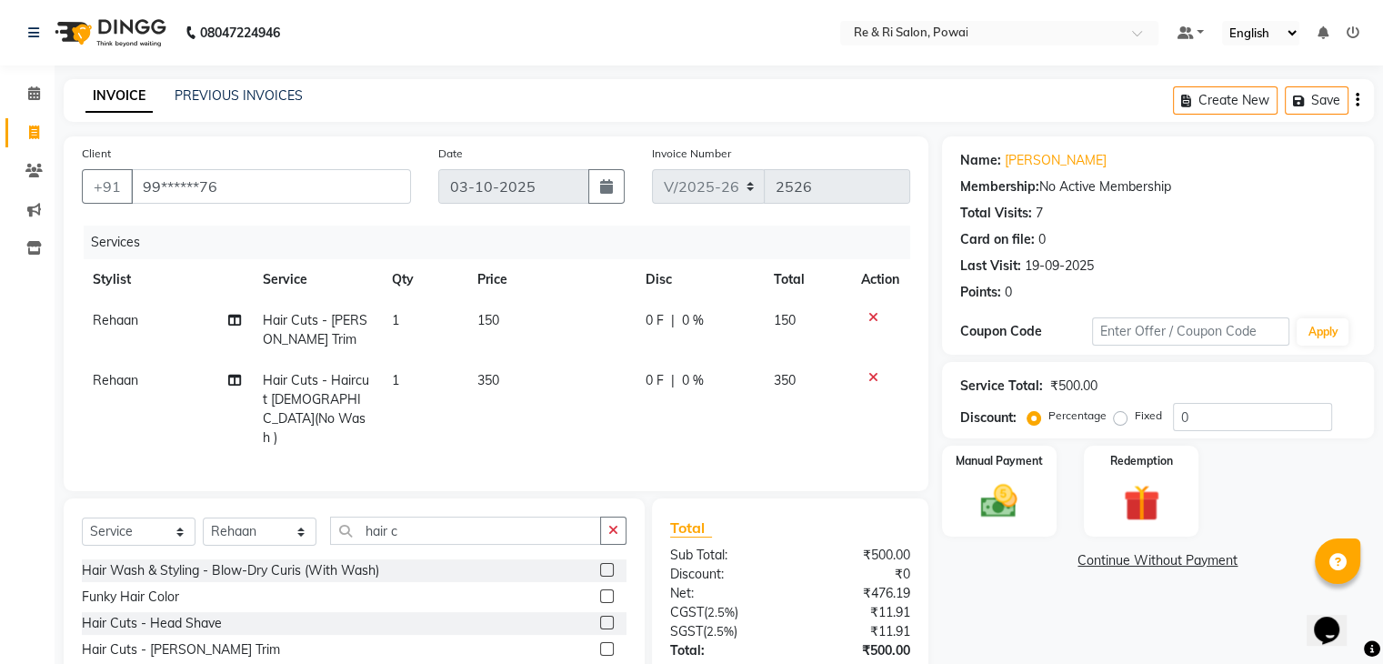
checkbox input "false"
click at [653, 375] on span "0 F" at bounding box center [654, 380] width 18 height 19
select select "35434"
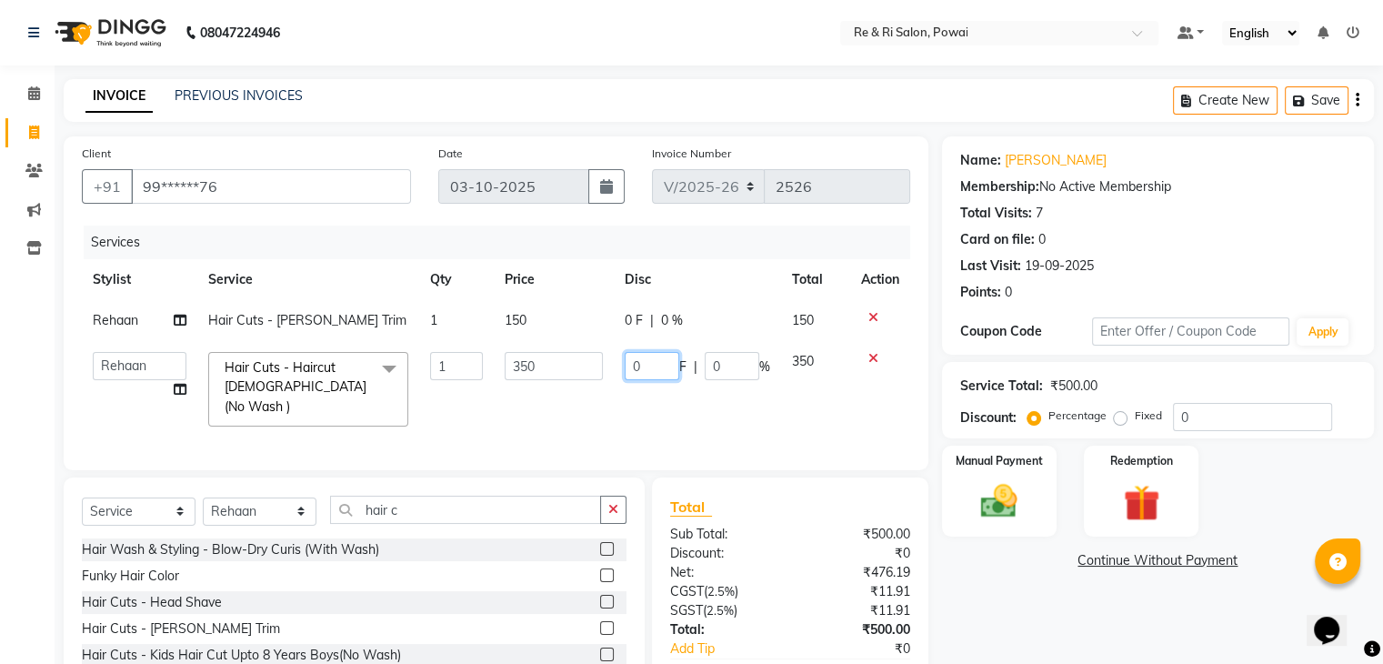
click at [653, 375] on input "0" at bounding box center [652, 366] width 55 height 28
type input "100"
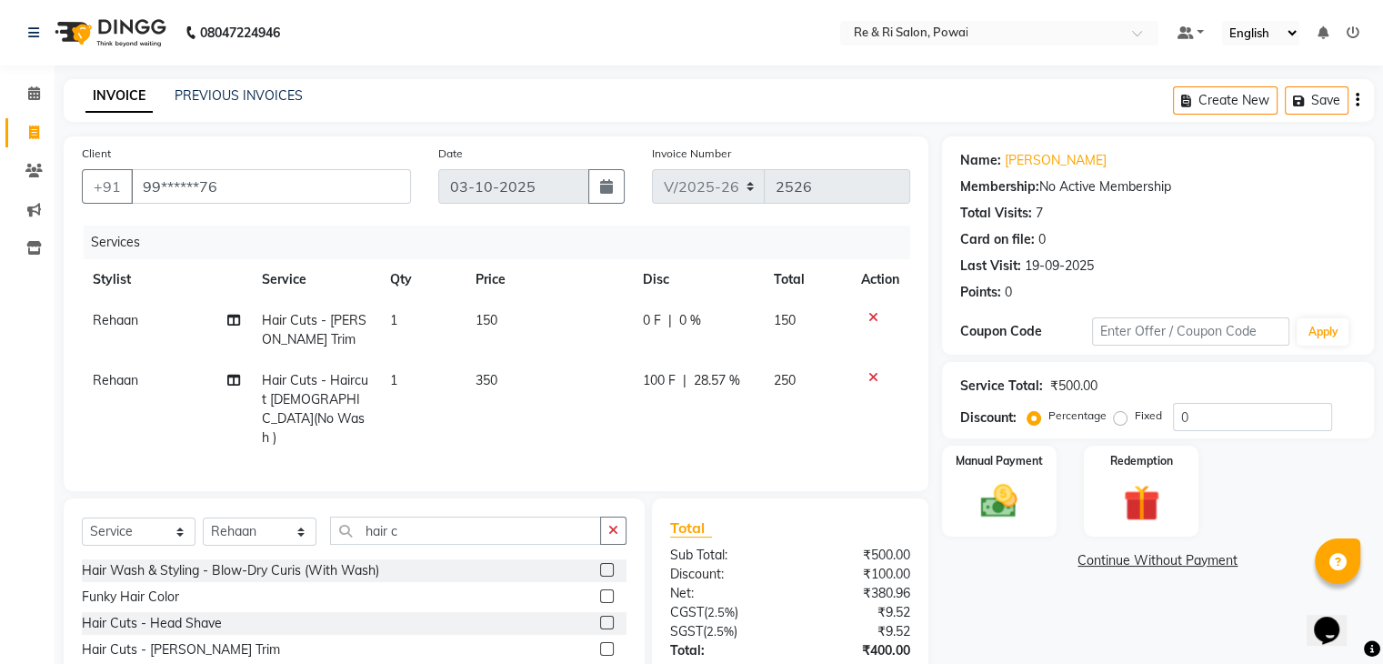
click at [615, 422] on div "Services Stylist Service Qty Price Disc Total Action Rehaan Hair Cuts - [PERSON…" at bounding box center [496, 348] width 828 height 247
click at [993, 503] on img at bounding box center [998, 502] width 61 height 44
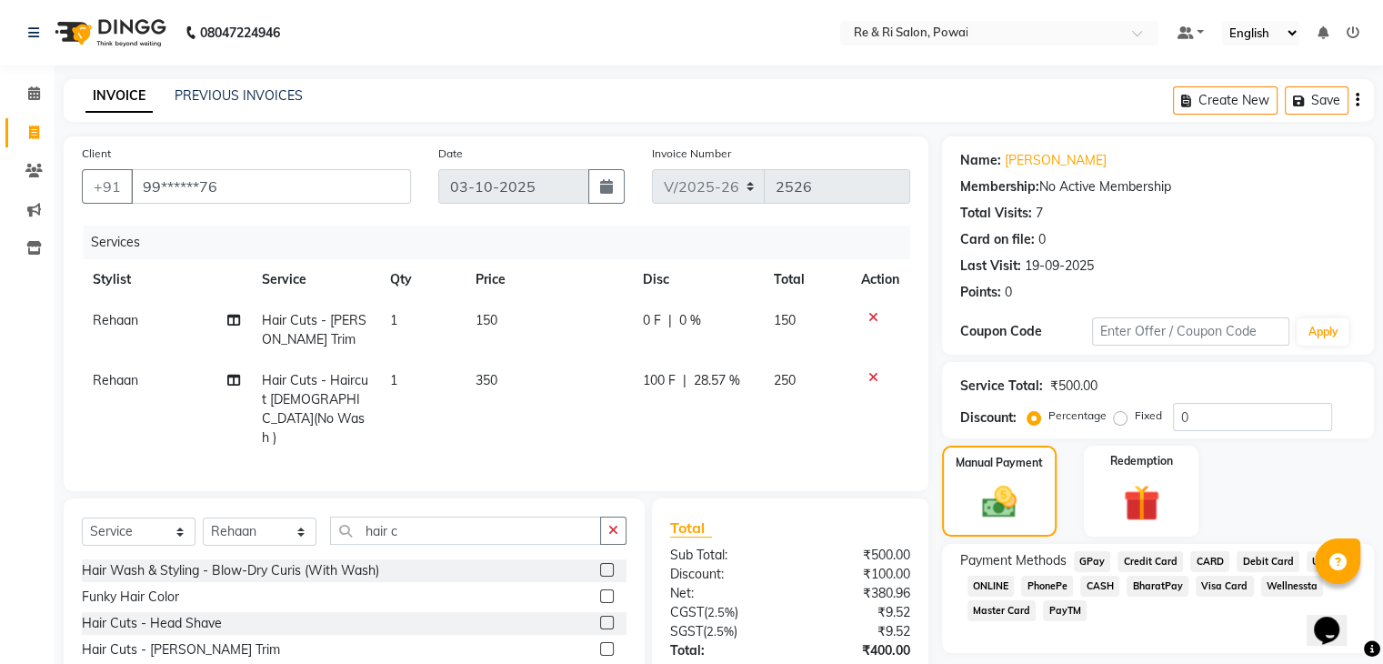
click at [1091, 557] on span "GPay" at bounding box center [1092, 561] width 37 height 21
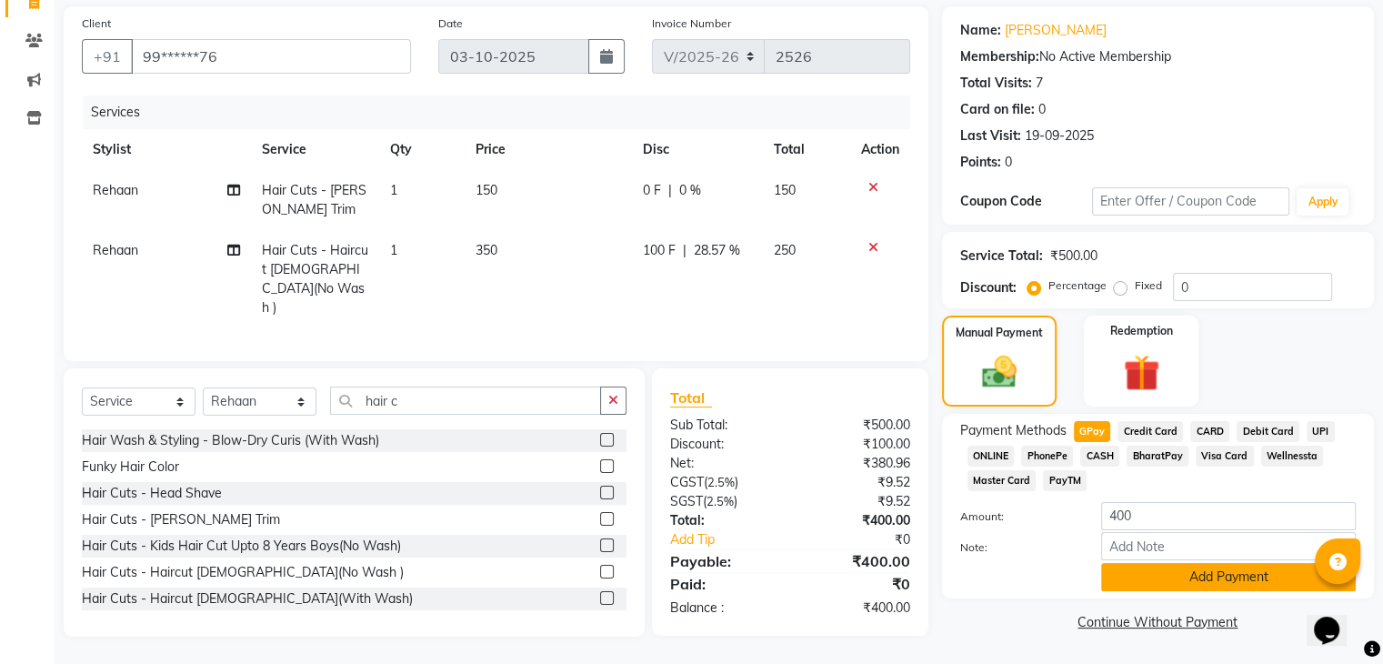
click at [1237, 577] on button "Add Payment" at bounding box center [1228, 577] width 255 height 28
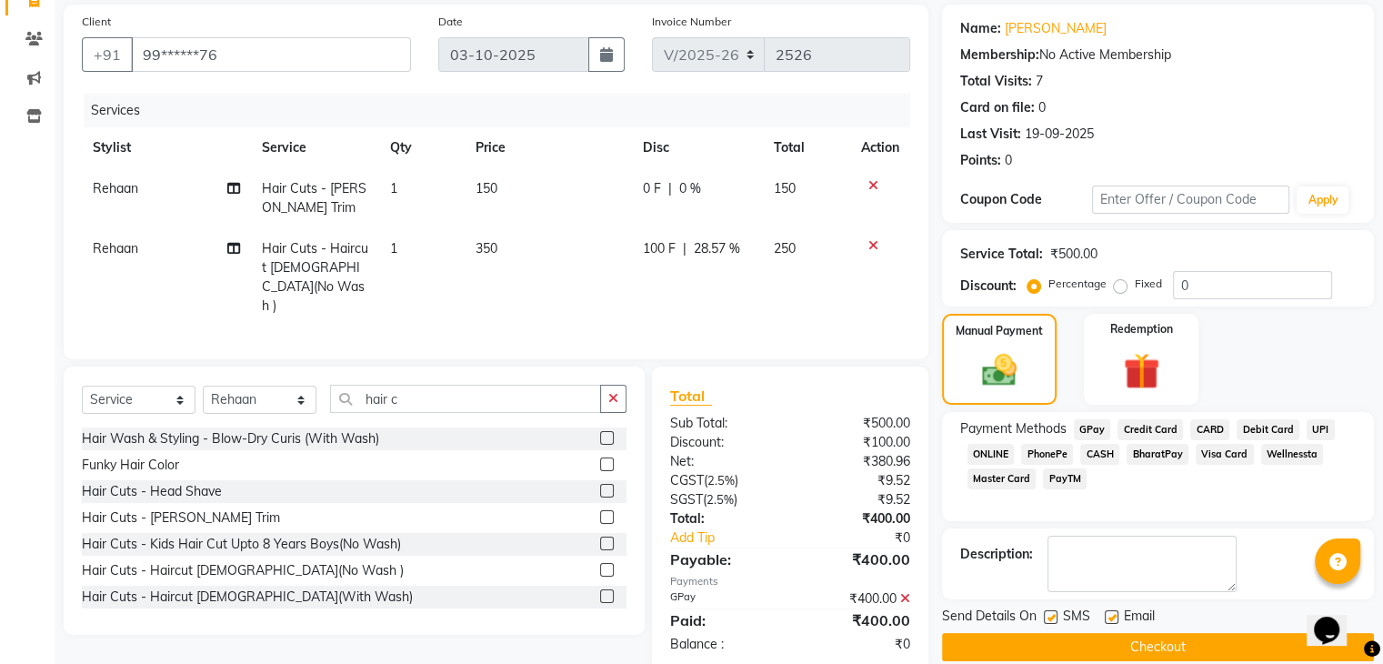
click at [1111, 615] on label at bounding box center [1111, 617] width 14 height 14
click at [1111, 615] on input "checkbox" at bounding box center [1110, 618] width 12 height 12
checkbox input "false"
click at [1051, 618] on label at bounding box center [1051, 617] width 14 height 14
click at [1051, 618] on input "checkbox" at bounding box center [1050, 618] width 12 height 12
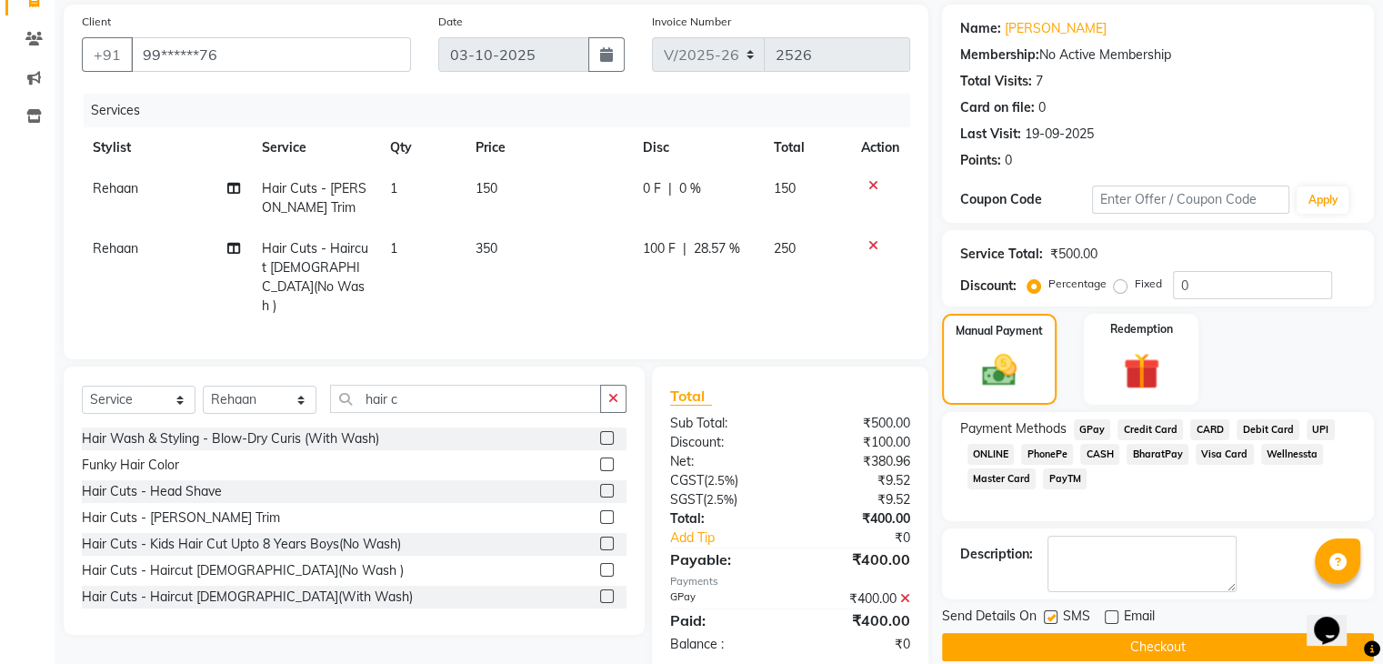
checkbox input "false"
click at [1067, 635] on button "Checkout" at bounding box center [1158, 647] width 432 height 28
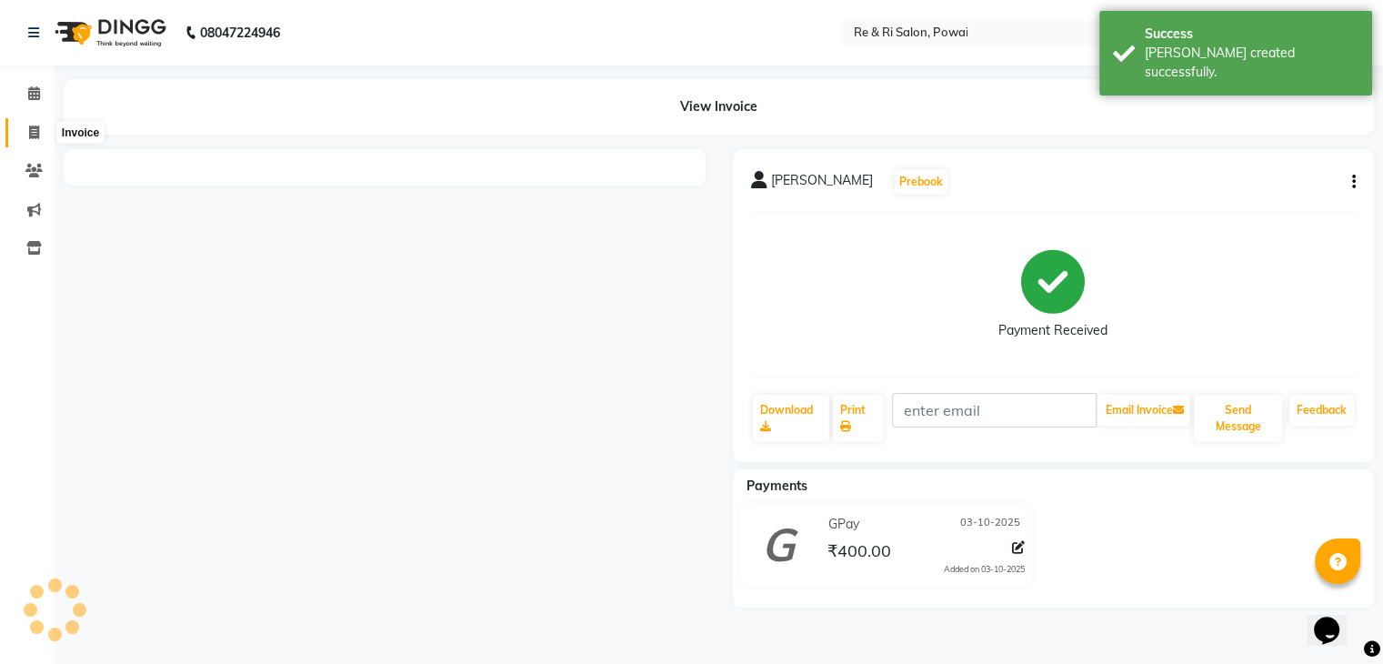
click at [24, 131] on span at bounding box center [34, 133] width 32 height 21
select select "service"
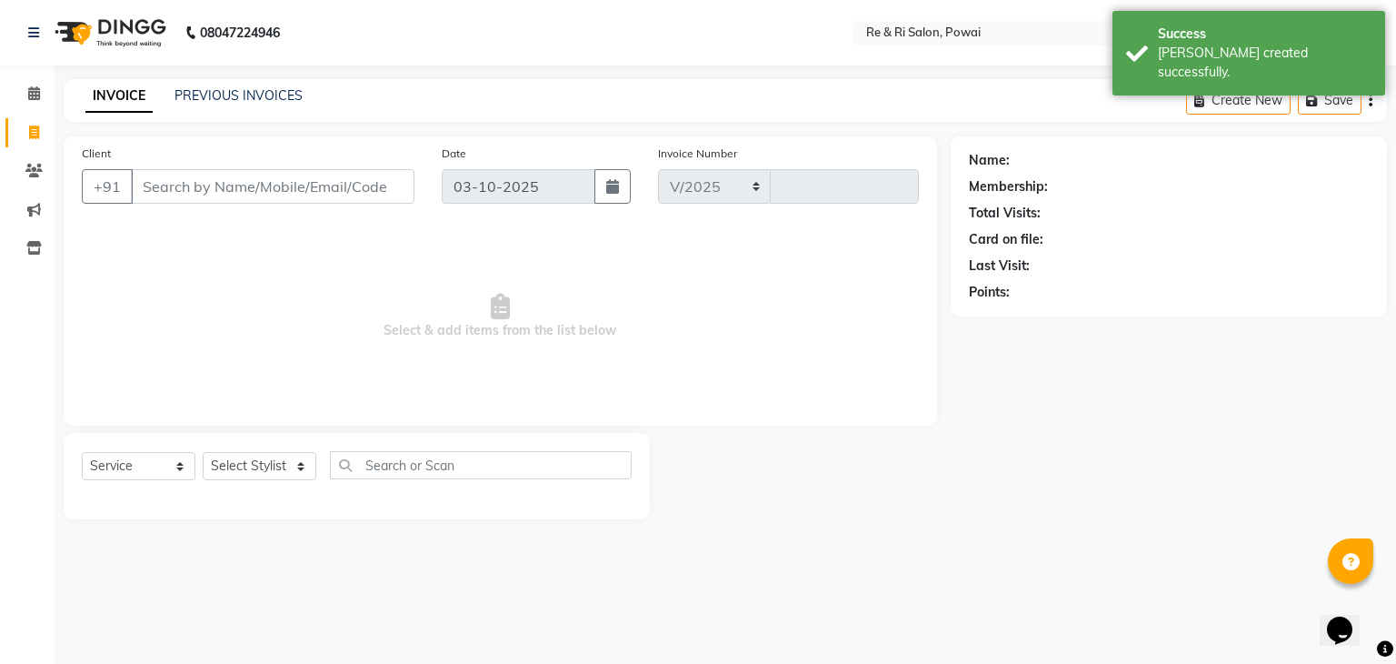
select select "5364"
type input "2527"
click at [165, 173] on input "Client" at bounding box center [273, 186] width 284 height 35
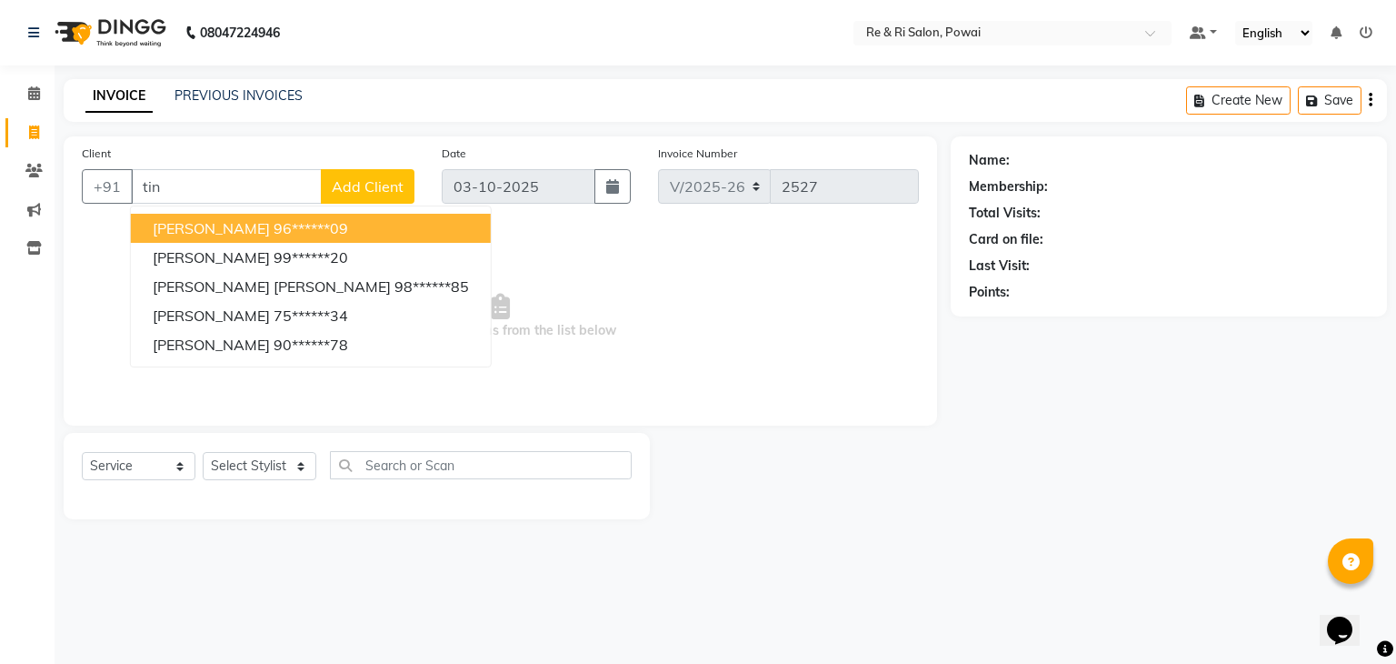
click at [210, 222] on span "[PERSON_NAME]" at bounding box center [211, 228] width 117 height 18
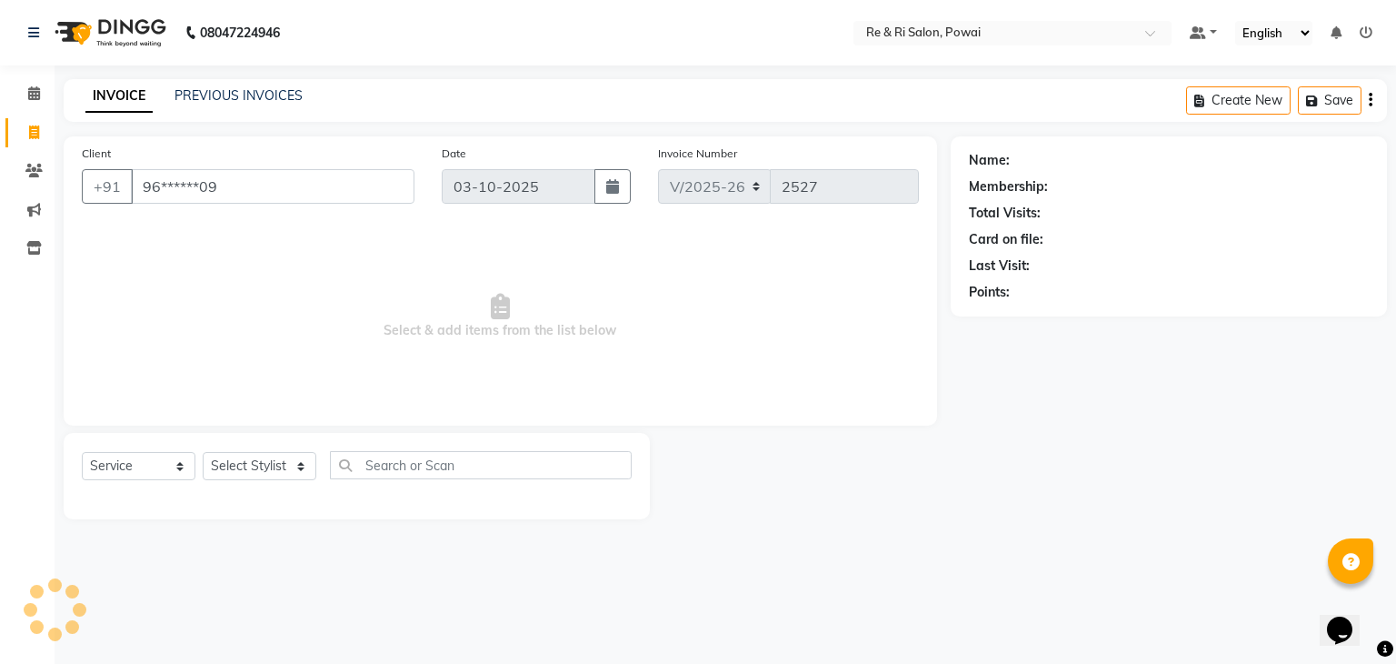
type input "96******09"
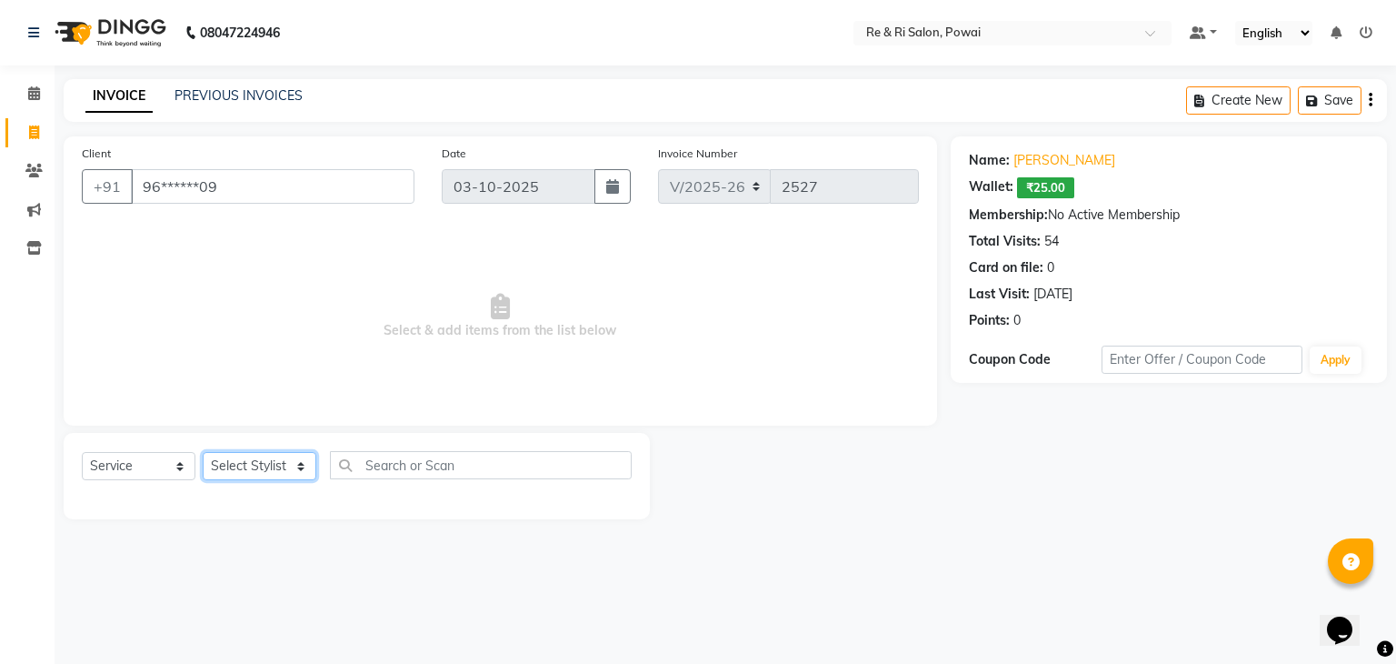
drag, startPoint x: 302, startPoint y: 462, endPoint x: 235, endPoint y: 414, distance: 82.0
click at [235, 414] on div "Client +91 96******09 Date [DATE] Invoice Number V/2025 V/[PHONE_NUMBER] Select…" at bounding box center [500, 327] width 901 height 383
select select "36183"
click at [203, 453] on select "Select Stylist [PERSON_NAME] Danish Poonam [PERSON_NAME] [PERSON_NAME] [PERSON_…" at bounding box center [260, 466] width 114 height 28
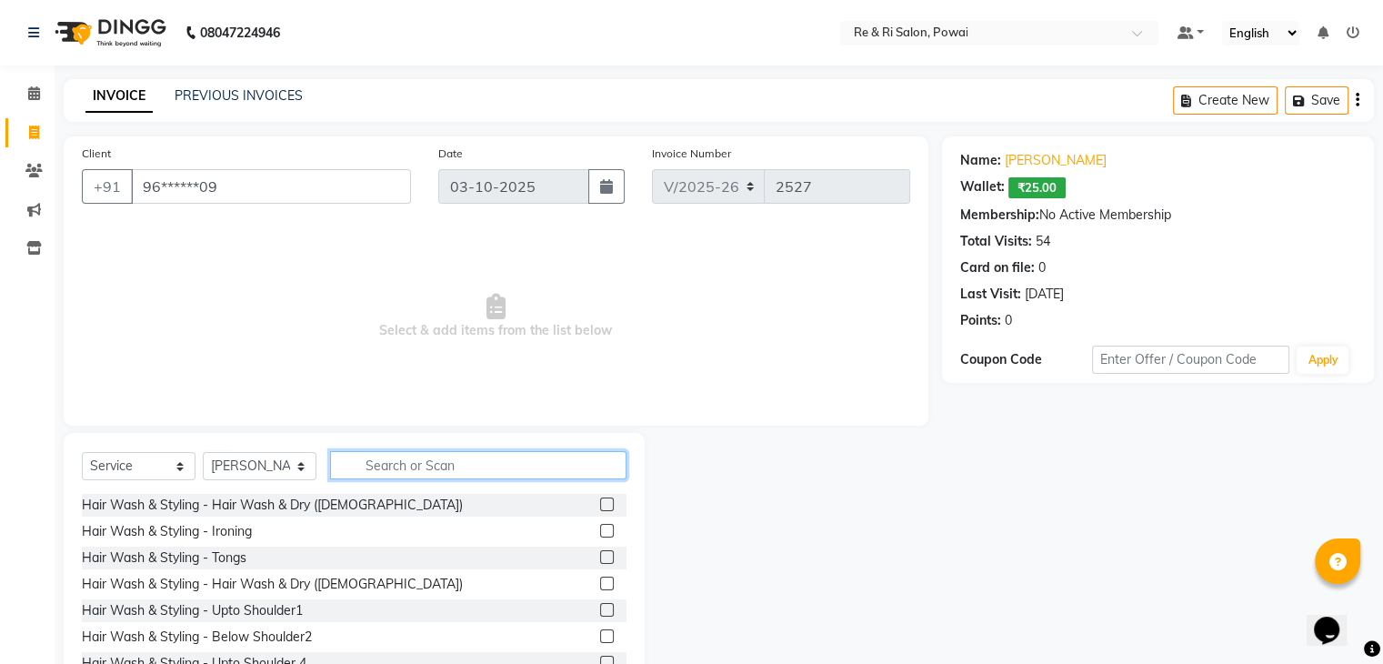
click at [379, 466] on input "text" at bounding box center [478, 465] width 296 height 28
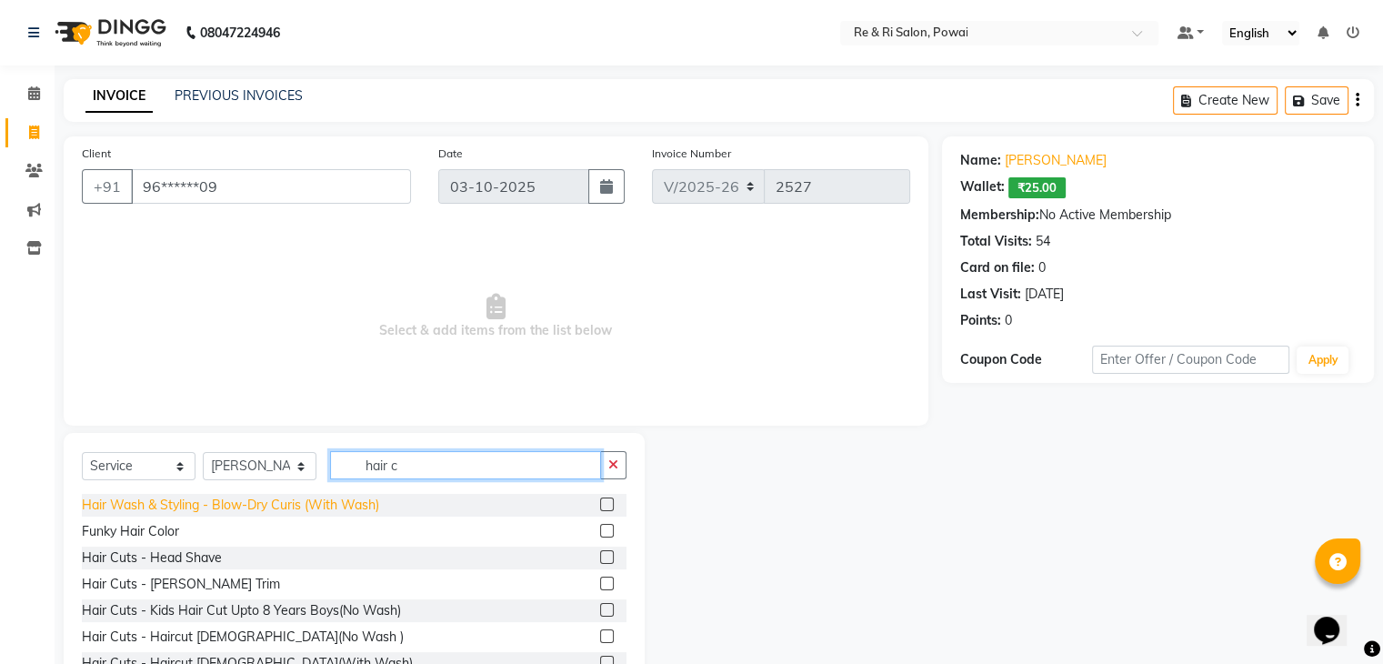
type input "hair c"
click at [291, 501] on div "Hair Wash & Styling - Blow-Dry Curis (With Wash)" at bounding box center [230, 504] width 297 height 19
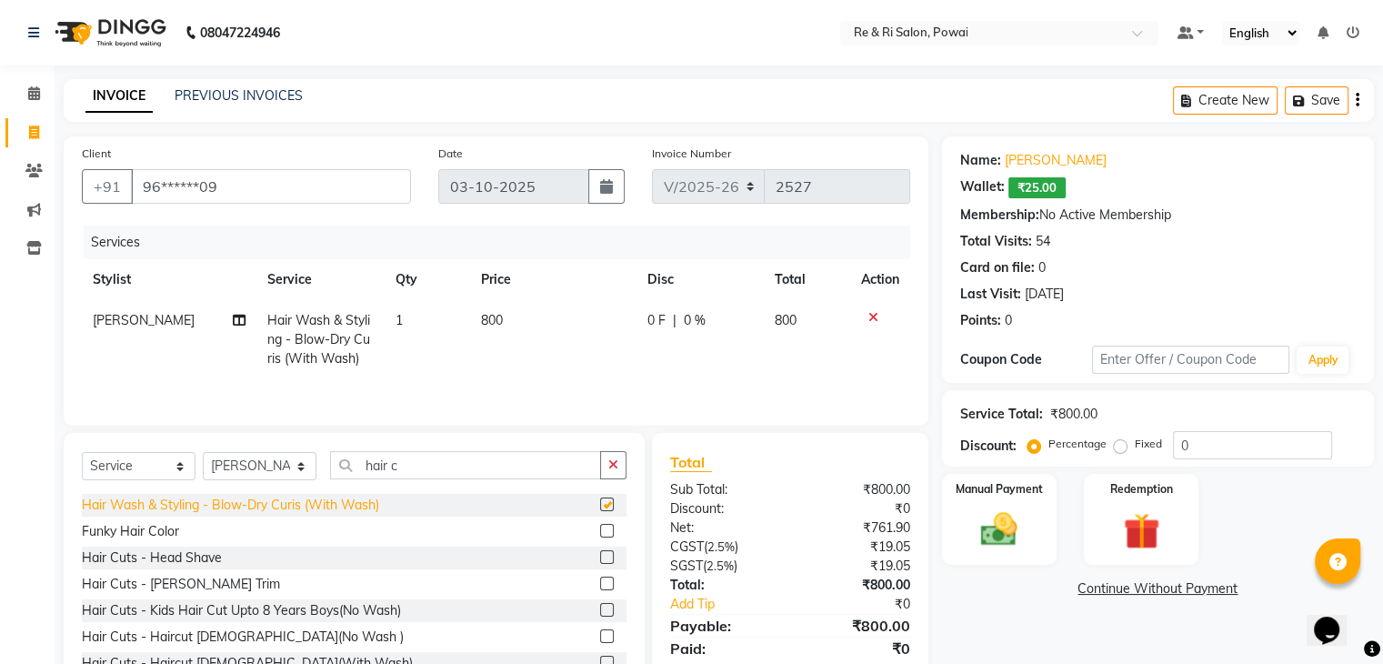
checkbox input "false"
click at [618, 493] on div "Select Service Product Membership Package Voucher Prepaid Gift Card Select Styl…" at bounding box center [354, 472] width 545 height 43
click at [610, 468] on icon "button" at bounding box center [613, 464] width 10 height 13
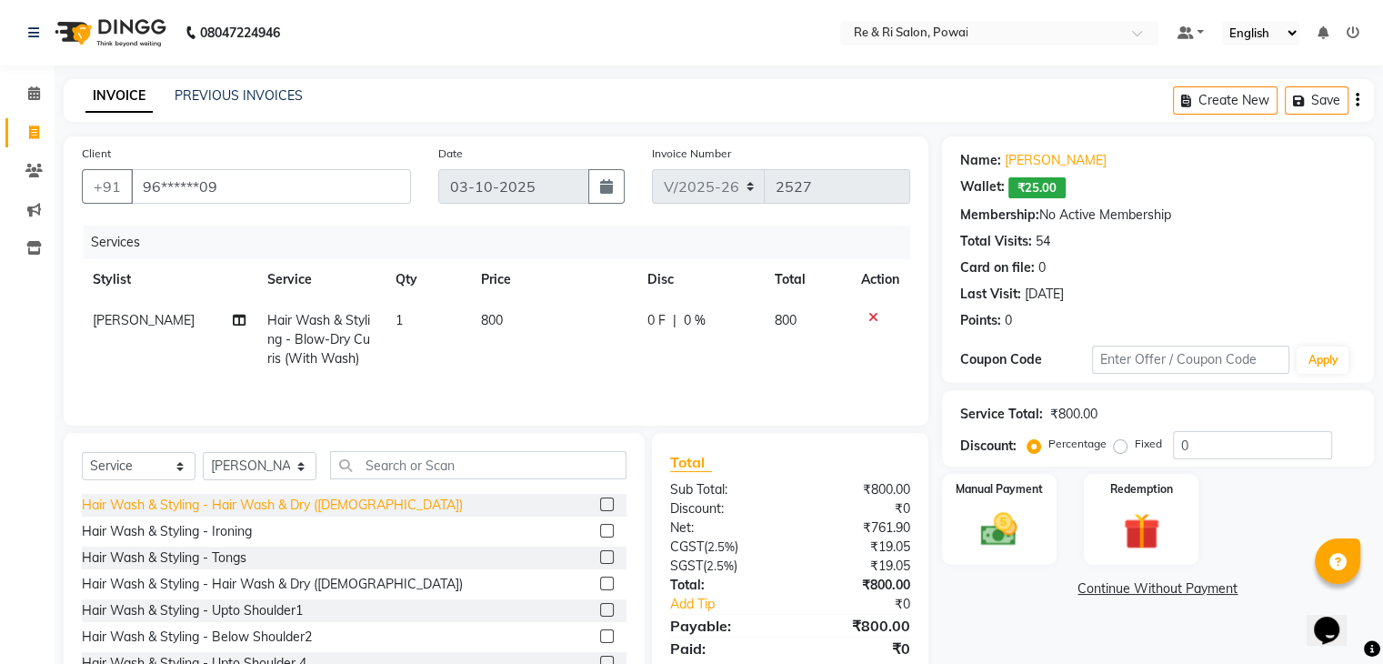
click at [349, 509] on div "Hair Wash & Styling - Hair Wash & Dry ([DEMOGRAPHIC_DATA])" at bounding box center [272, 504] width 381 height 19
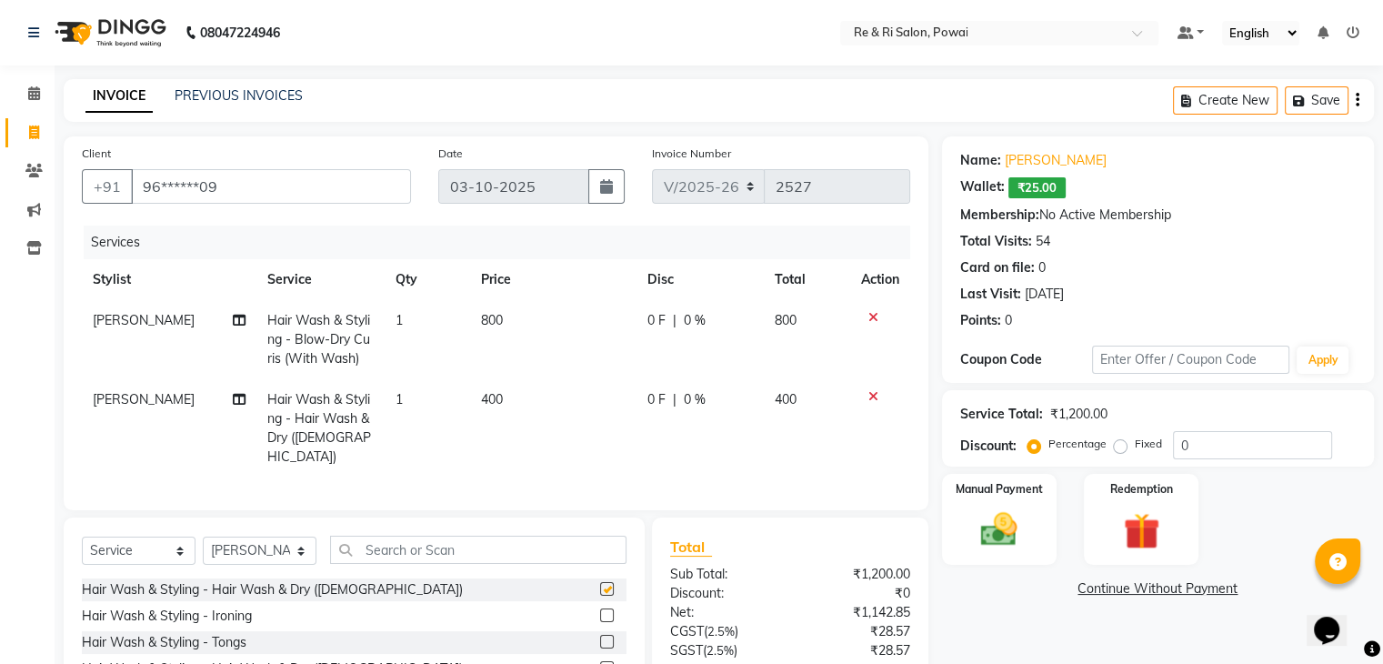
checkbox input "false"
click at [869, 314] on icon at bounding box center [873, 317] width 10 height 13
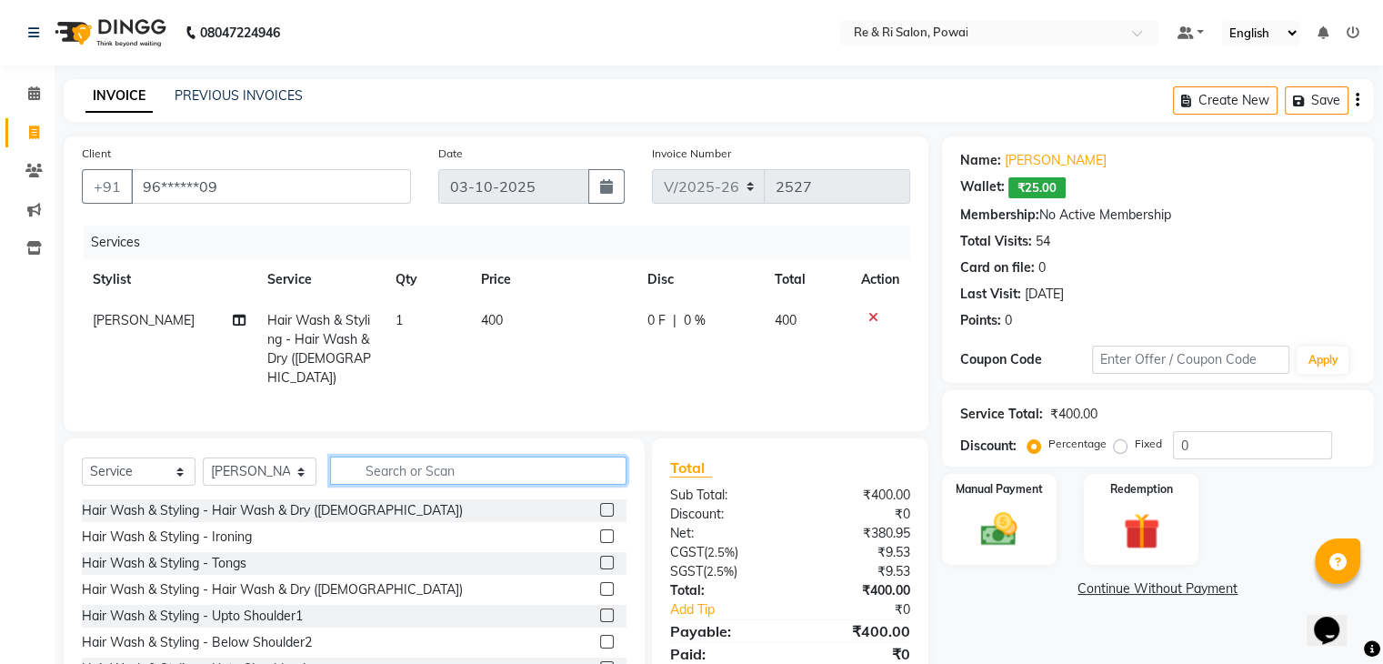
click at [412, 475] on input "text" at bounding box center [478, 470] width 296 height 28
click at [637, 325] on td "0 F | 0 %" at bounding box center [699, 349] width 127 height 98
select select "36183"
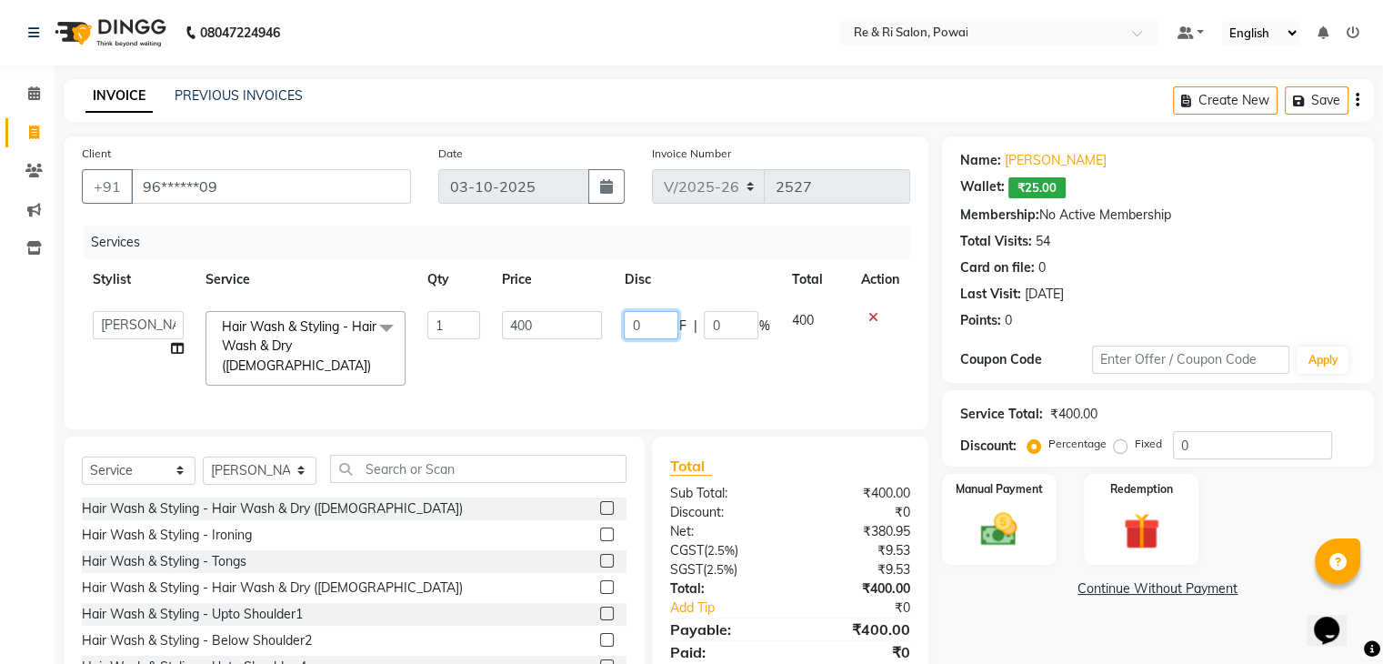
click at [644, 319] on input "0" at bounding box center [651, 325] width 55 height 28
type input "50"
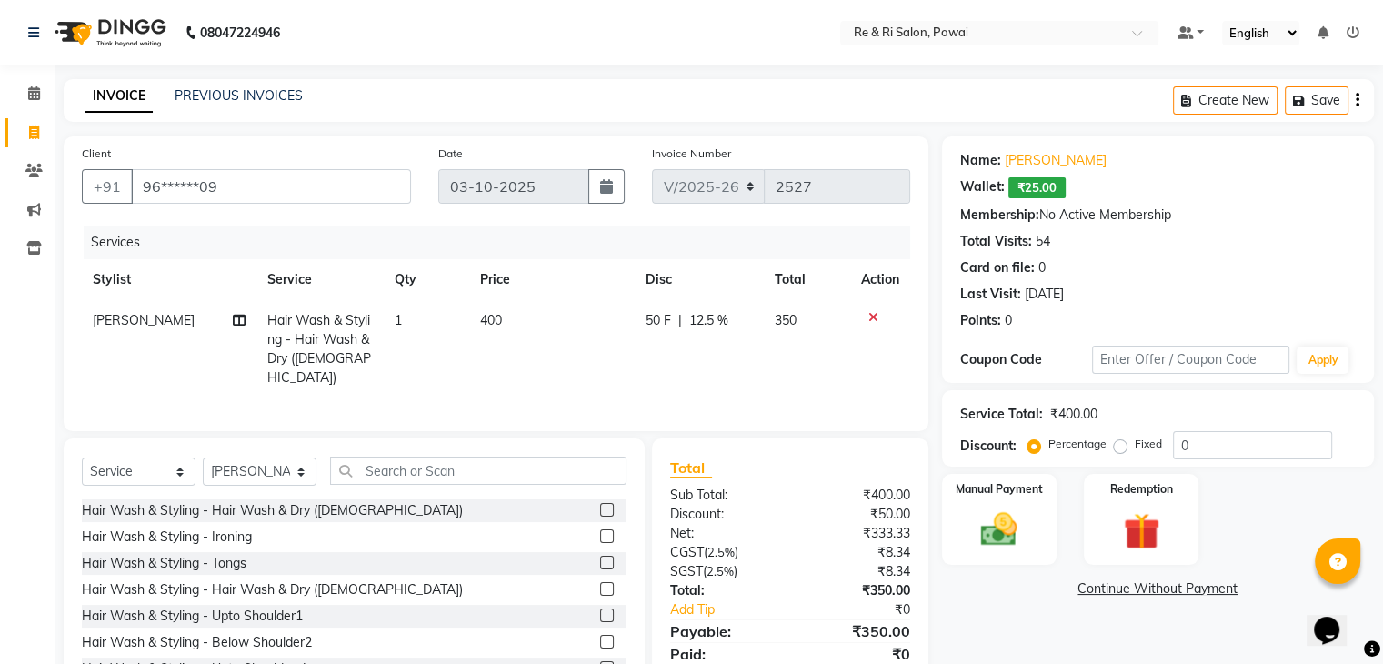
click at [653, 376] on td "50 F | 12.5 %" at bounding box center [699, 349] width 129 height 98
select select "36183"
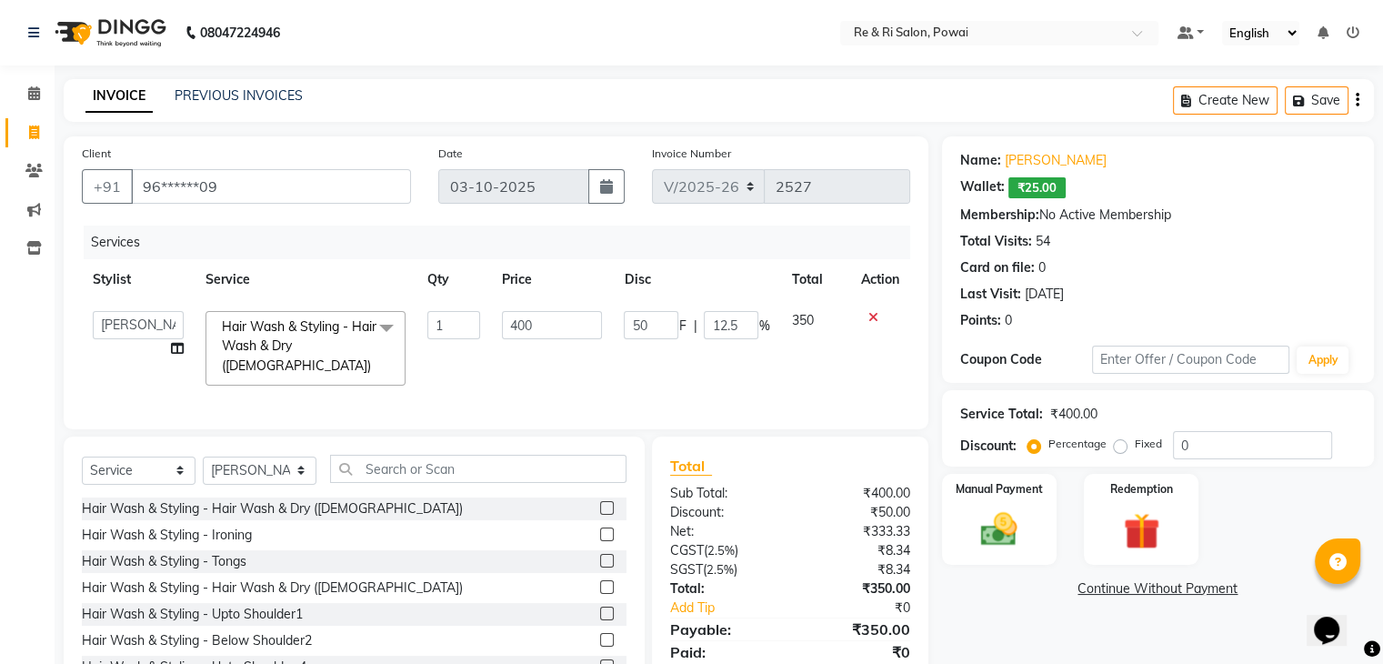
scroll to position [83, 0]
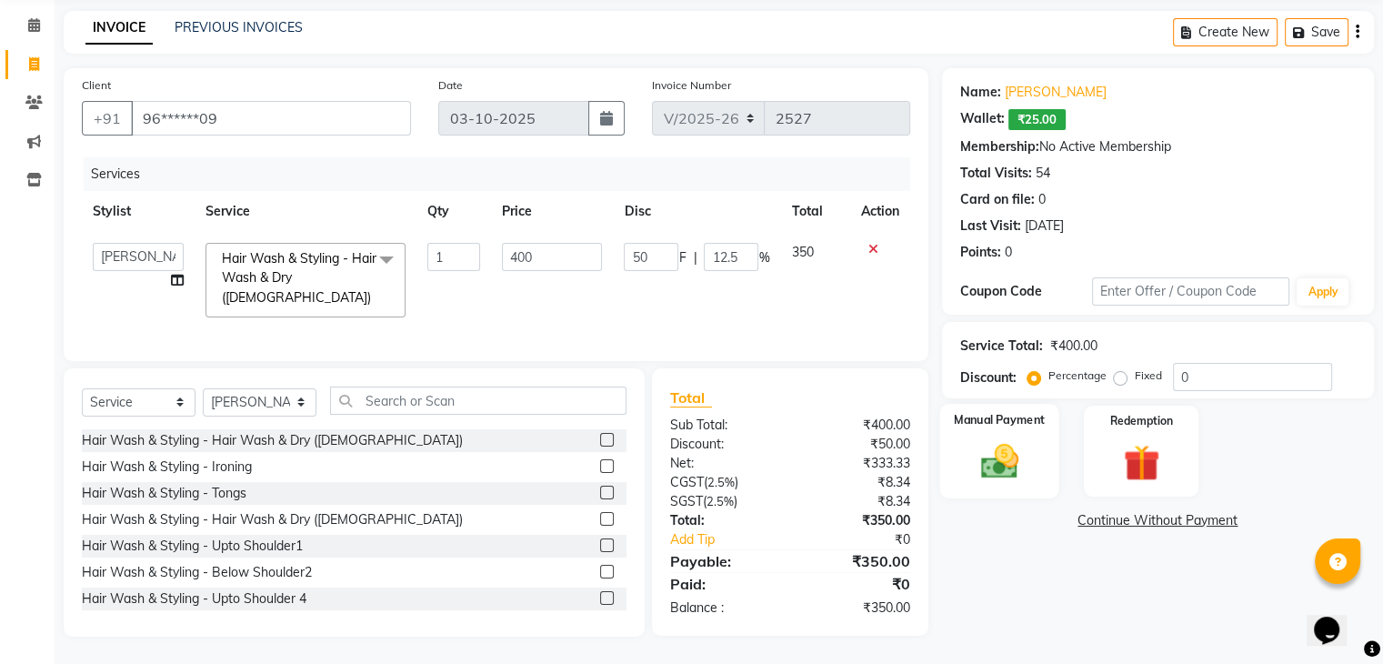
click at [989, 448] on img at bounding box center [998, 462] width 61 height 44
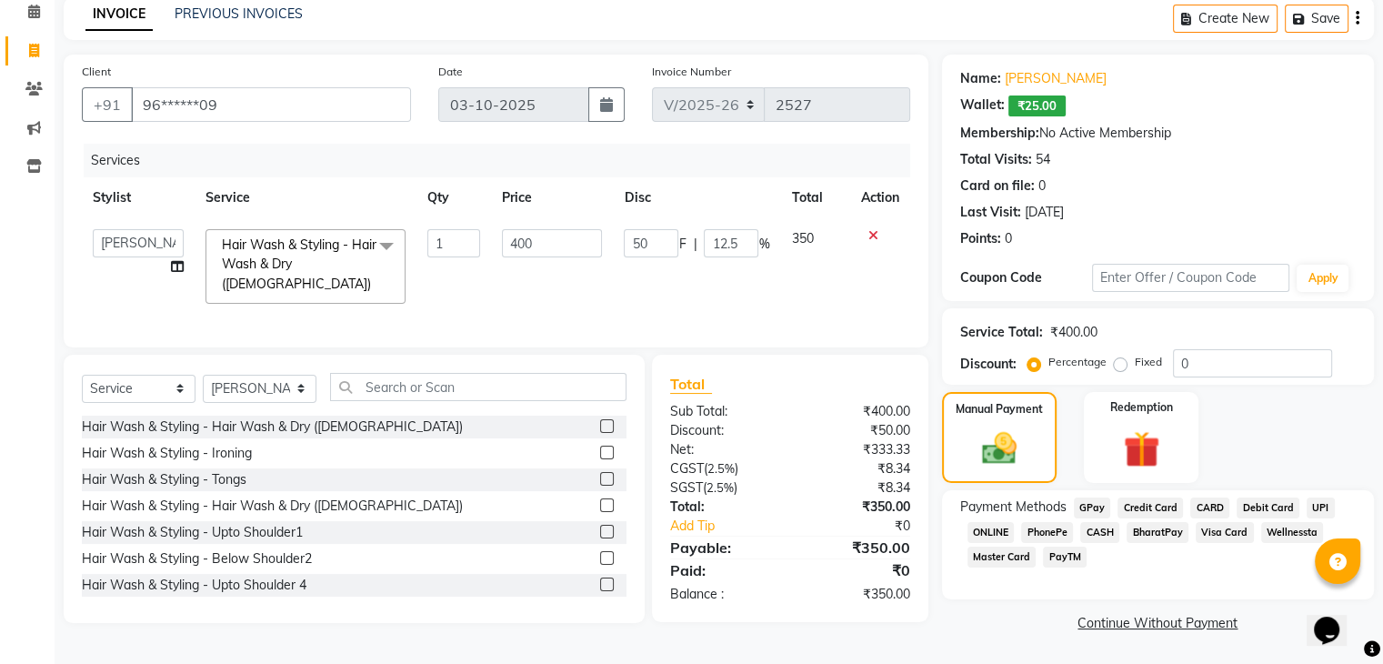
click at [1093, 502] on span "GPay" at bounding box center [1092, 507] width 37 height 21
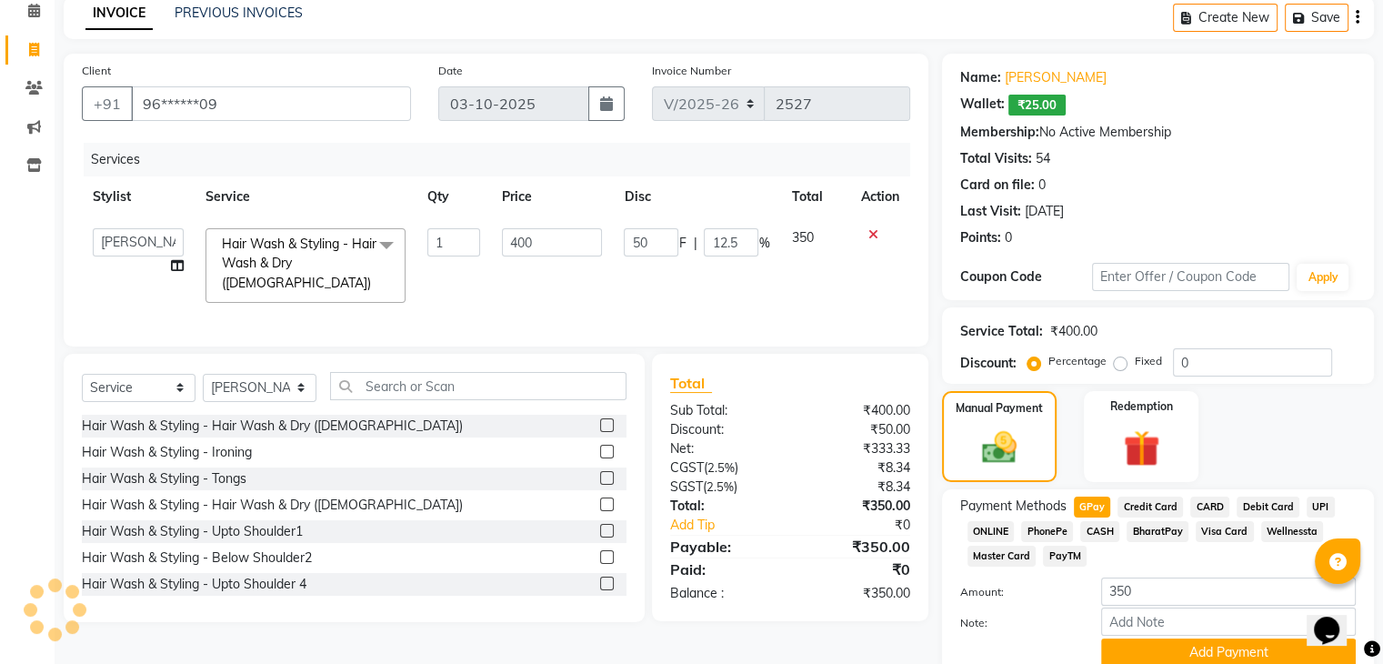
scroll to position [160, 0]
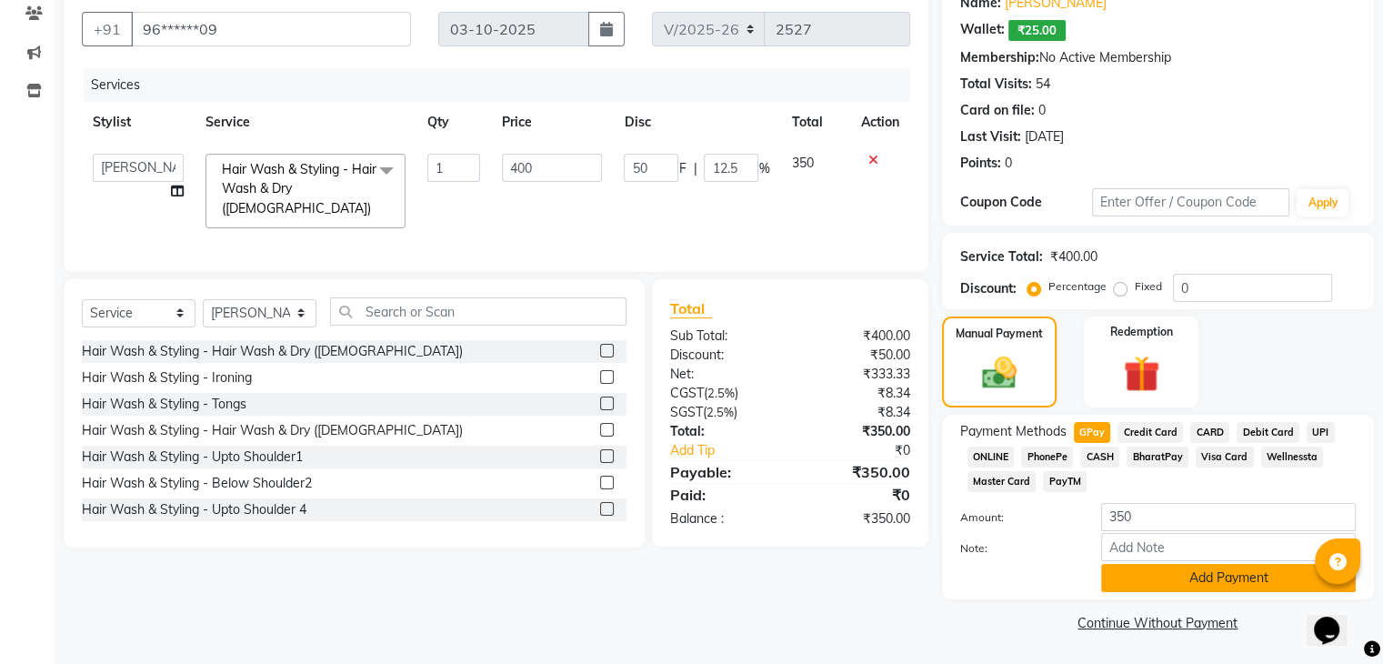
click at [1201, 568] on button "Add Payment" at bounding box center [1228, 578] width 255 height 28
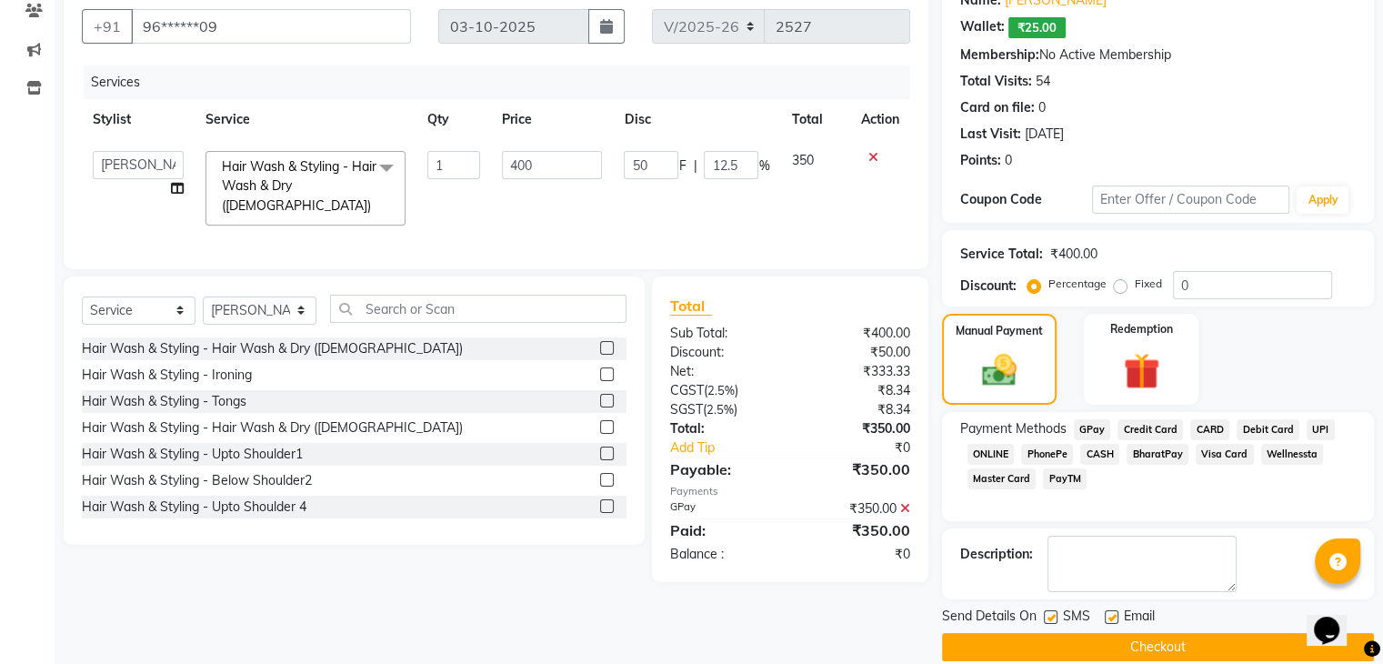
click at [1105, 611] on label at bounding box center [1111, 617] width 14 height 14
click at [1105, 612] on input "checkbox" at bounding box center [1110, 618] width 12 height 12
checkbox input "false"
click at [1046, 615] on label at bounding box center [1051, 617] width 14 height 14
click at [1046, 615] on input "checkbox" at bounding box center [1050, 618] width 12 height 12
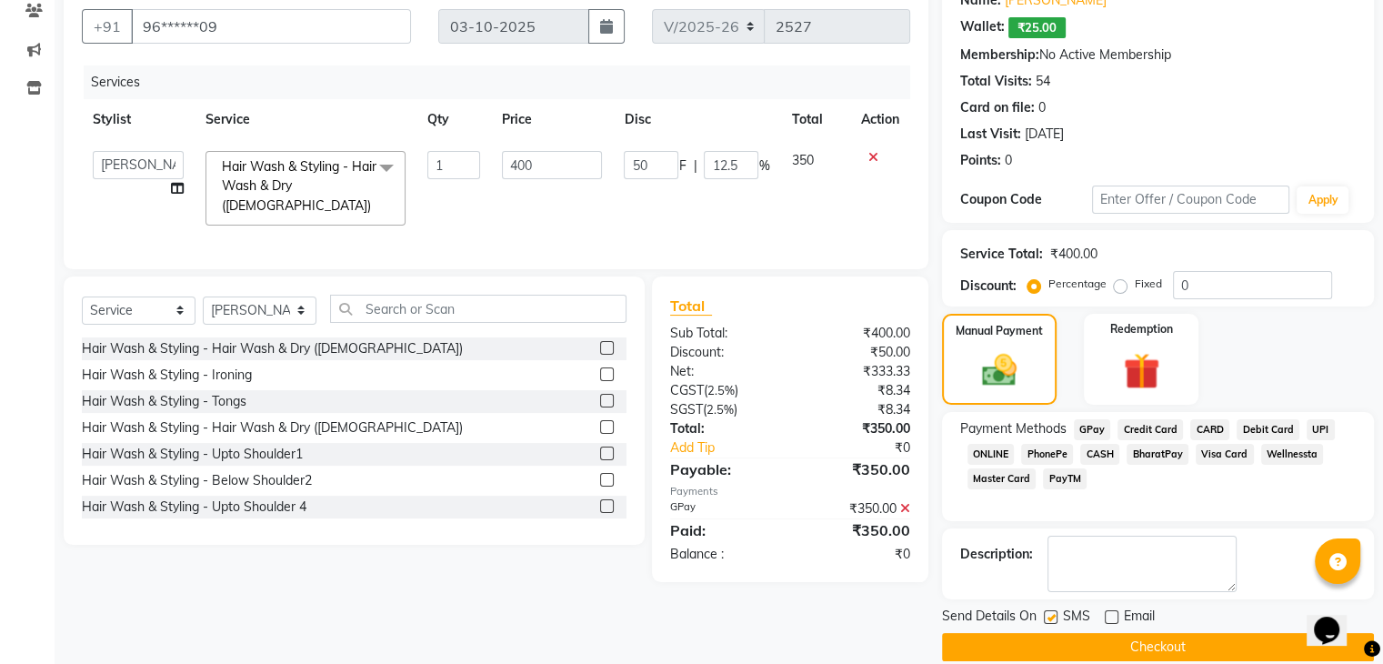
checkbox input "false"
click at [1057, 645] on button "Checkout" at bounding box center [1158, 647] width 432 height 28
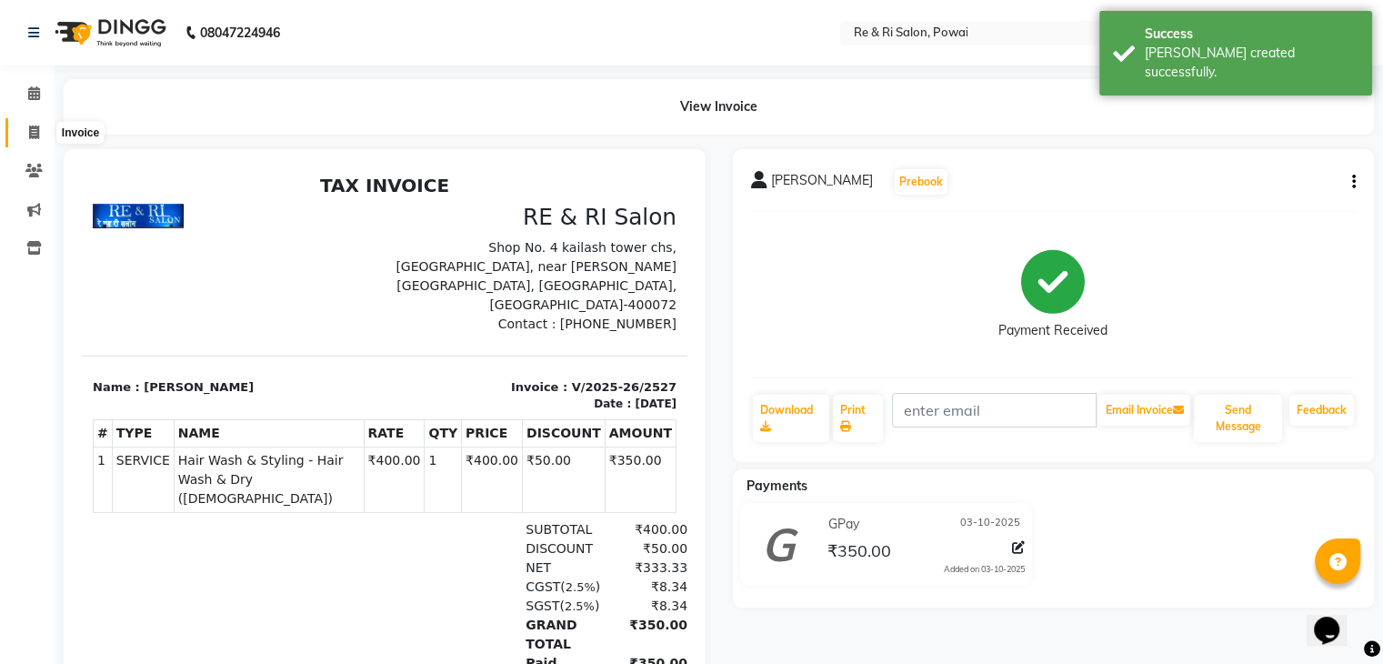
click at [30, 124] on span at bounding box center [34, 133] width 32 height 21
select select "service"
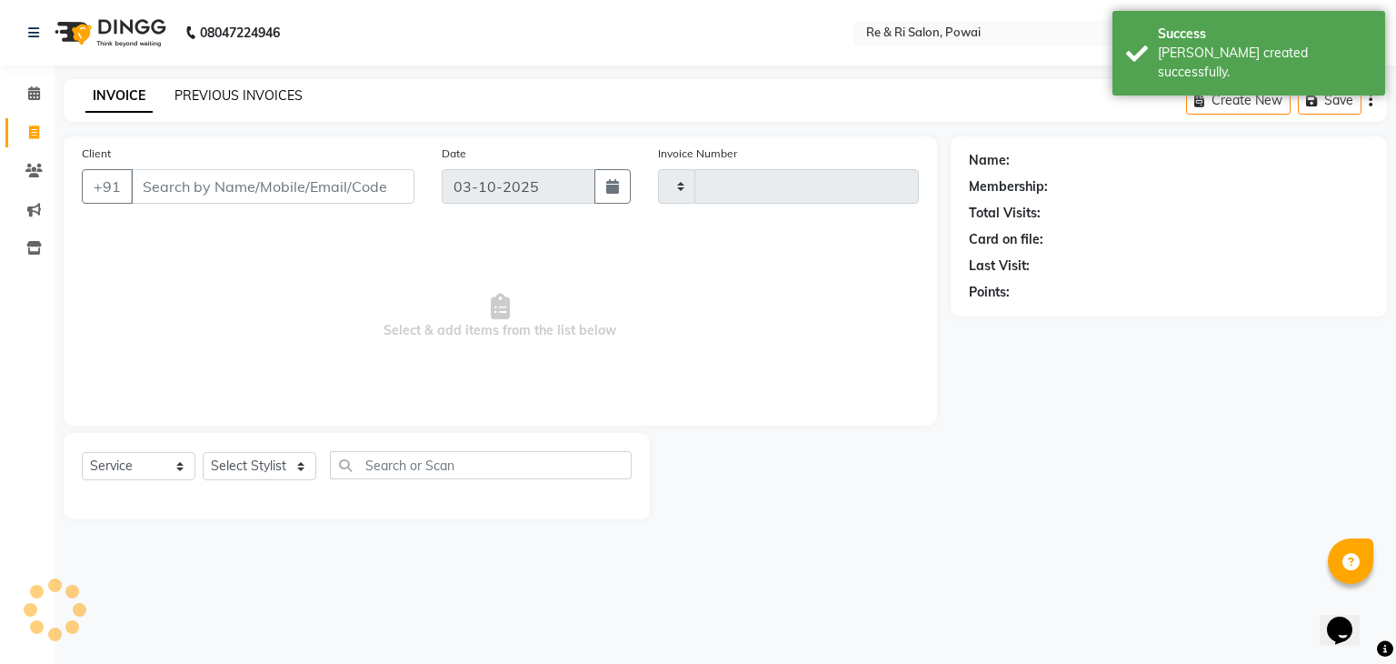
type input "2528"
select select "5364"
click at [195, 93] on link "PREVIOUS INVOICES" at bounding box center [239, 95] width 128 height 16
